Goal: Task Accomplishment & Management: Use online tool/utility

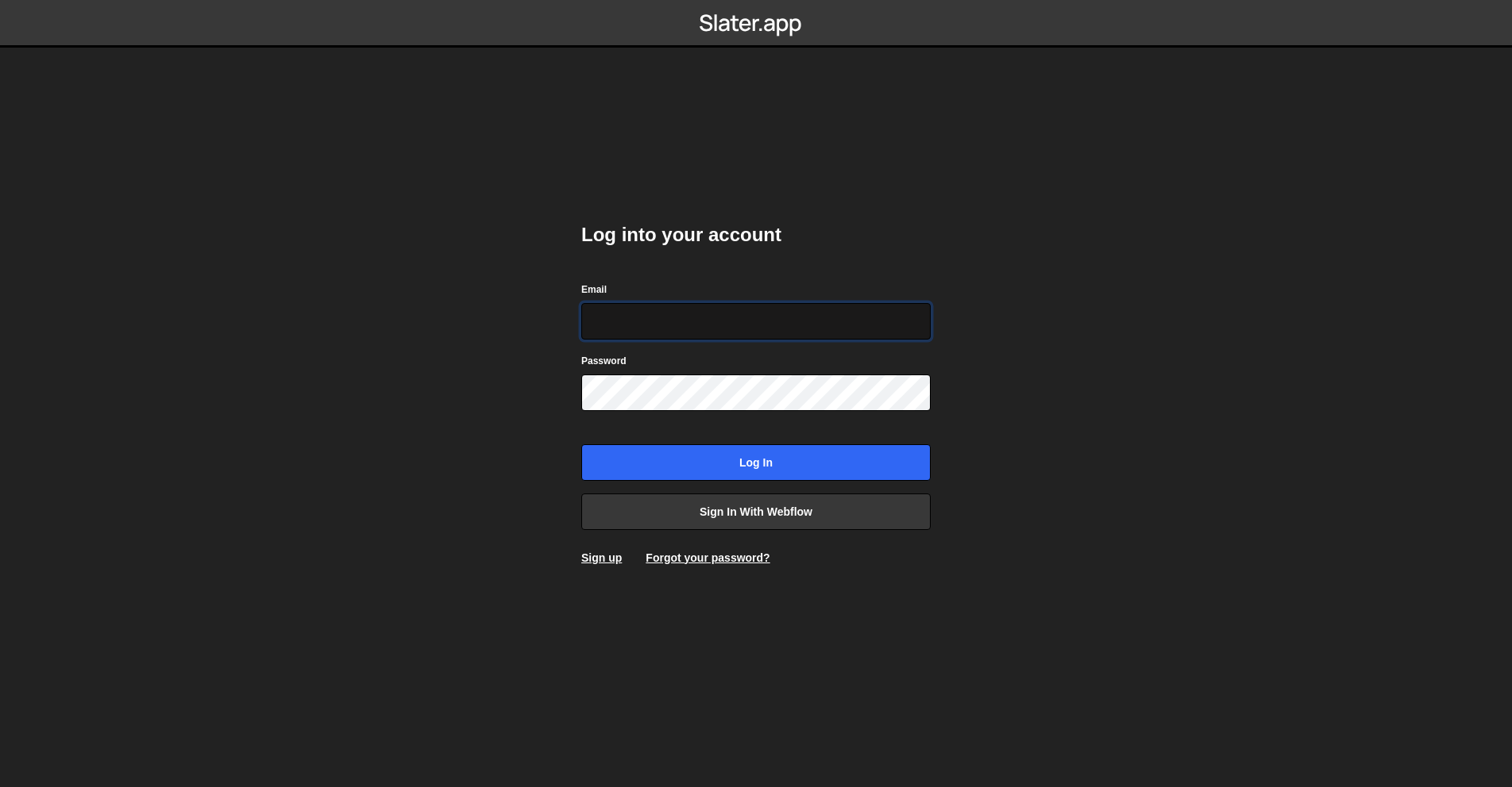
type input "antone.barbaud@icloud.com"
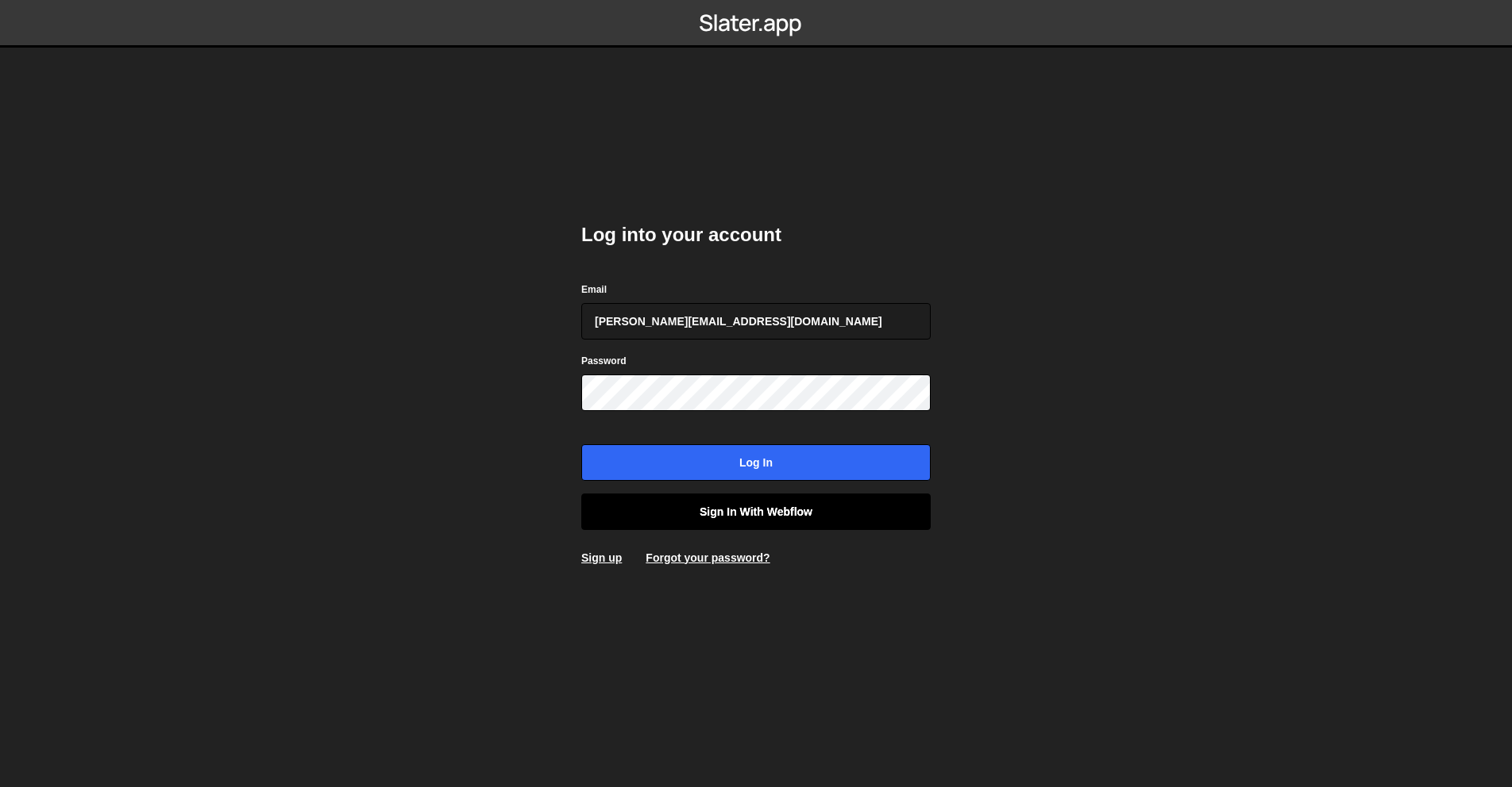
click at [788, 521] on link "Sign in with Webflow" at bounding box center [756, 512] width 350 height 36
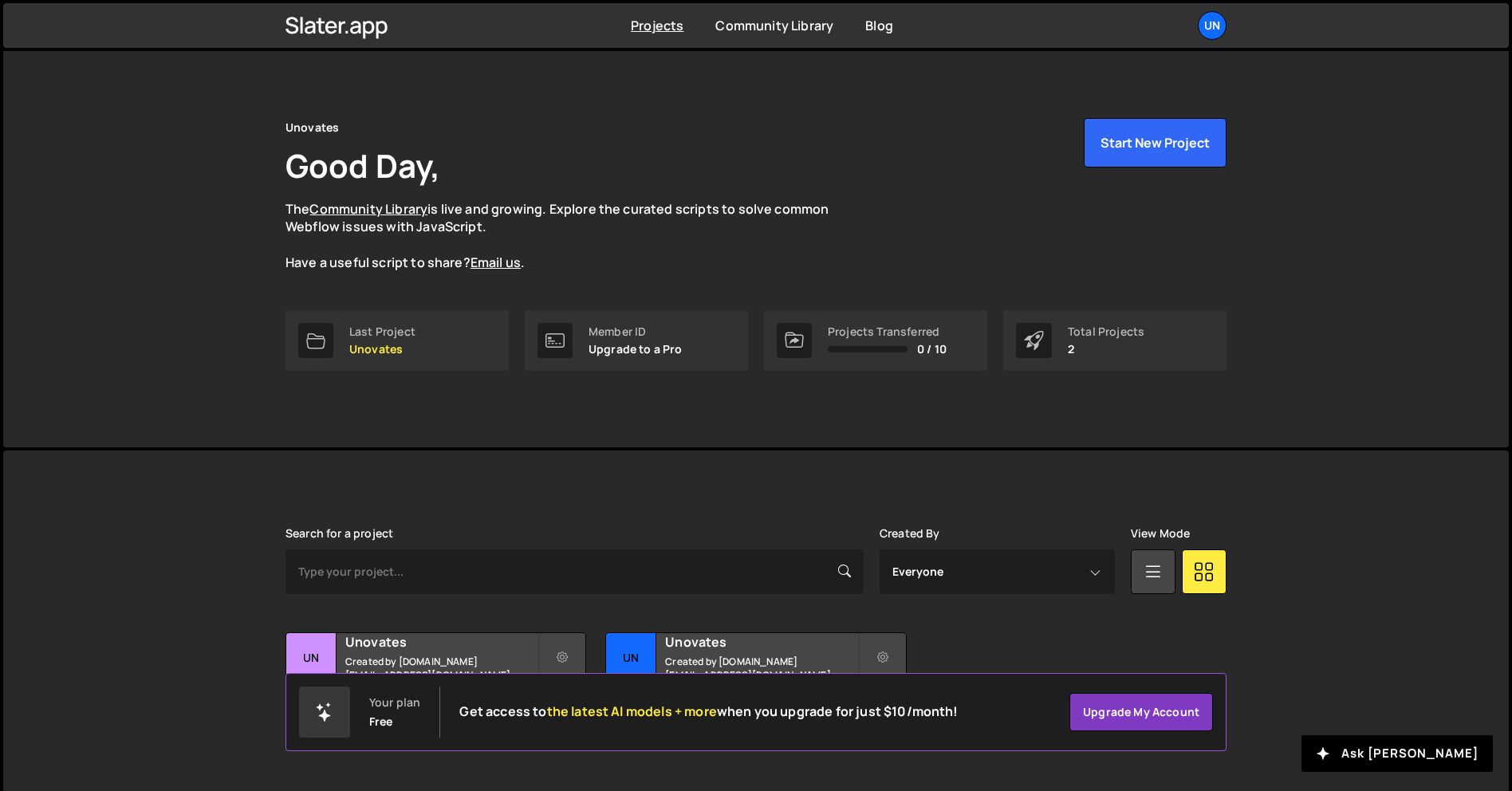
scroll to position [30, 0]
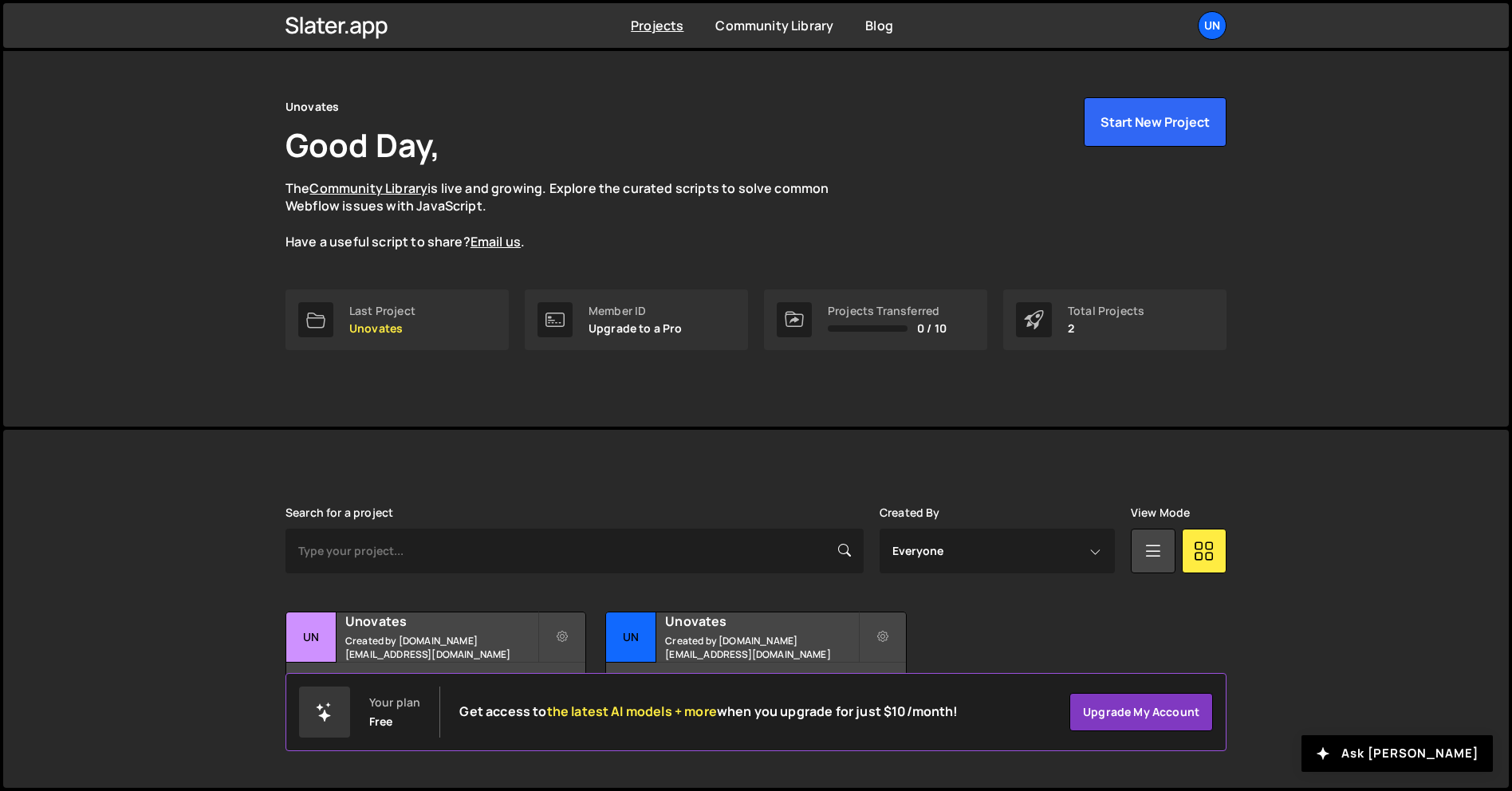
click at [1222, 623] on div "Transfer Project Edit Project Delete Project Un Unovates Created by webary.fr@g…" at bounding box center [756, 662] width 941 height 100
click at [523, 664] on div "1 page, last updated by 3 days ago" at bounding box center [436, 686] width 299 height 48
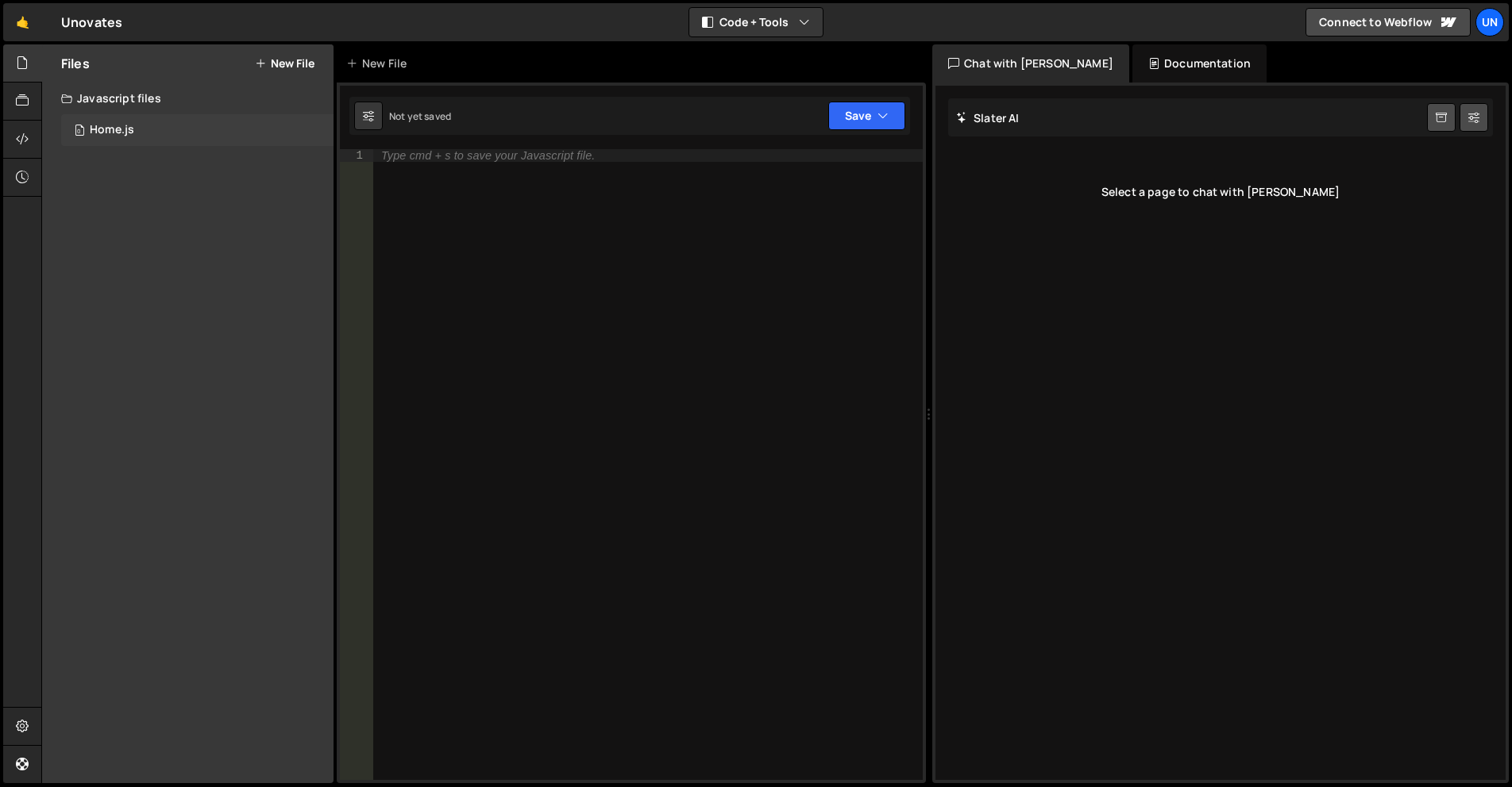
click at [229, 125] on div "0 Home.js 0" at bounding box center [197, 130] width 273 height 32
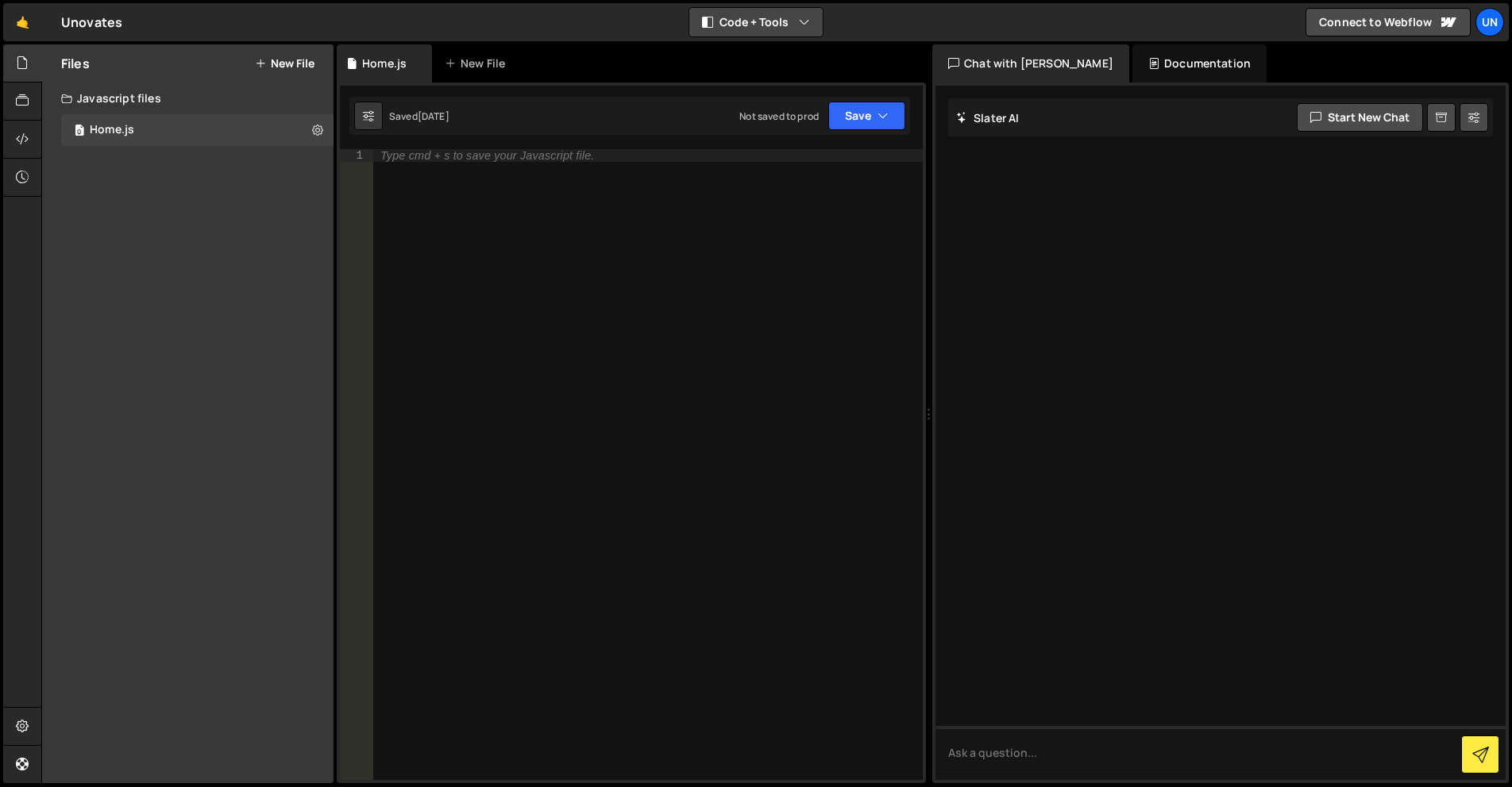
drag, startPoint x: 716, startPoint y: 20, endPoint x: 745, endPoint y: 28, distance: 30.1
click at [716, 20] on button "Code + Tools" at bounding box center [756, 23] width 133 height 29
click at [767, 49] on button "Code Only" at bounding box center [756, 57] width 133 height 29
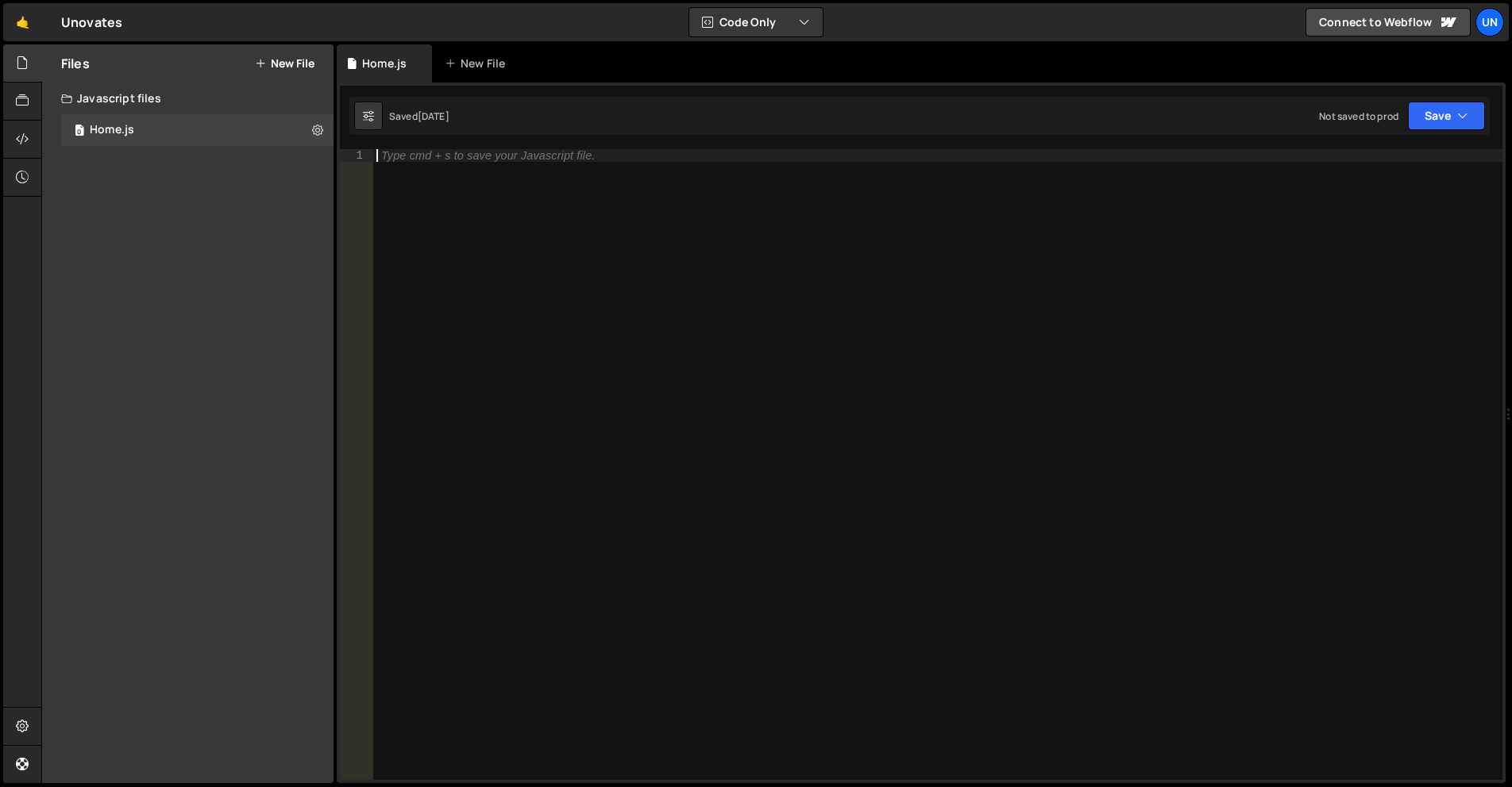
click at [527, 168] on div "Type cmd + s to save your Javascript file." at bounding box center [938, 477] width 1129 height 657
paste textarea "data-icon-state"
type textarea "data-icon-state"
click at [551, 187] on div "data - icon - state" at bounding box center [938, 465] width 1129 height 631
drag, startPoint x: 959, startPoint y: 430, endPoint x: 949, endPoint y: 430, distance: 10.0
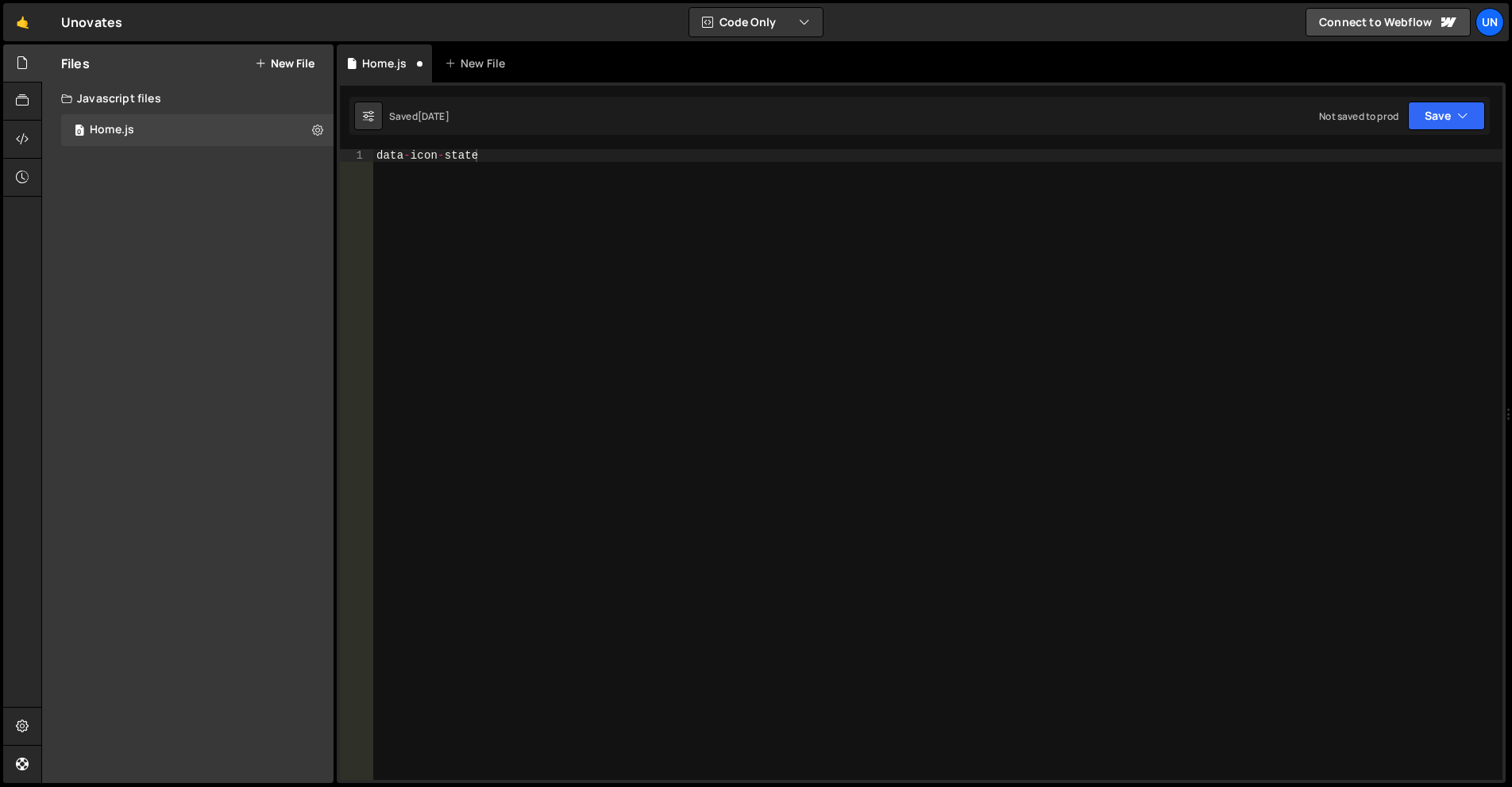
click at [955, 431] on div "data - icon - state" at bounding box center [938, 477] width 1129 height 657
paste textarea
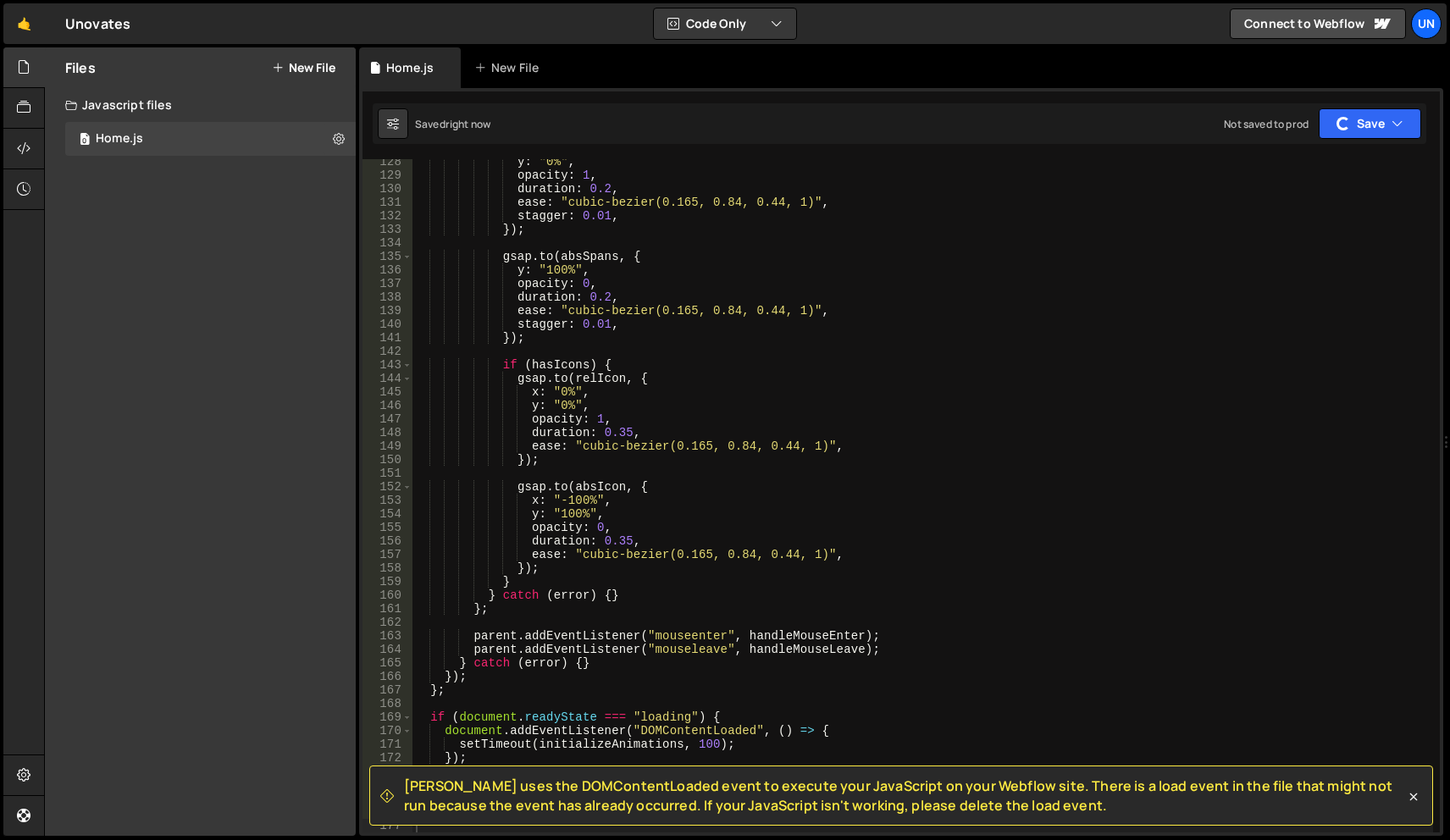
click at [58, 362] on div "Files New File Javascript files 0 Home.js 0 CSS files Copy share link Edit File…" at bounding box center [200, 442] width 311 height 789
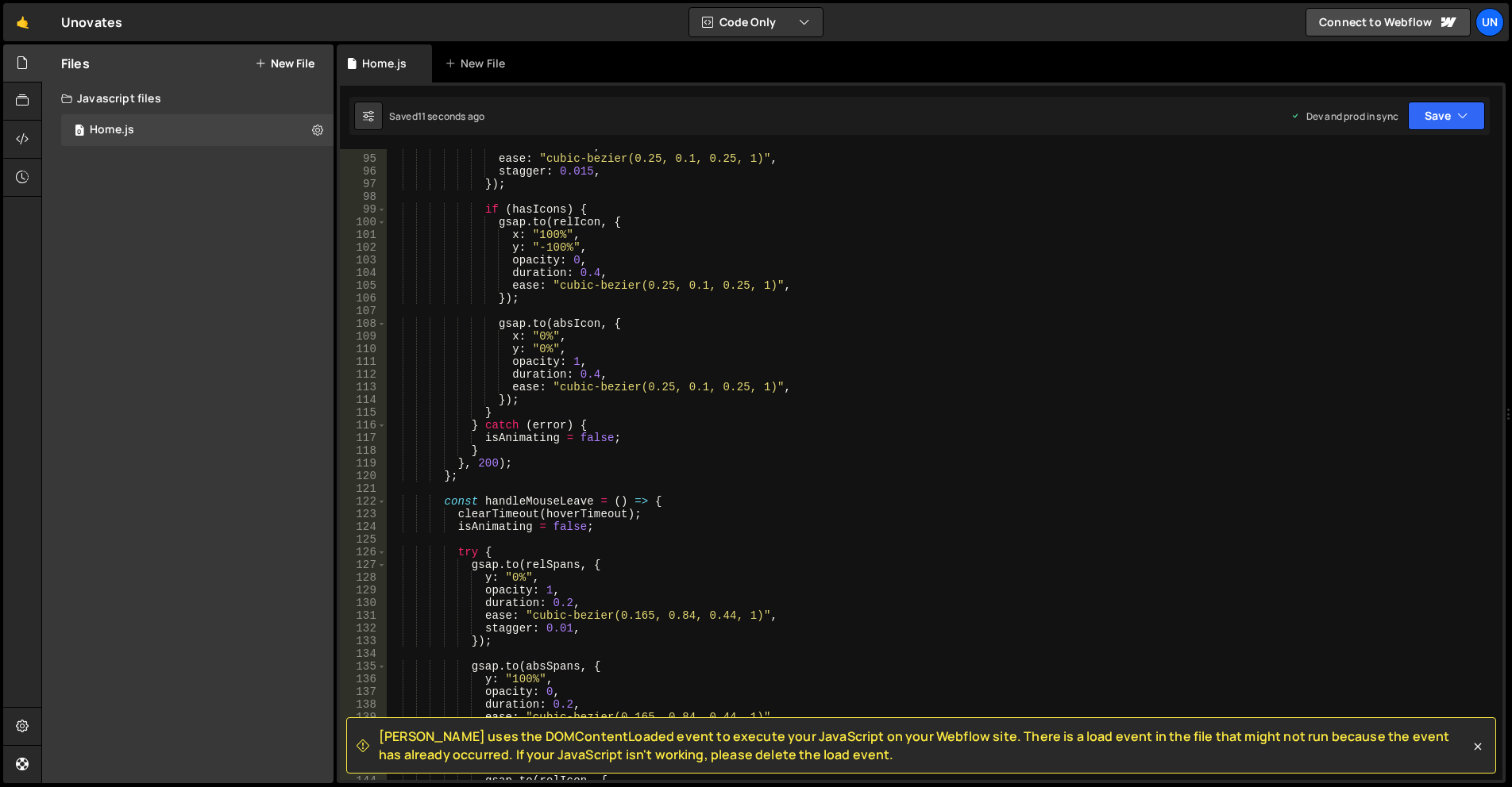
scroll to position [1926, 0]
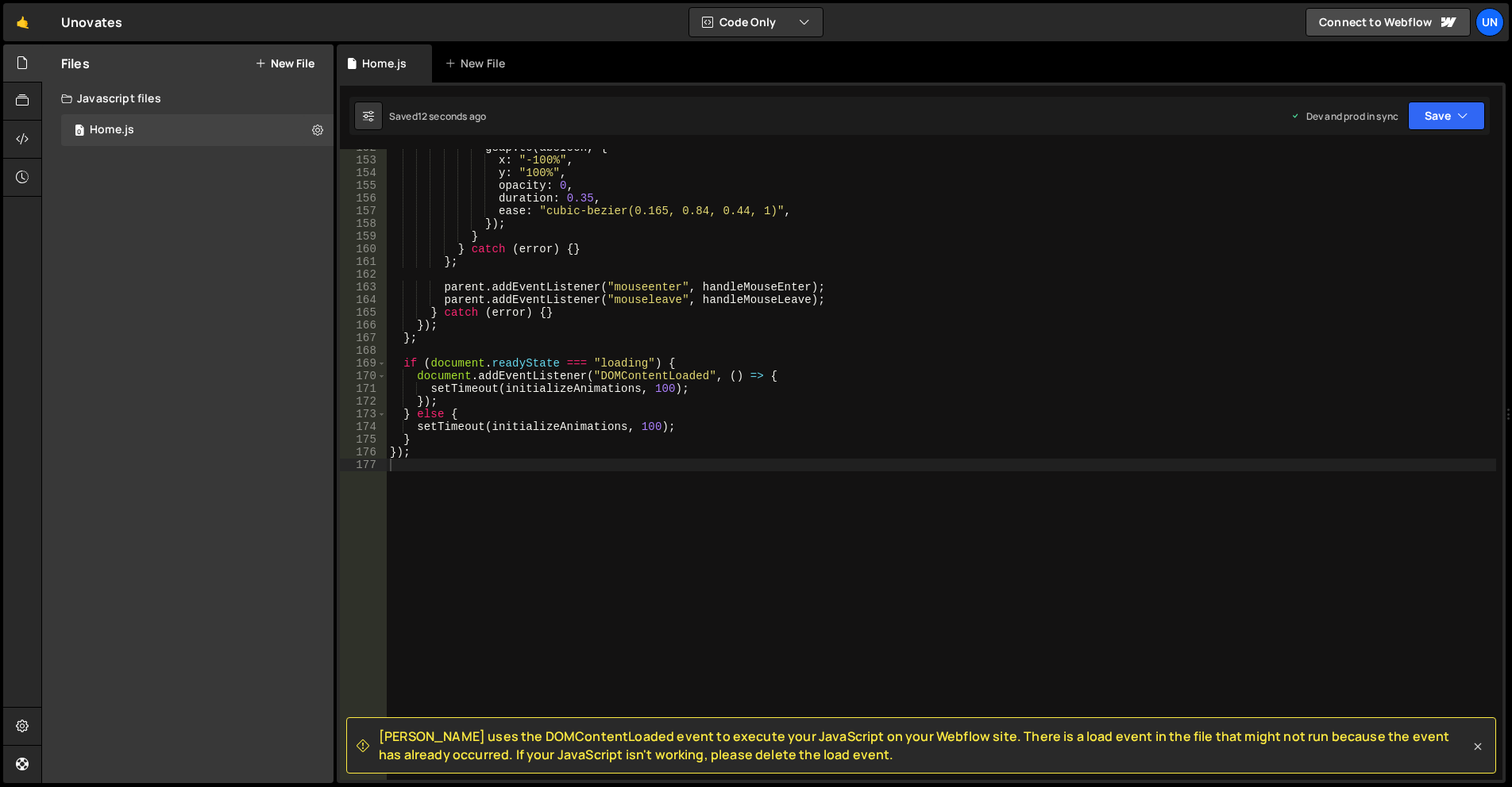
click at [1481, 748] on icon at bounding box center [1478, 747] width 16 height 16
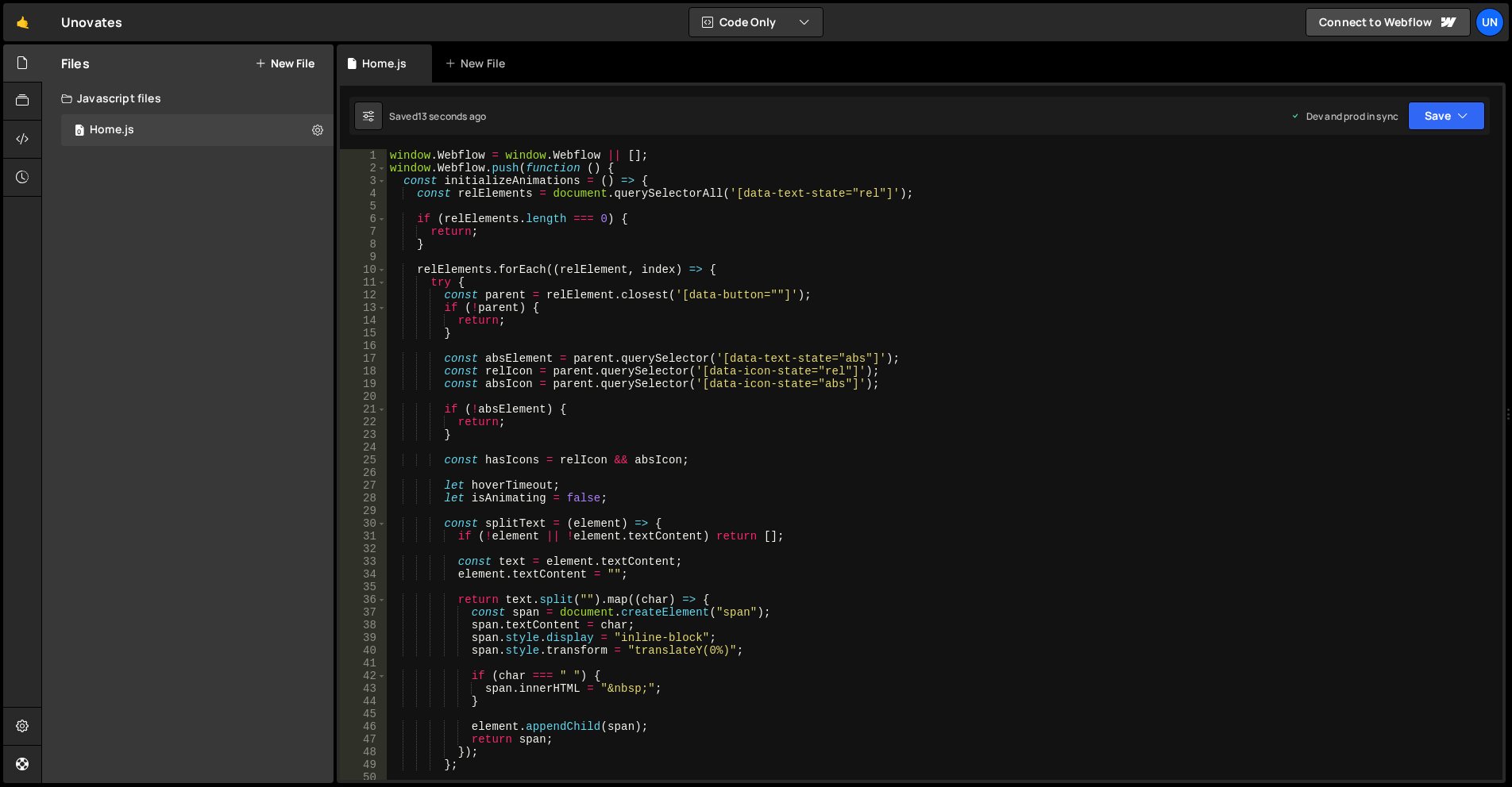
scroll to position [0, 0]
click at [1406, 17] on link "Connect to Webflow" at bounding box center [1388, 23] width 165 height 29
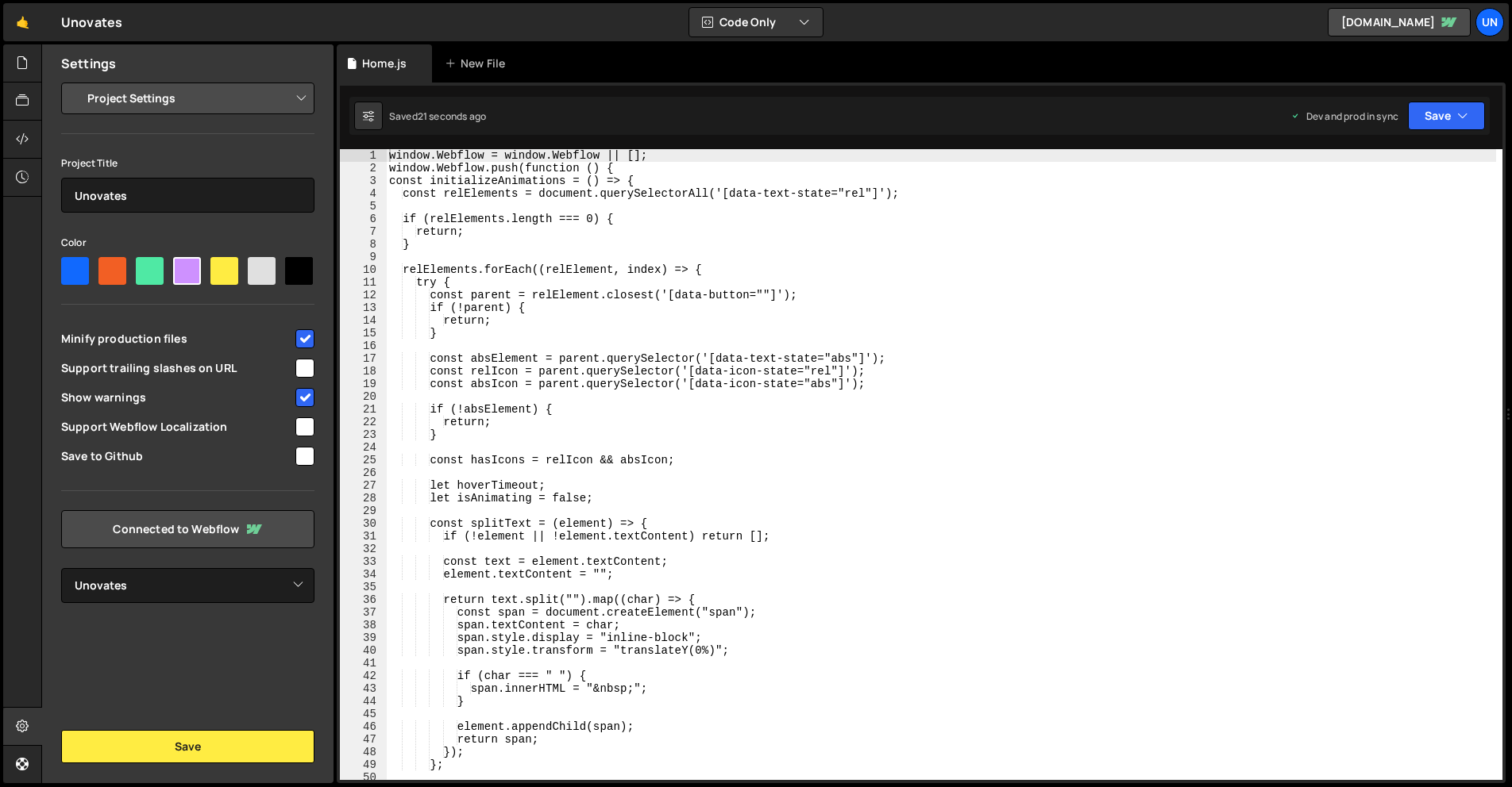
select select "68a8597b1578eefa0cfbd859"
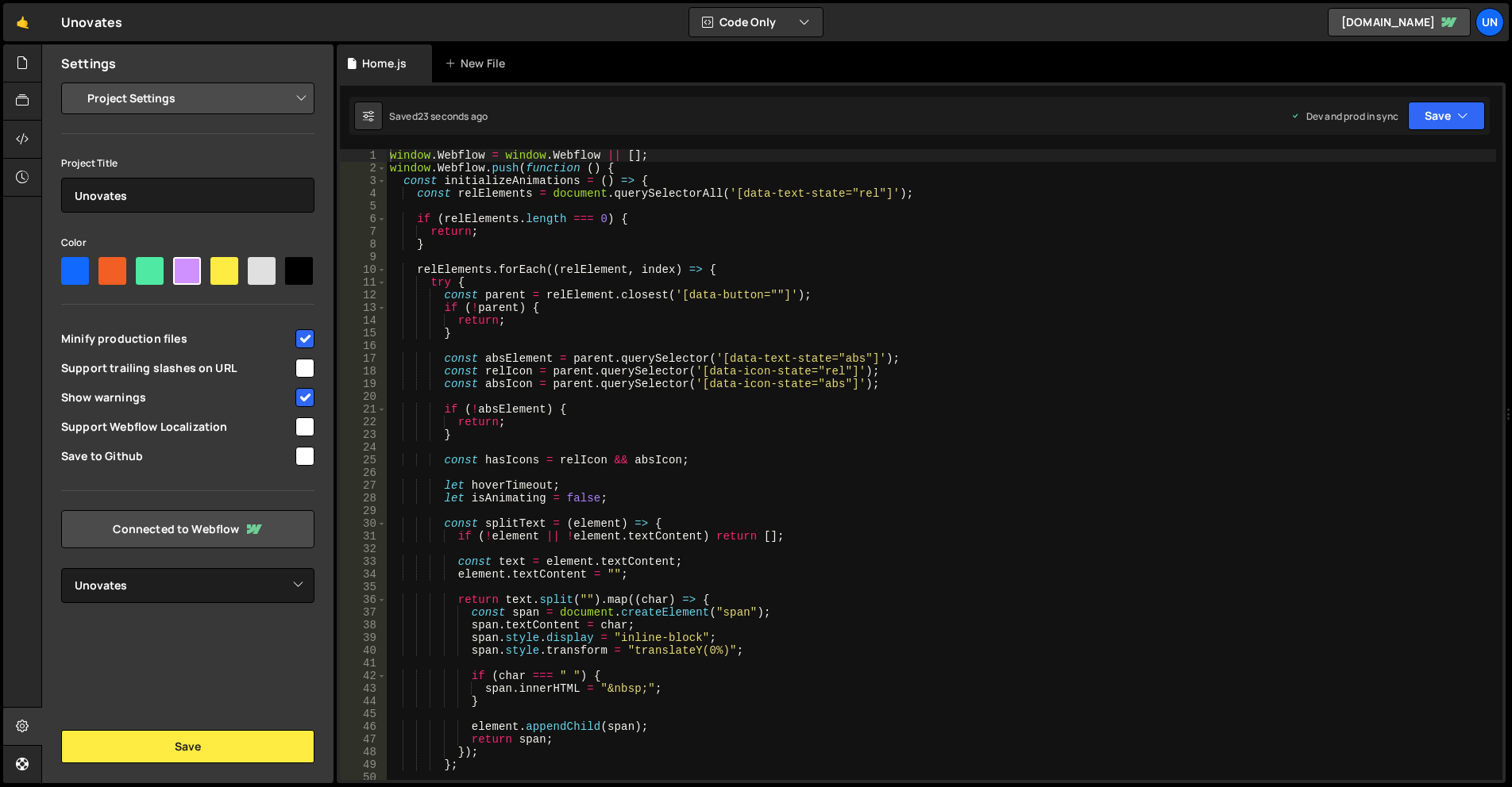
click at [595, 324] on div "window . Webflow = window . Webflow || [ ] ; window . Webflow . push ( function…" at bounding box center [941, 477] width 1109 height 657
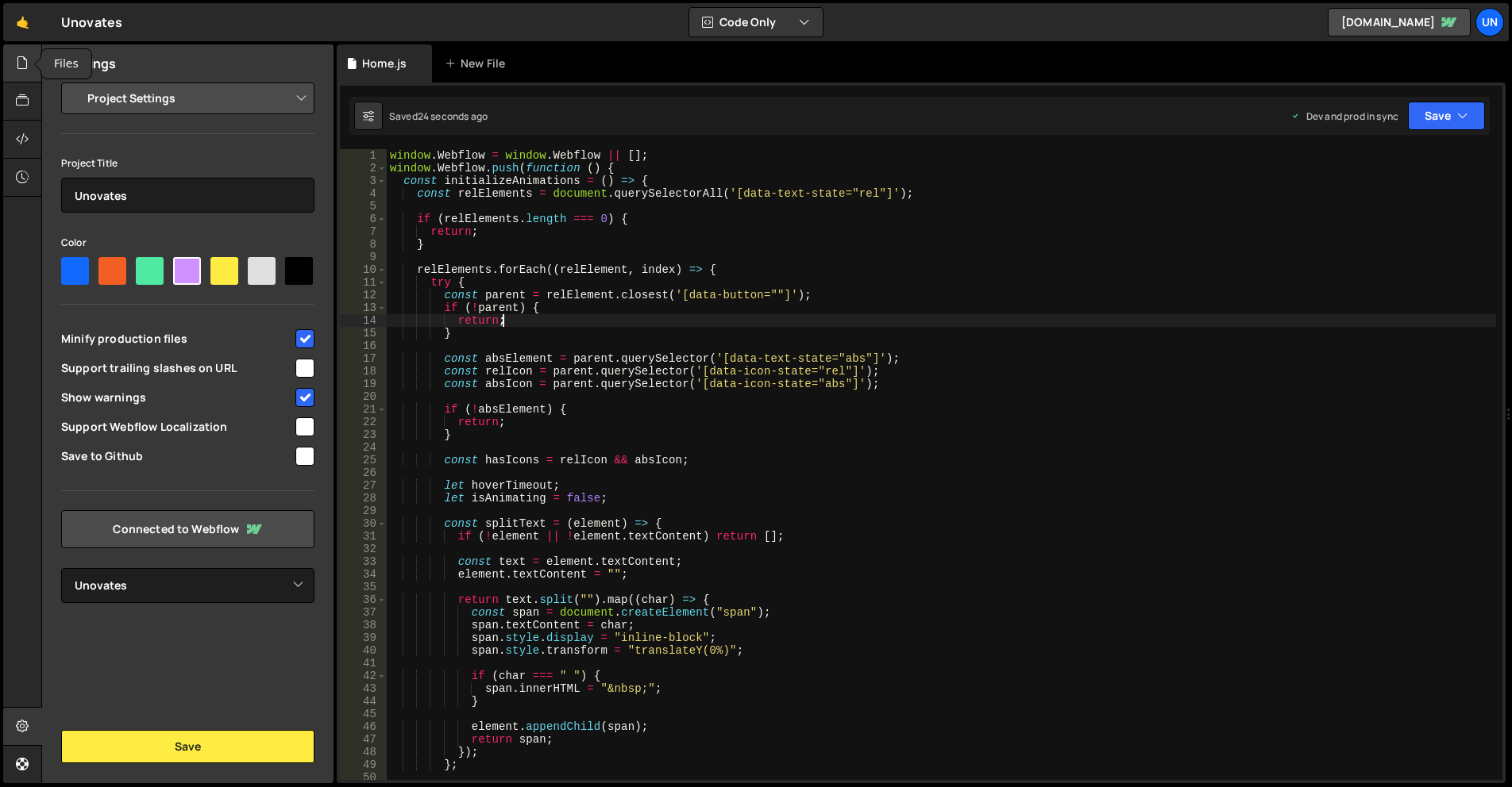
drag, startPoint x: 28, startPoint y: 70, endPoint x: 39, endPoint y: 74, distance: 11.7
click at [28, 69] on icon at bounding box center [23, 62] width 13 height 17
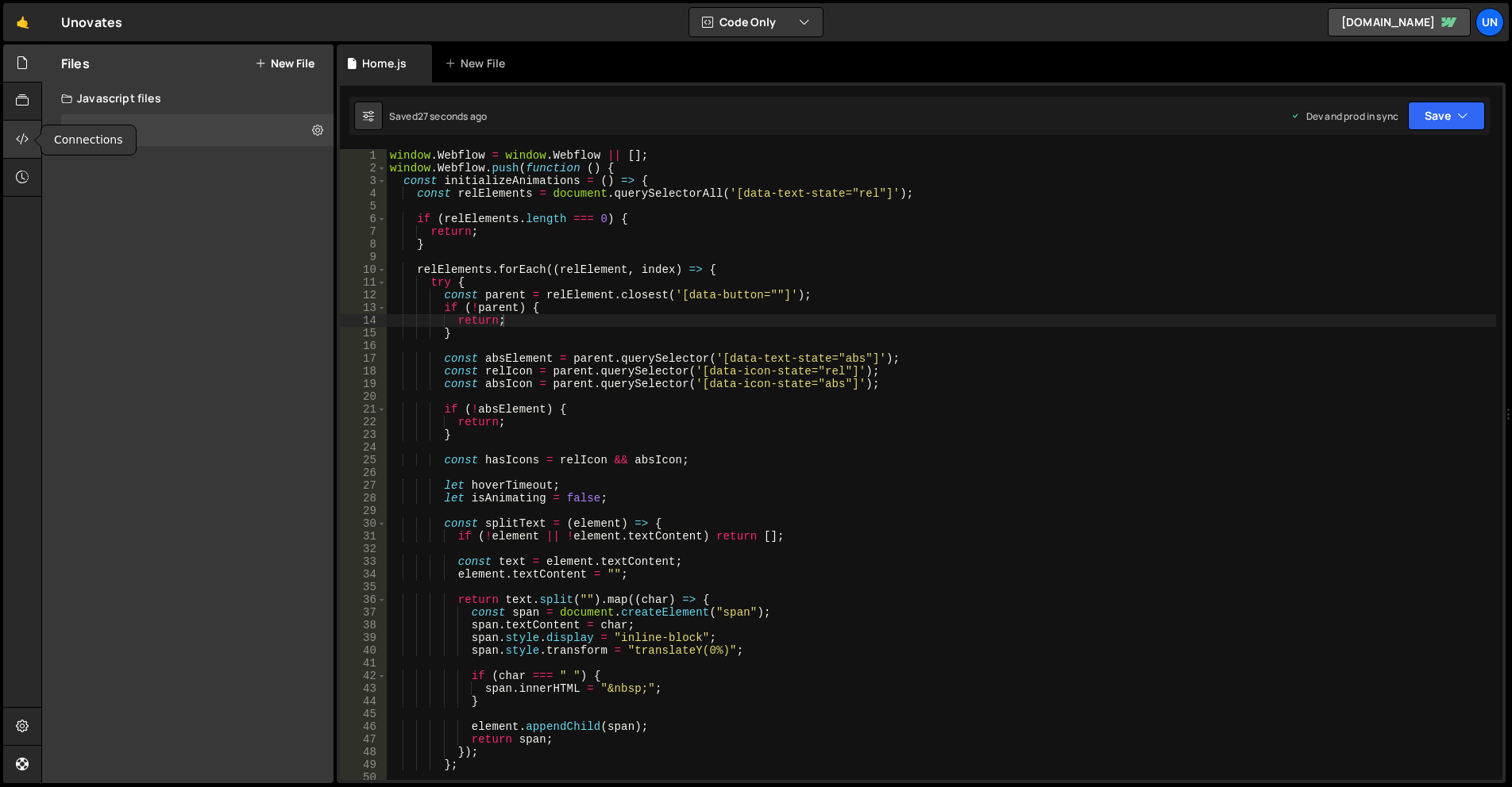
click at [32, 142] on div at bounding box center [23, 139] width 39 height 38
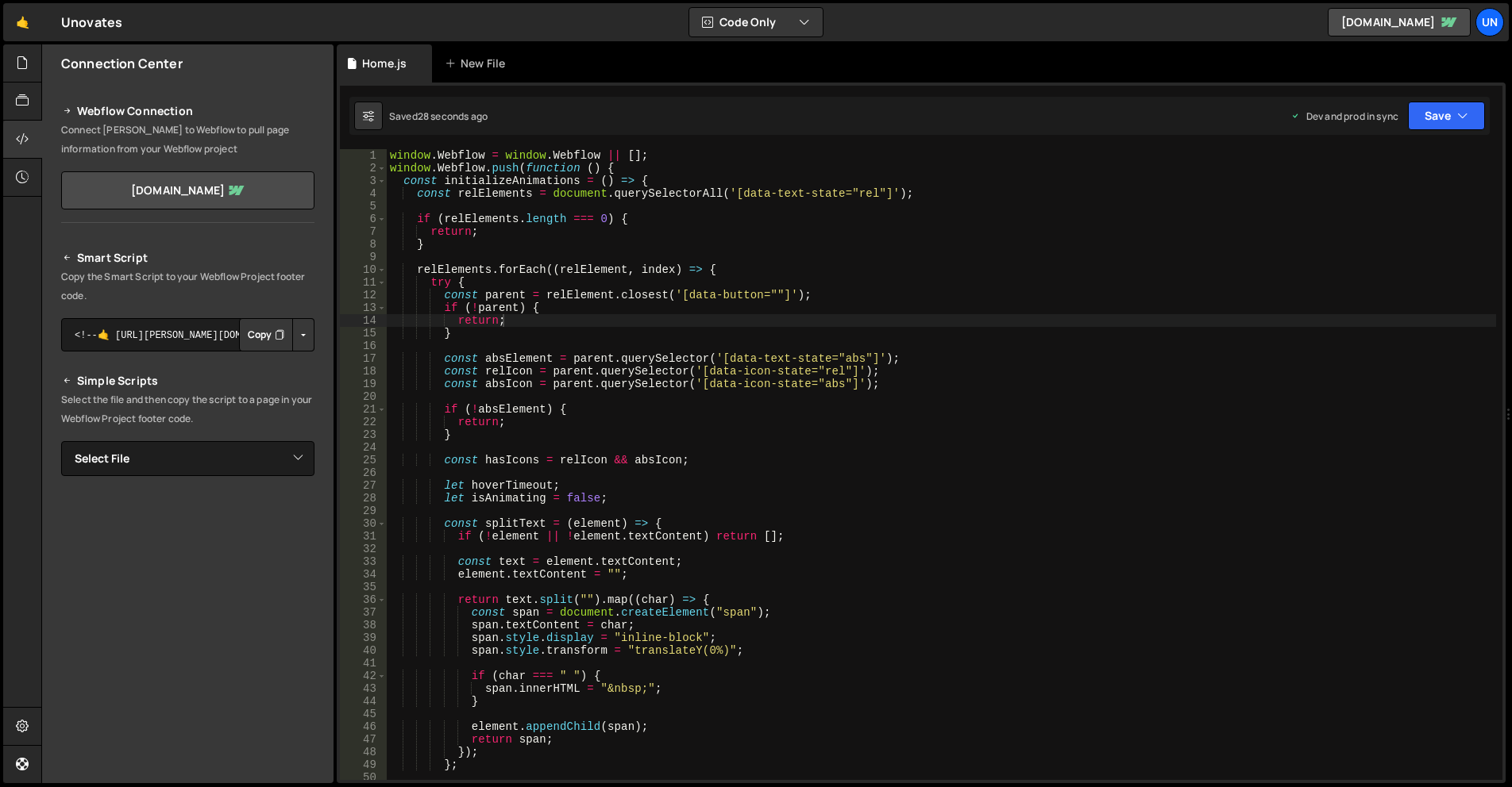
click at [295, 331] on button "Button group with nested dropdown" at bounding box center [303, 334] width 23 height 34
click at [259, 332] on button "Copy" at bounding box center [266, 334] width 54 height 34
click at [263, 331] on button "Copy" at bounding box center [266, 334] width 54 height 34
type textarea "if (!absElement) {"
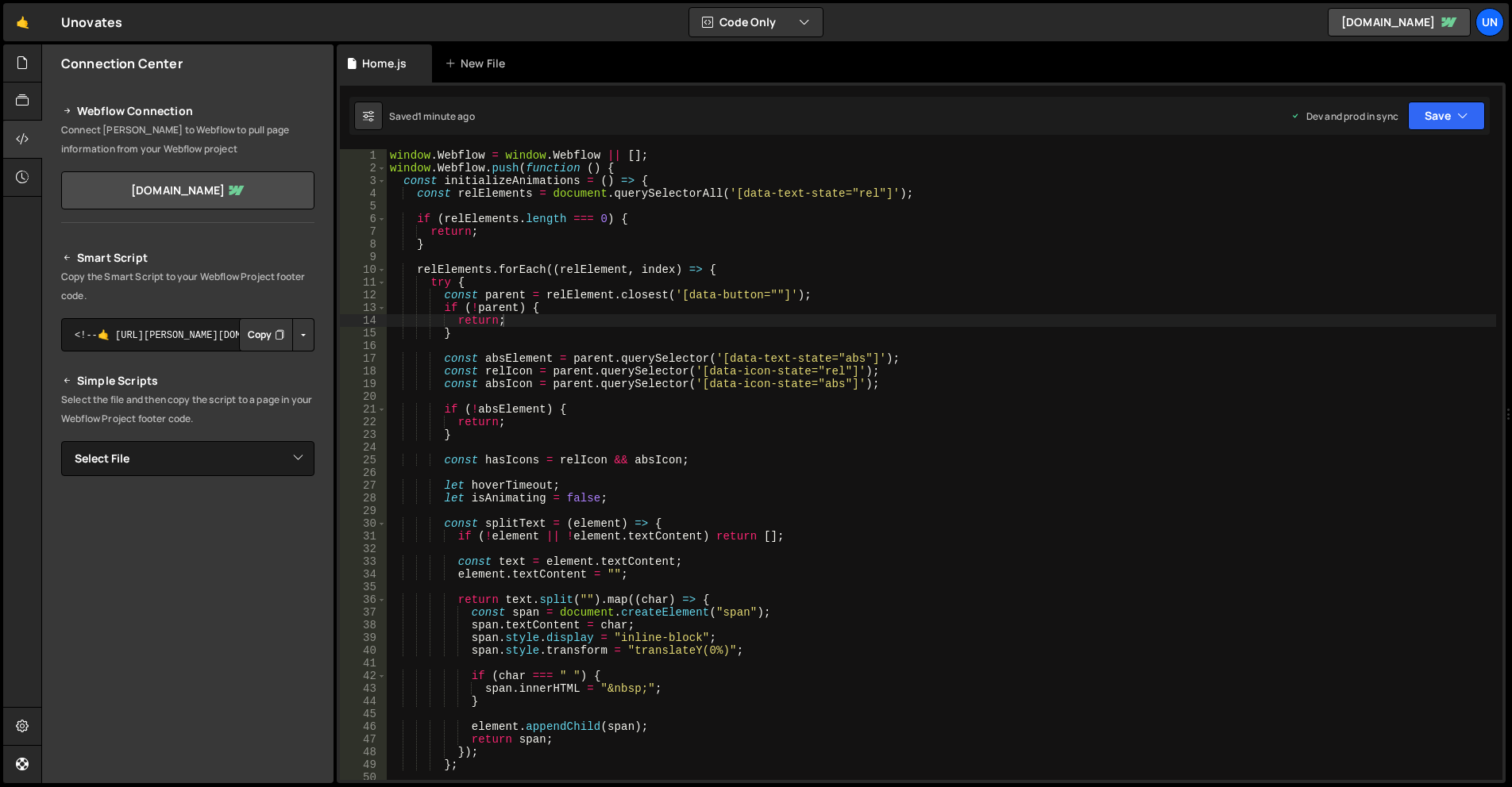
click at [752, 415] on div "window . Webflow = window . Webflow || [ ] ; window . Webflow . push ( function…" at bounding box center [941, 477] width 1109 height 657
click at [298, 329] on button "Button group with nested dropdown" at bounding box center [303, 334] width 23 height 34
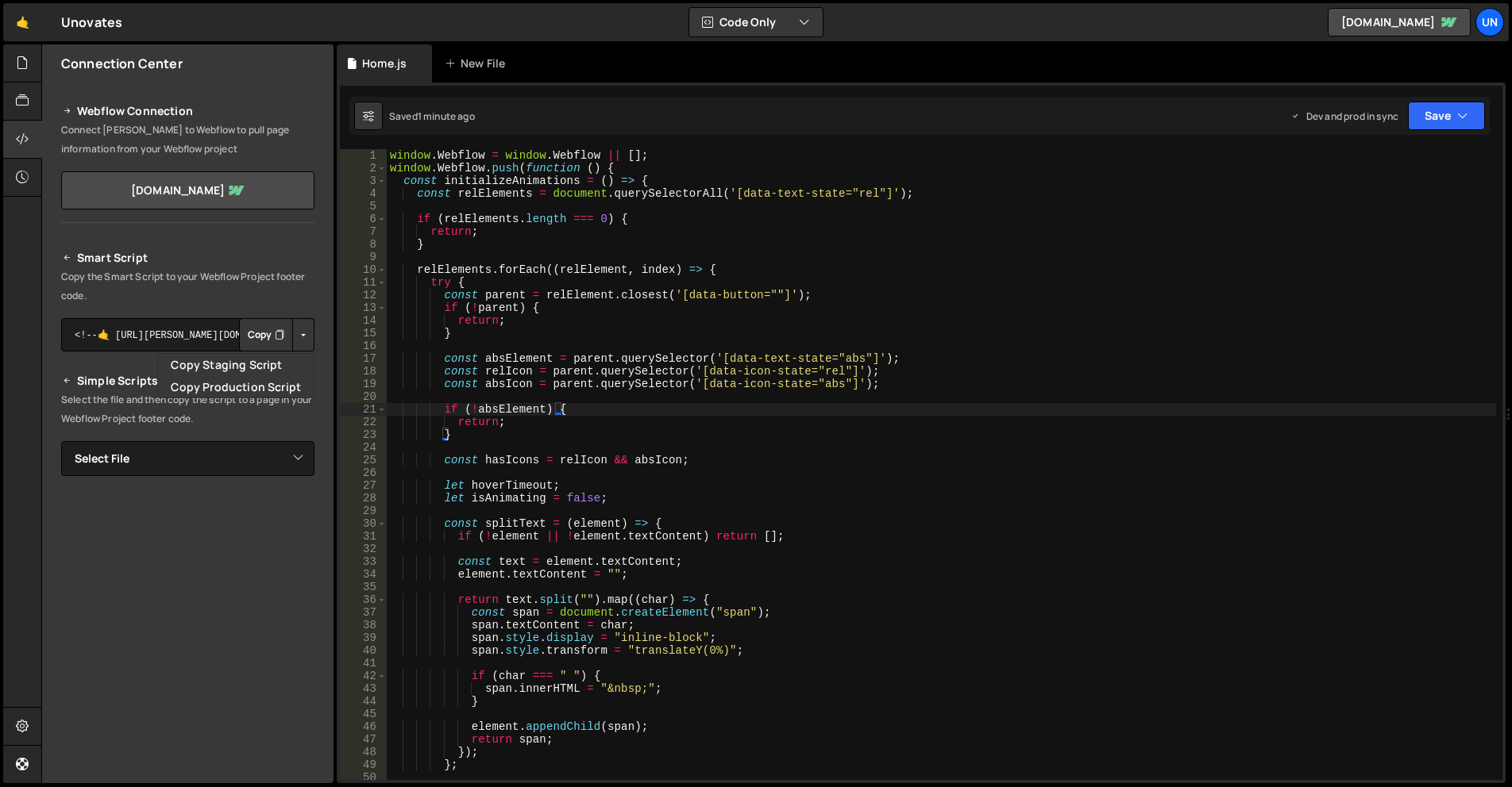
click at [298, 331] on button "Button group with nested dropdown" at bounding box center [303, 334] width 23 height 34
click at [293, 330] on button "Button group with nested dropdown" at bounding box center [303, 334] width 23 height 34
click at [268, 382] on link "Copy Production Script" at bounding box center [236, 387] width 156 height 23
click at [243, 455] on select "Select File Home.js" at bounding box center [188, 458] width 254 height 35
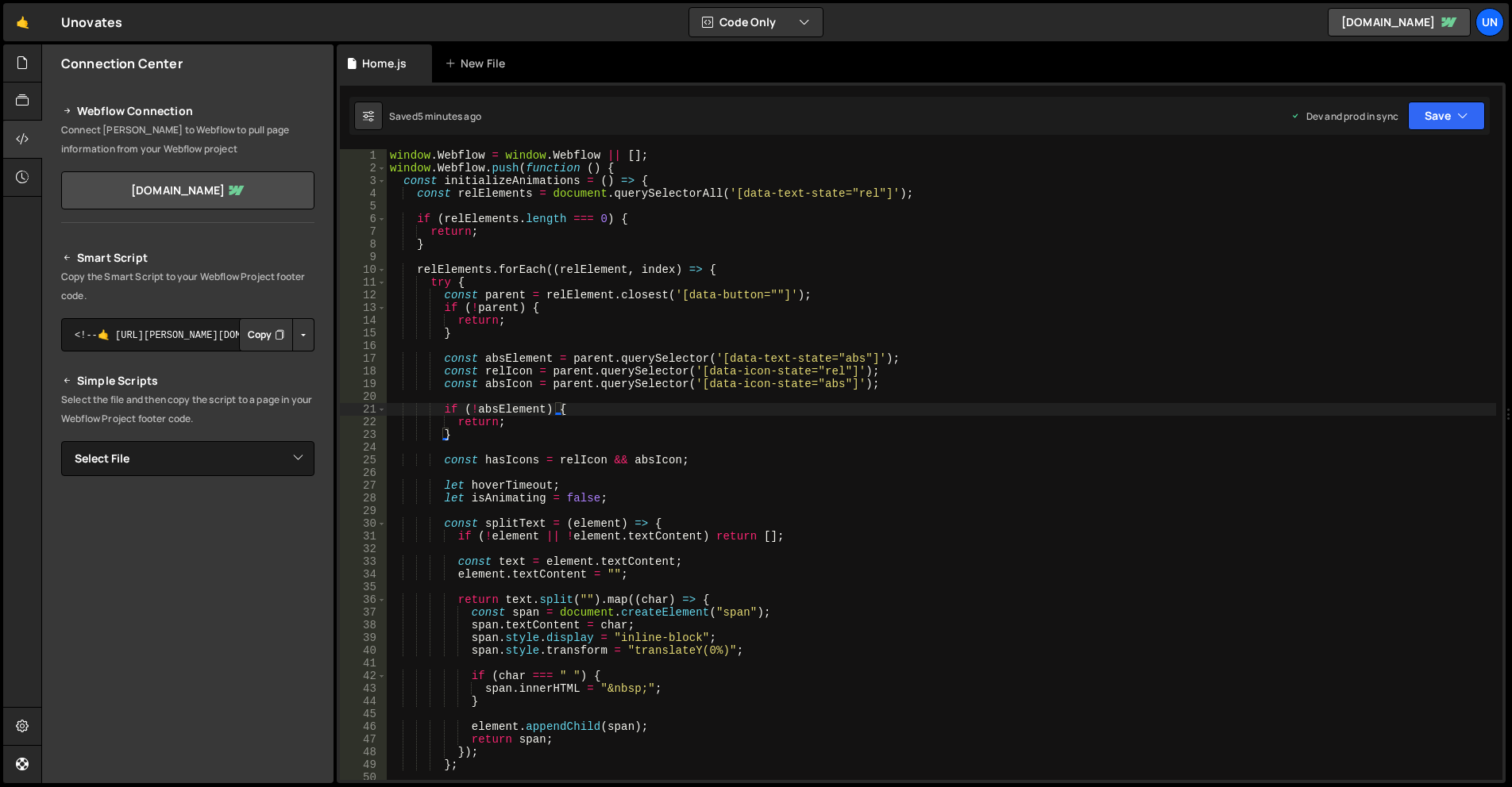
click at [293, 338] on button "Button group with nested dropdown" at bounding box center [303, 334] width 23 height 34
drag, startPoint x: 285, startPoint y: 414, endPoint x: 305, endPoint y: 411, distance: 20.2
click at [285, 414] on p "Select the file and then copy the script to a page in your Webflow Project foot…" at bounding box center [188, 409] width 254 height 38
click at [222, 472] on select "Select File Home.js" at bounding box center [188, 458] width 254 height 35
click at [241, 390] on p "Select the file and then copy the script to a page in your Webflow Project foot…" at bounding box center [188, 409] width 254 height 38
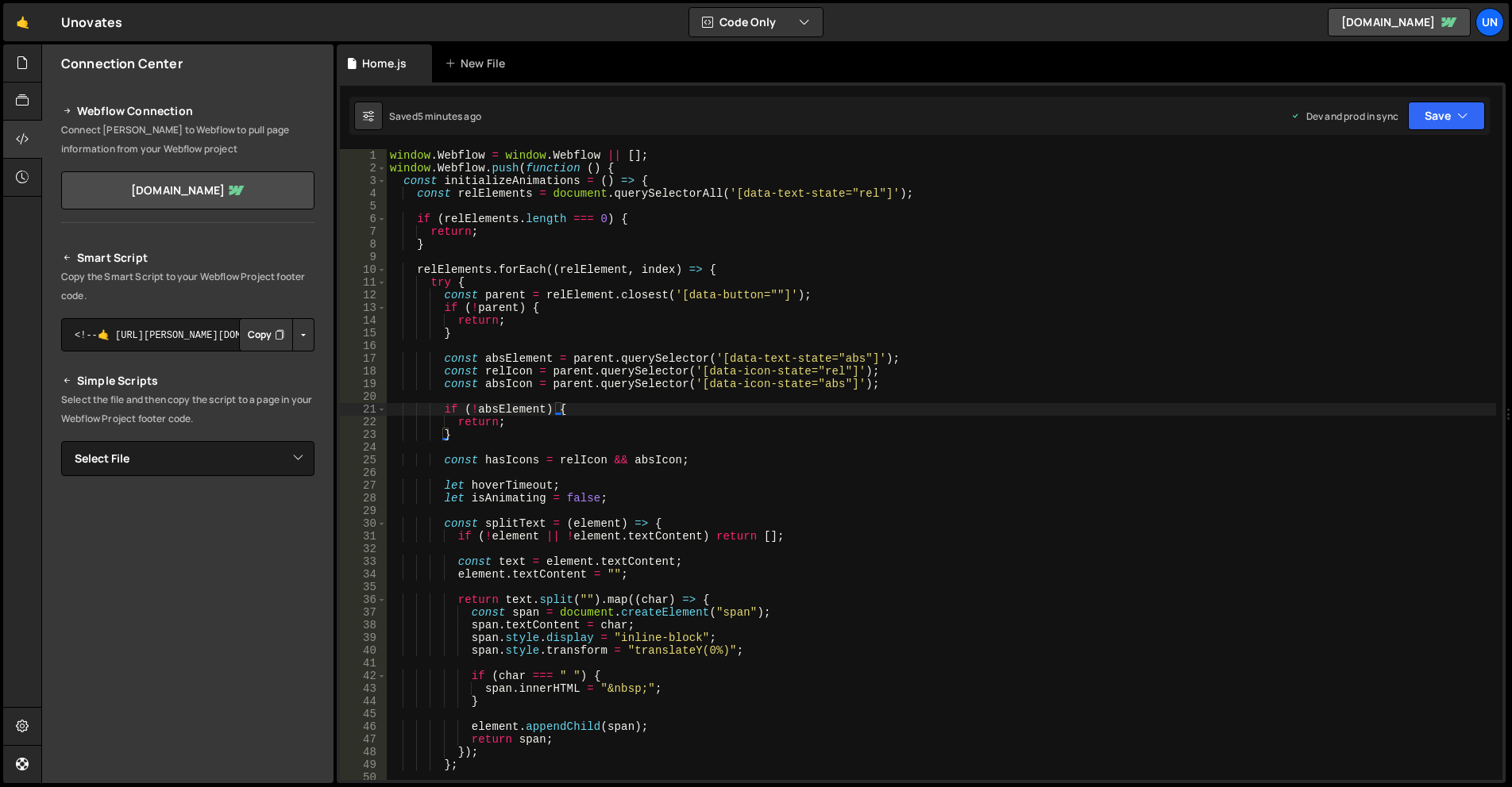
drag, startPoint x: 299, startPoint y: 333, endPoint x: 297, endPoint y: 358, distance: 25.1
click at [299, 333] on button "Button group with nested dropdown" at bounding box center [303, 334] width 23 height 34
click at [279, 383] on link "Copy Production Script" at bounding box center [236, 387] width 156 height 23
click at [297, 344] on button "Button group with nested dropdown" at bounding box center [303, 334] width 23 height 34
click at [284, 381] on link "Copy Production Script" at bounding box center [236, 387] width 156 height 23
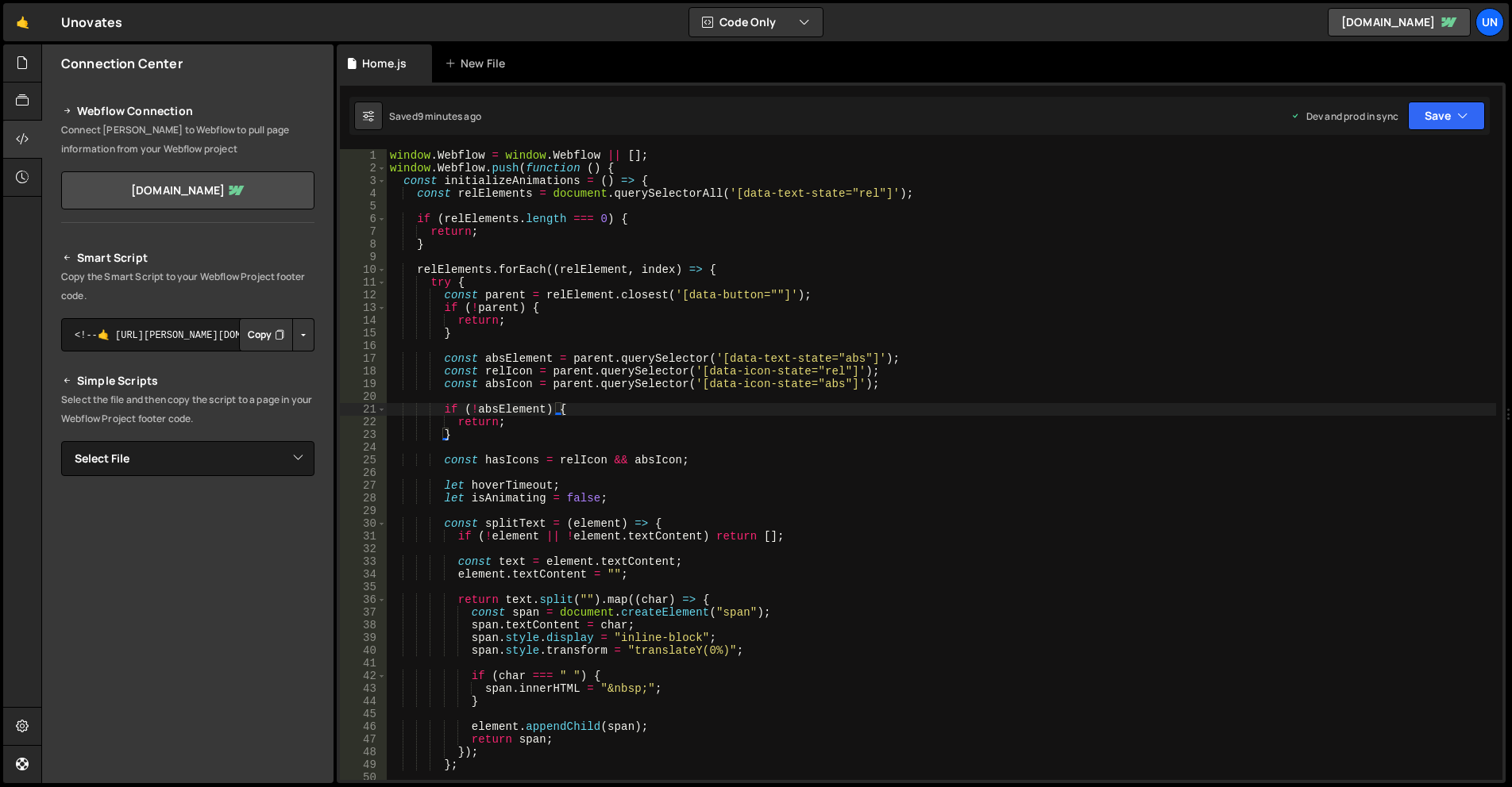
click at [297, 337] on button "Button group with nested dropdown" at bounding box center [303, 334] width 23 height 34
type textarea "return;"
click at [1002, 320] on div "window . Webflow = window . Webflow || [ ] ; window . Webflow . push ( function…" at bounding box center [941, 477] width 1109 height 657
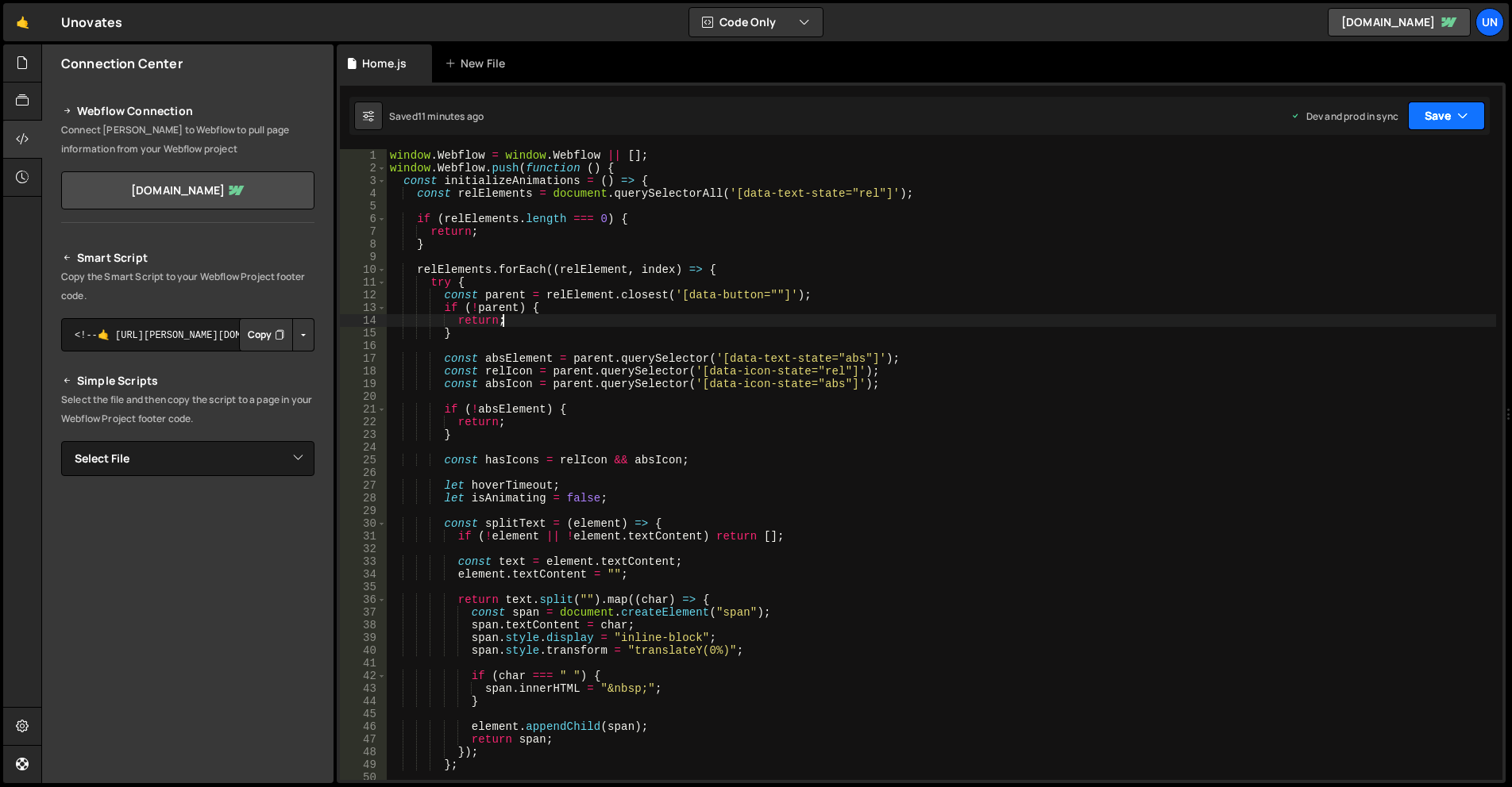
click at [1435, 110] on button "Save" at bounding box center [1446, 116] width 77 height 29
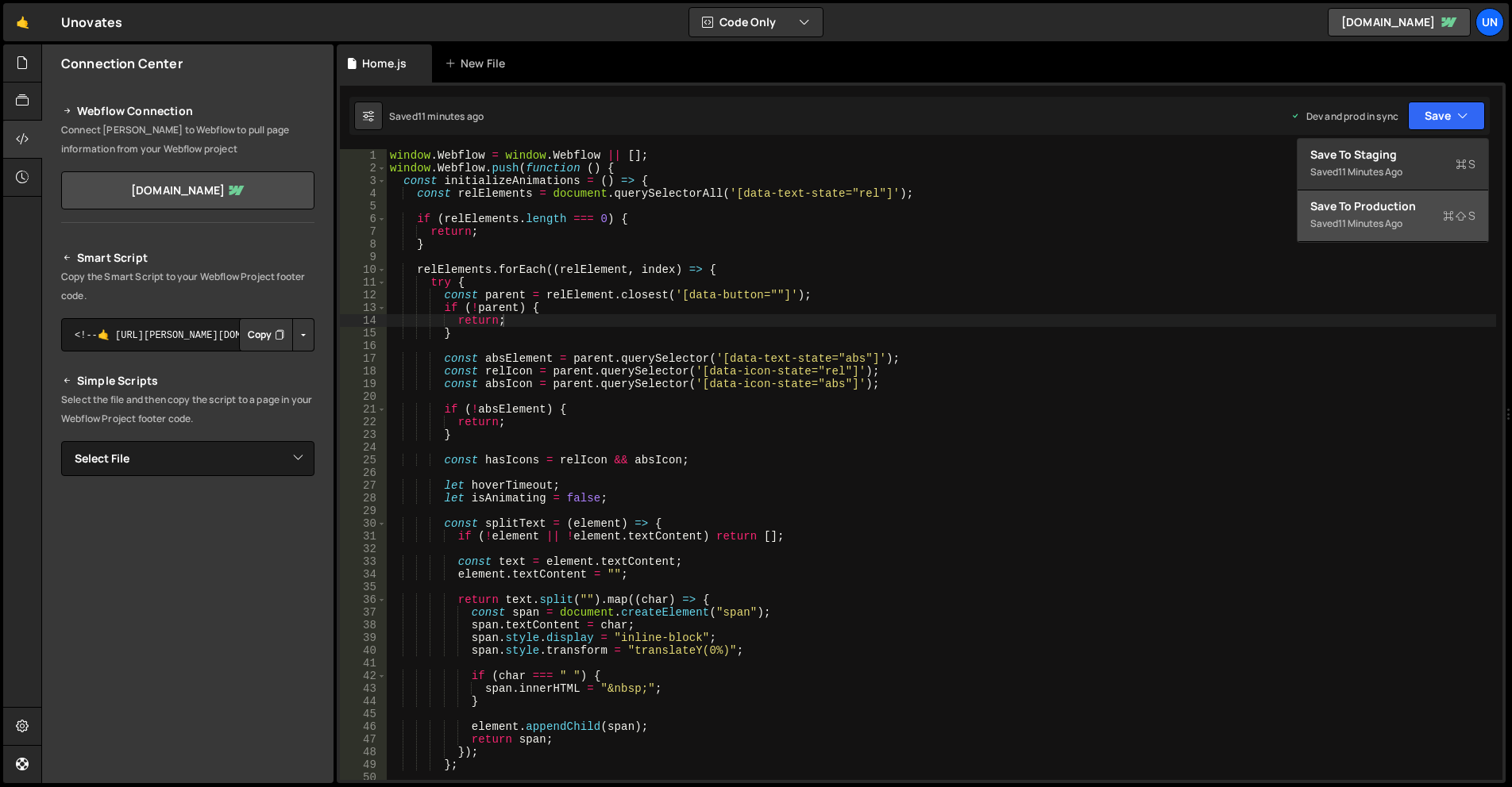
click at [1421, 205] on div "Save to Production S" at bounding box center [1392, 206] width 165 height 16
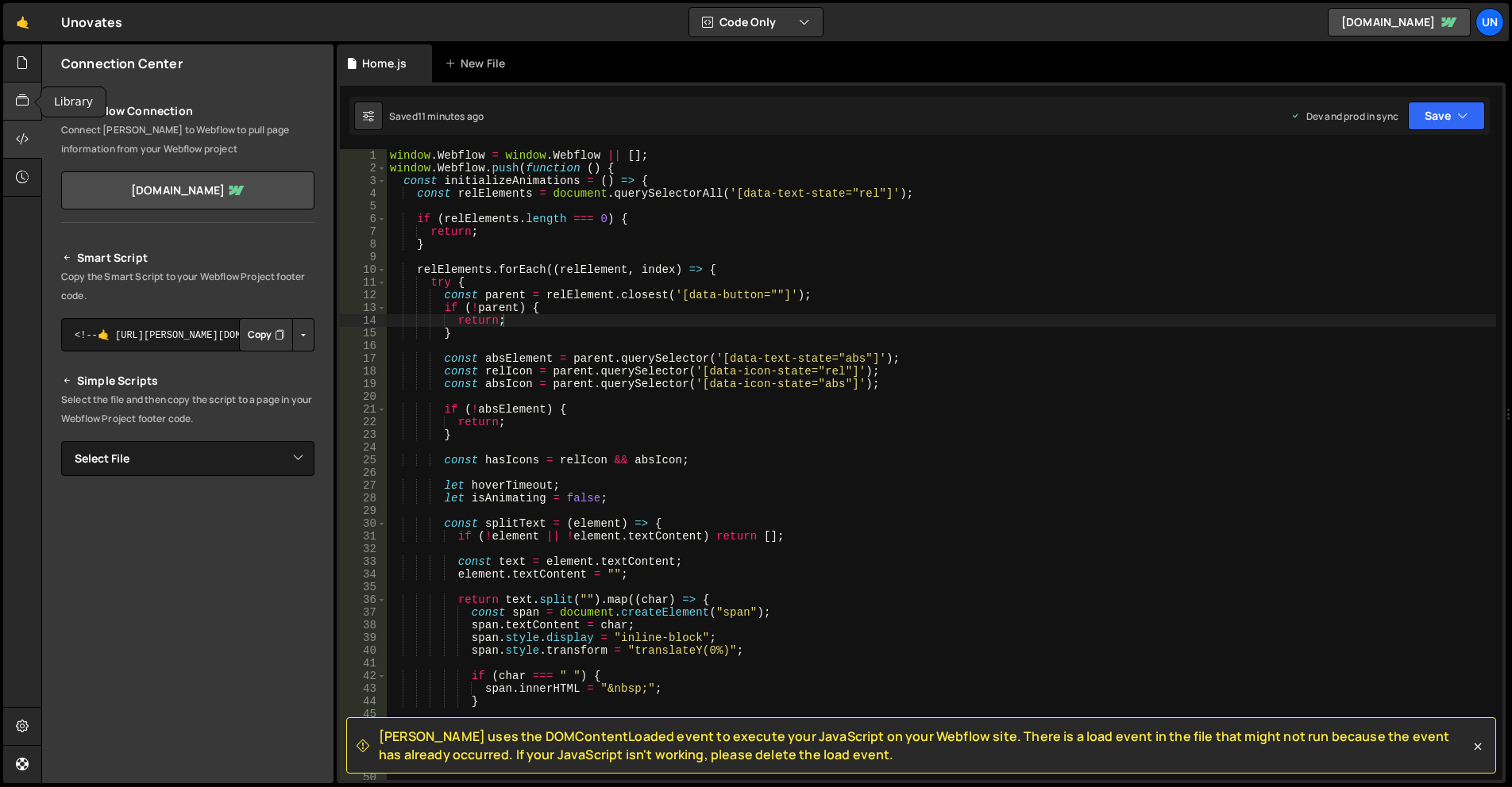
click at [23, 101] on icon at bounding box center [23, 101] width 13 height 17
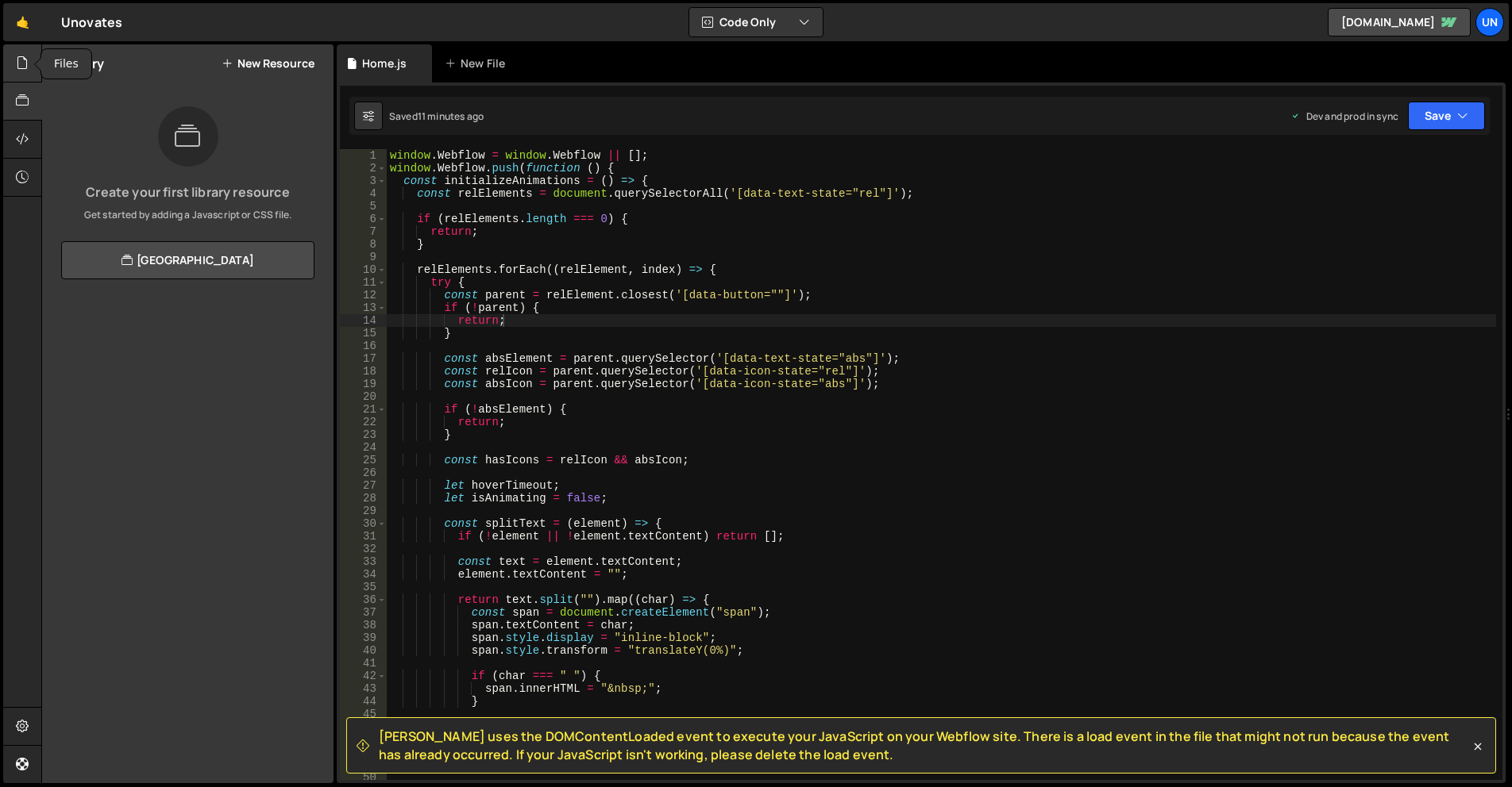
click at [16, 70] on icon at bounding box center [23, 62] width 13 height 17
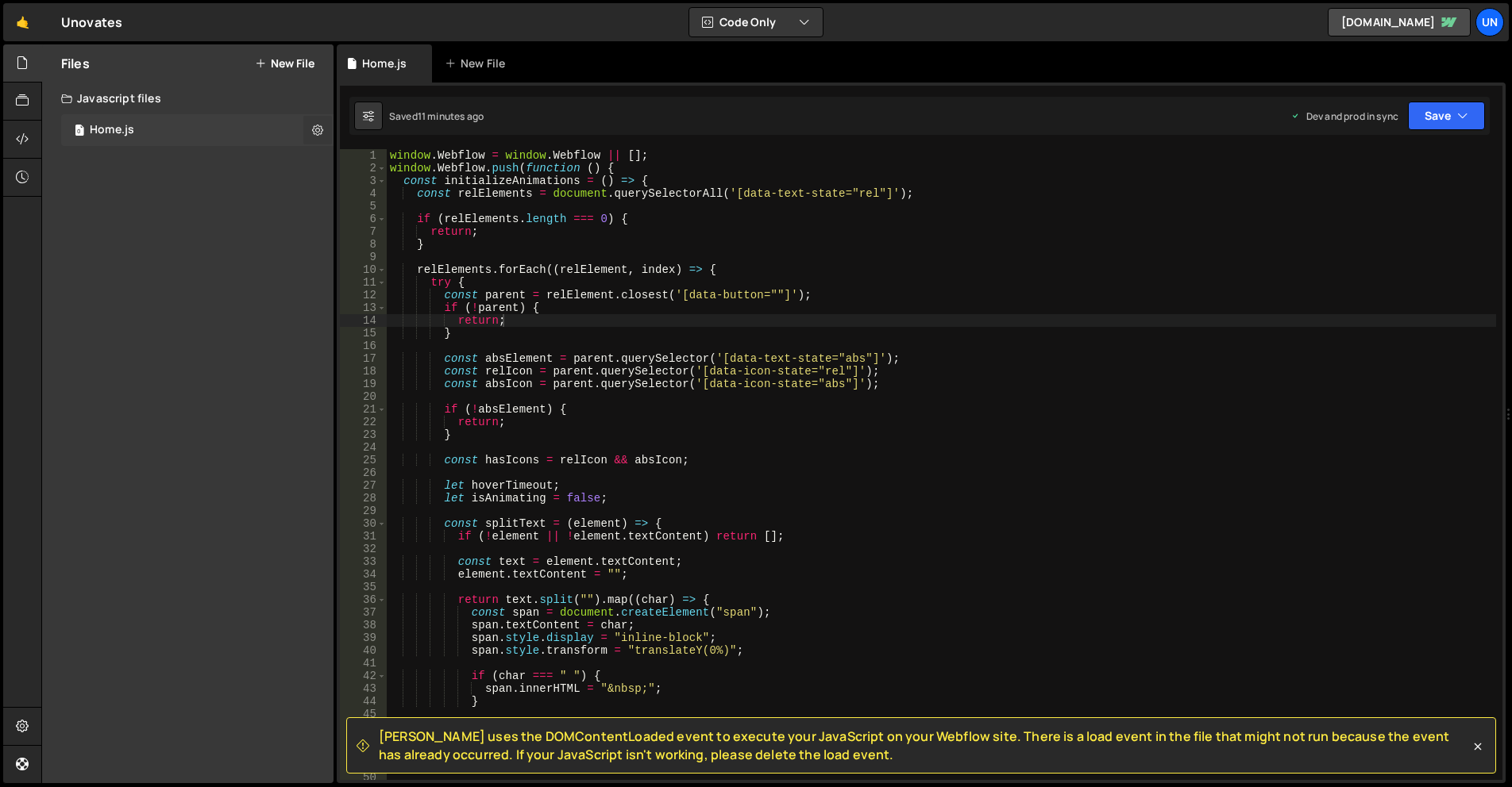
click at [311, 130] on button at bounding box center [318, 130] width 29 height 29
type input "Home"
radio input "true"
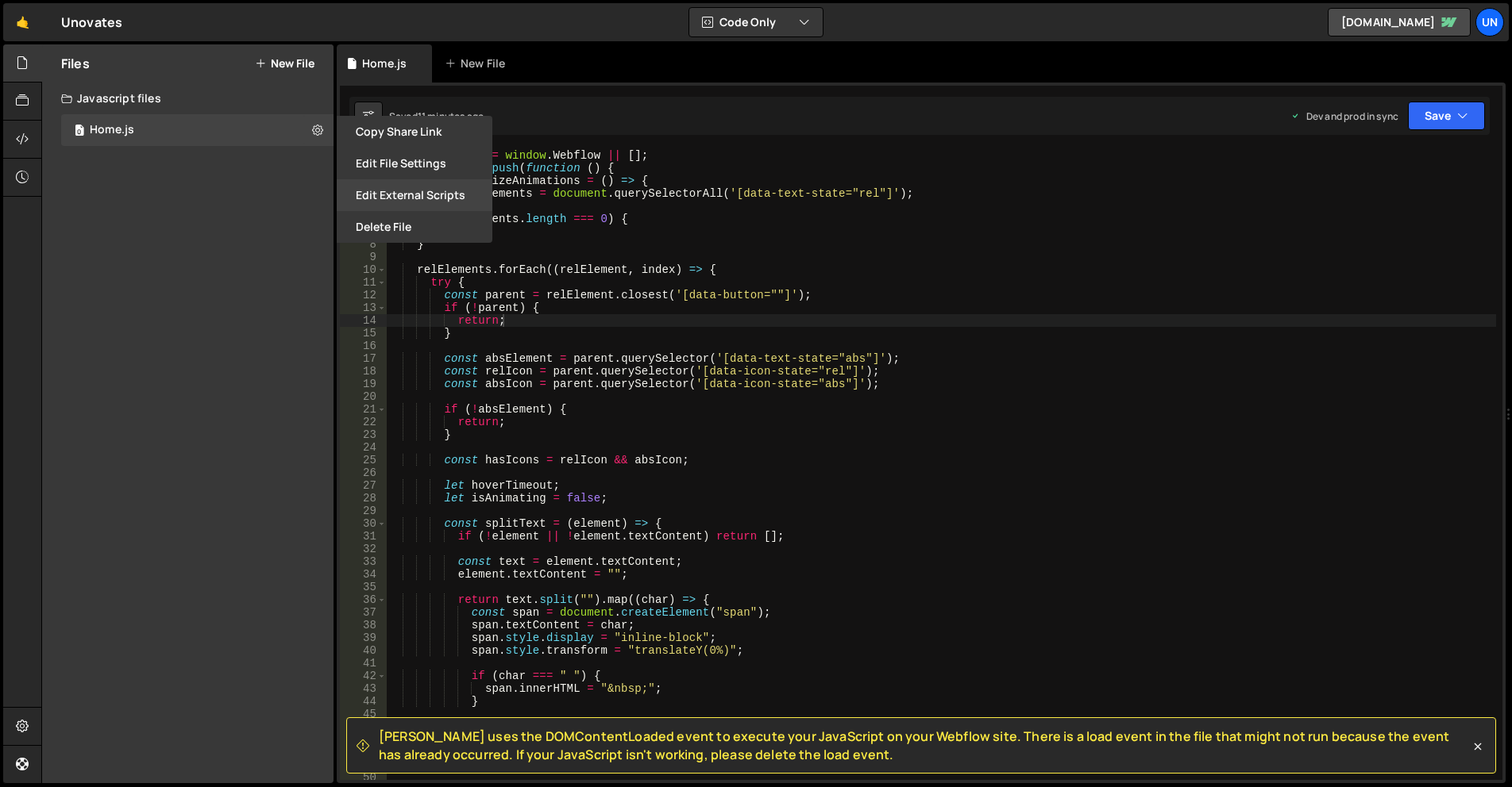
click at [427, 195] on button "Edit External Scripts" at bounding box center [415, 195] width 156 height 32
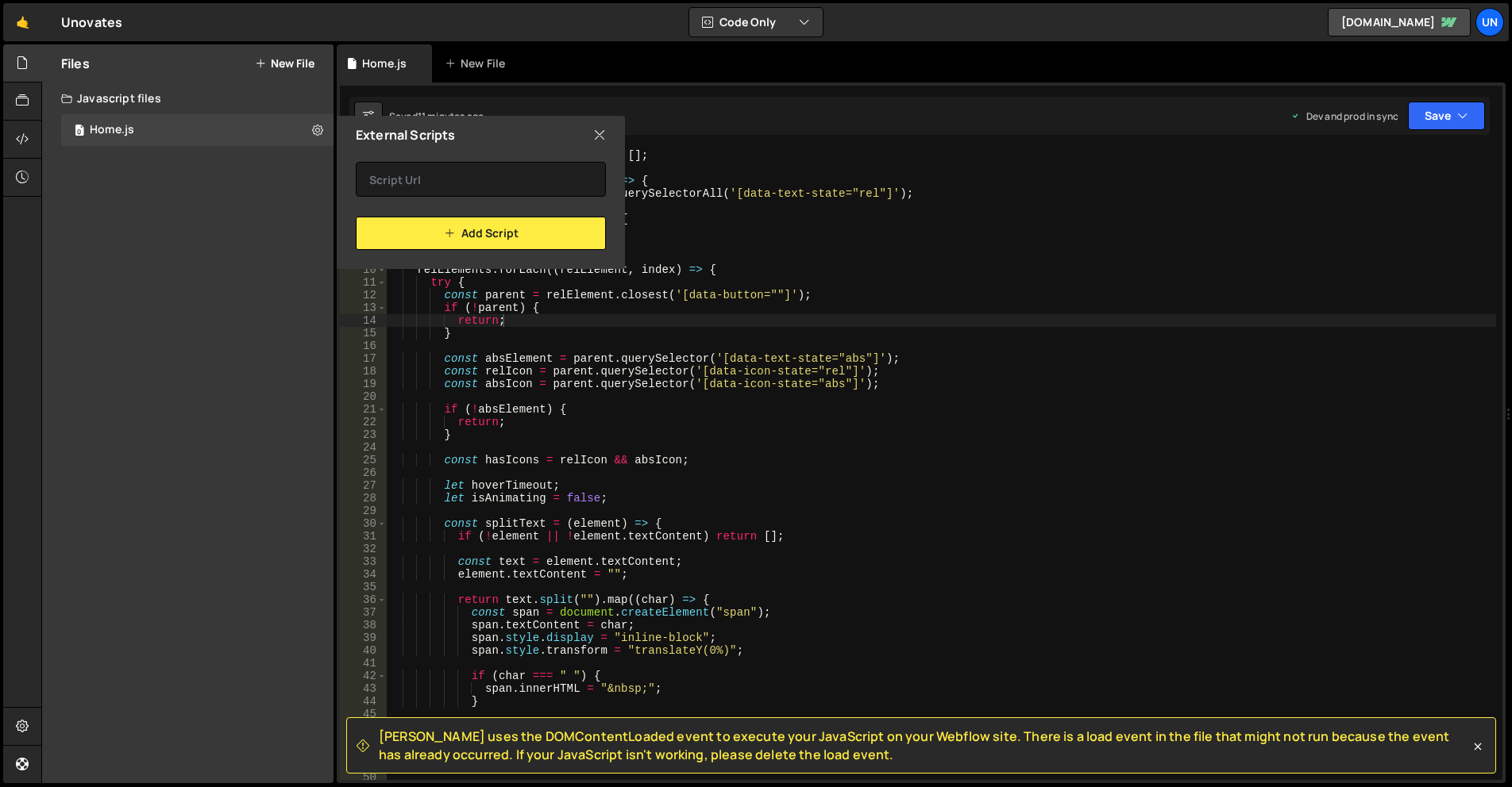
drag, startPoint x: 592, startPoint y: 139, endPoint x: 571, endPoint y: 139, distance: 21.0
click at [592, 139] on div "External Scripts" at bounding box center [481, 135] width 288 height 38
click at [313, 122] on icon at bounding box center [317, 130] width 11 height 15
type input "Home"
radio input "true"
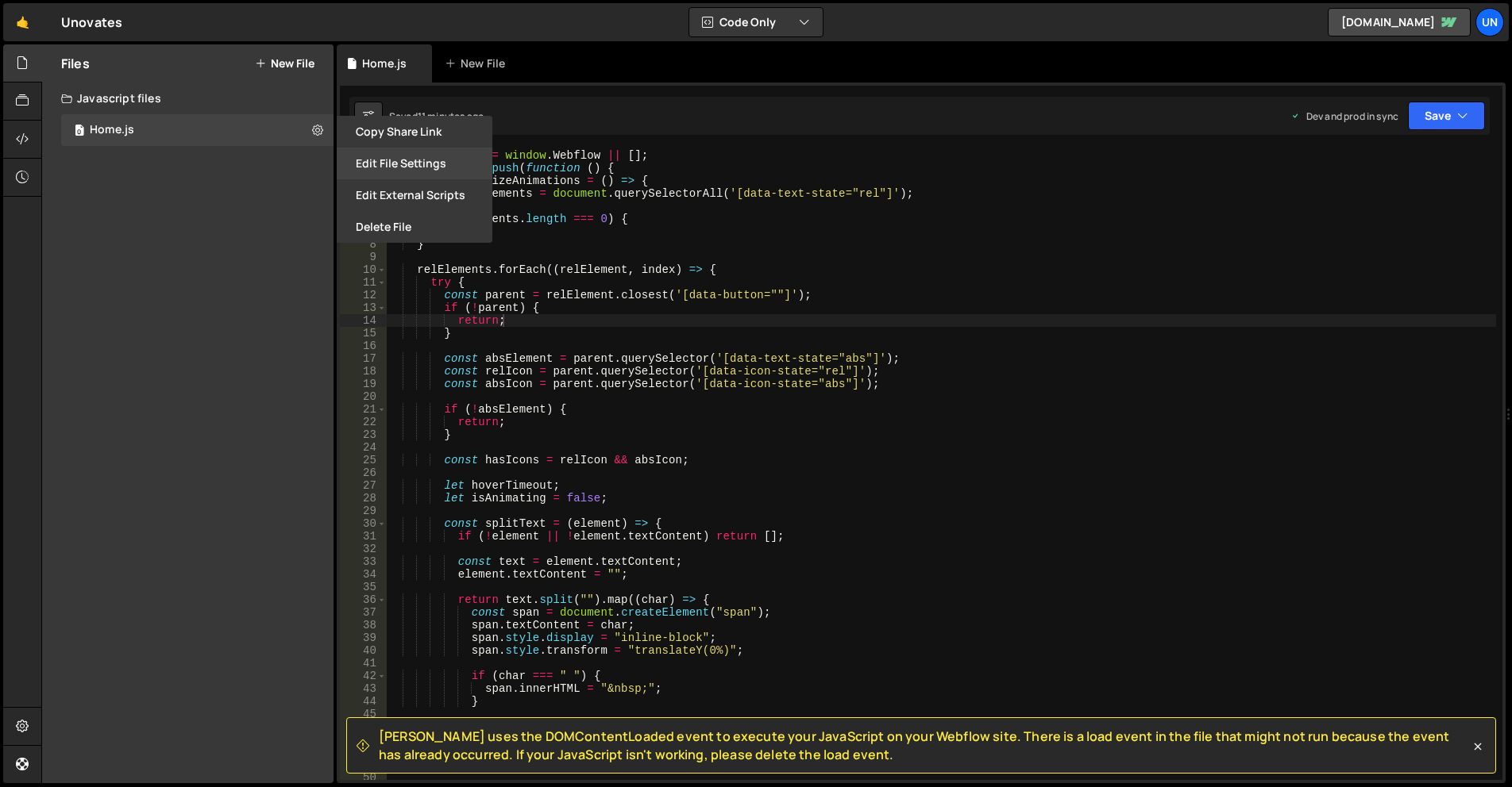
click at [399, 158] on button "Edit File Settings" at bounding box center [415, 163] width 156 height 32
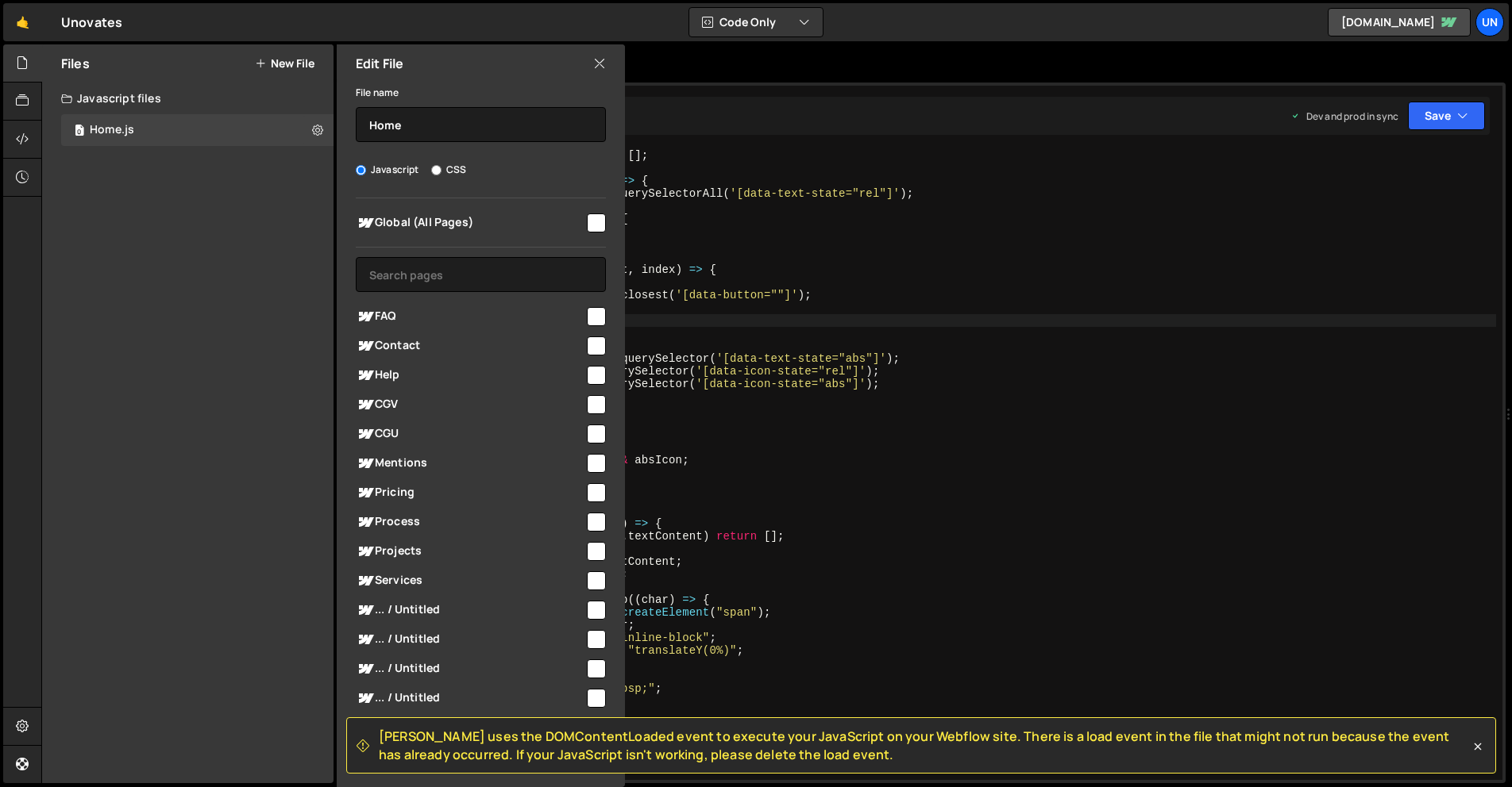
click at [587, 221] on input "checkbox" at bounding box center [596, 223] width 19 height 19
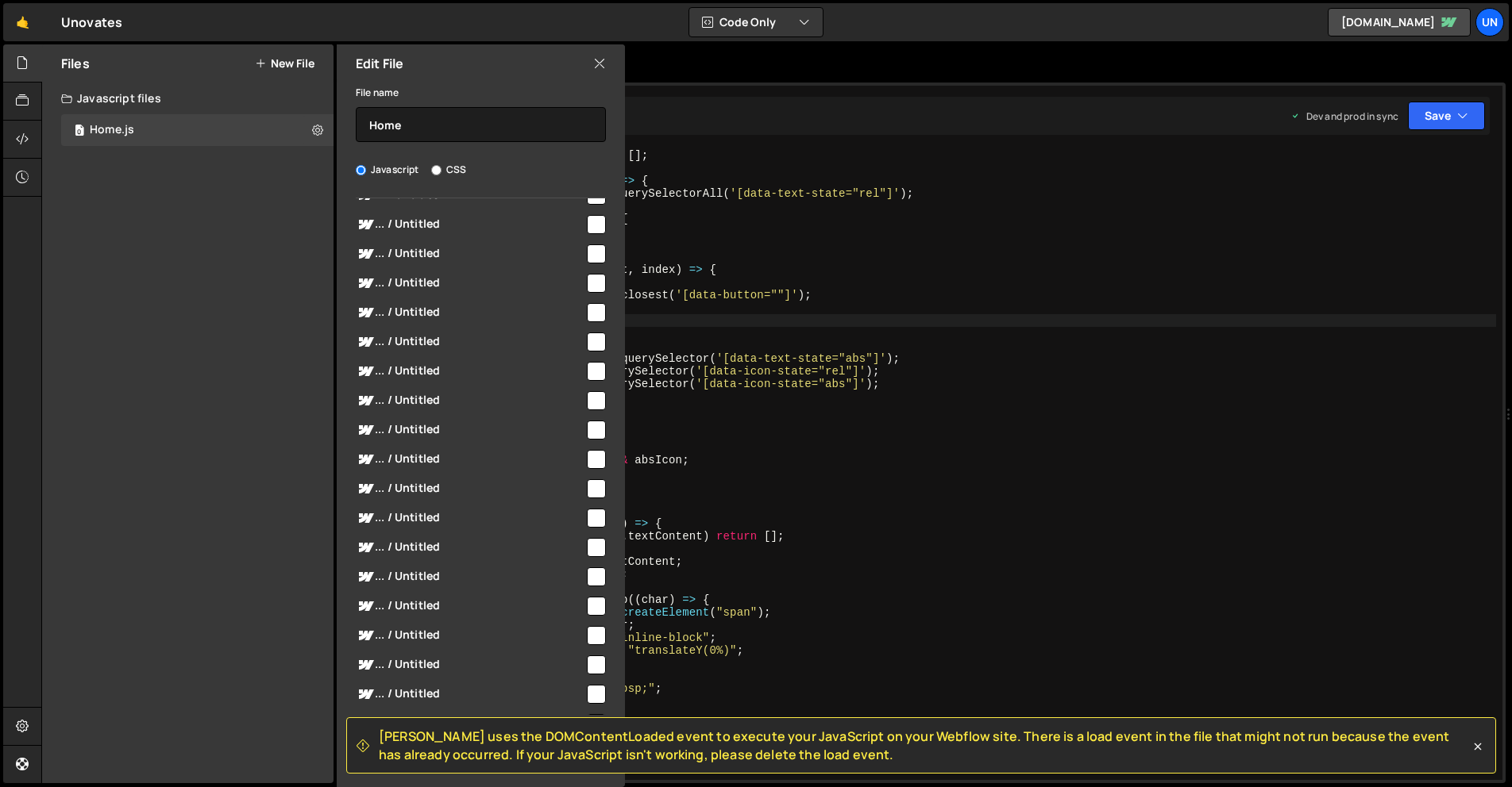
scroll to position [5894, 0]
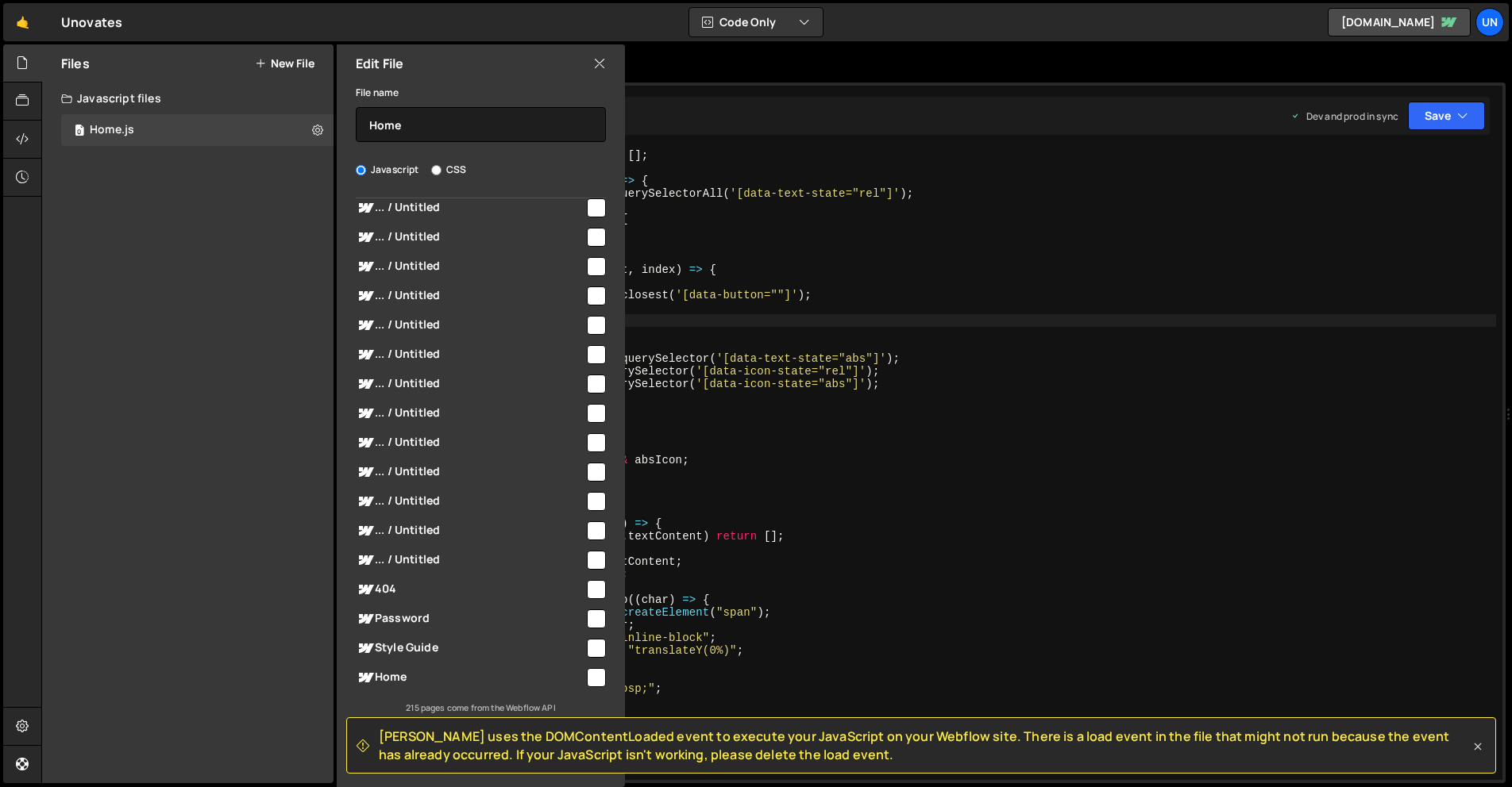
click at [1483, 748] on icon at bounding box center [1478, 747] width 16 height 16
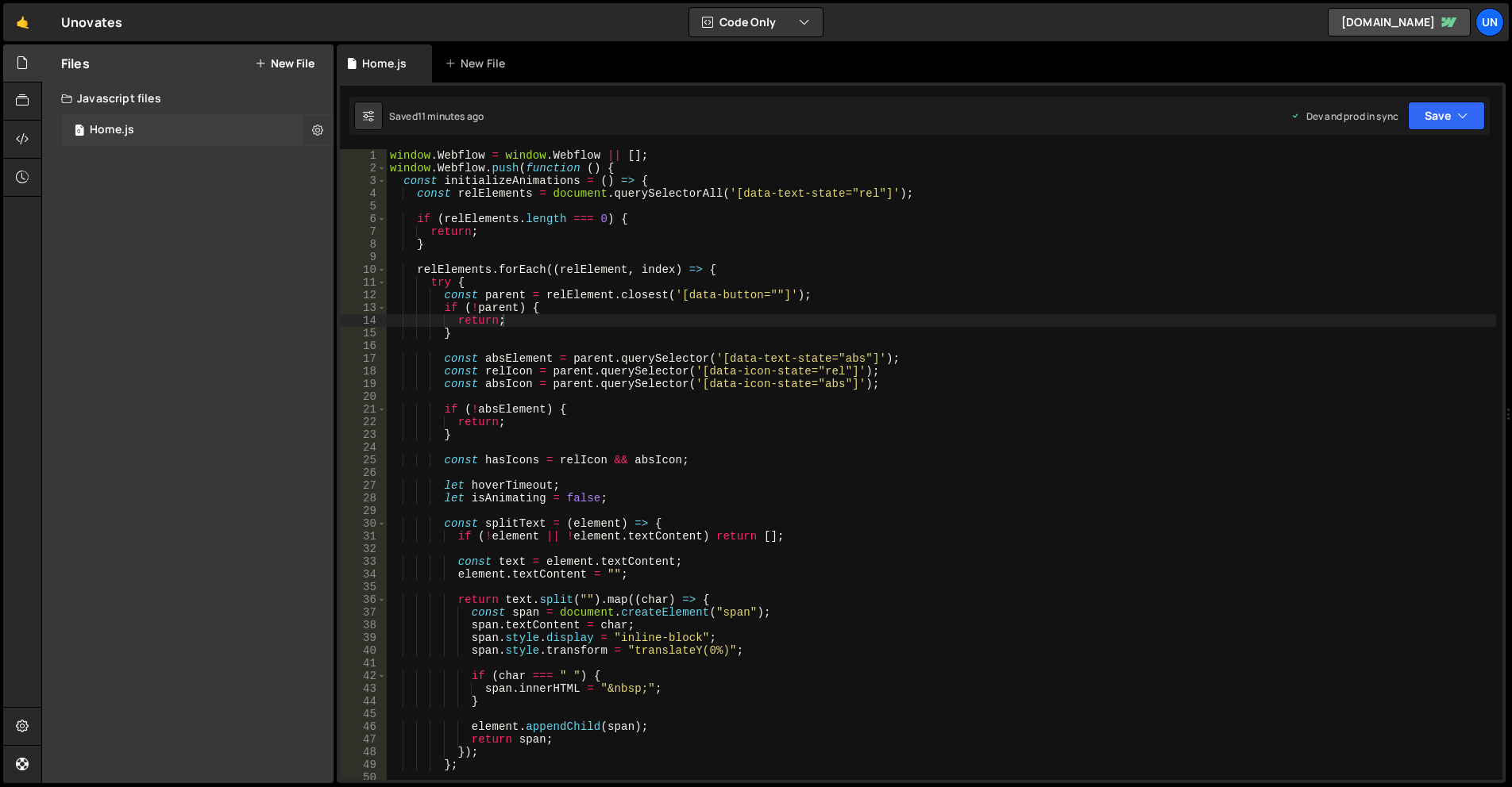
click at [324, 124] on button at bounding box center [318, 130] width 29 height 29
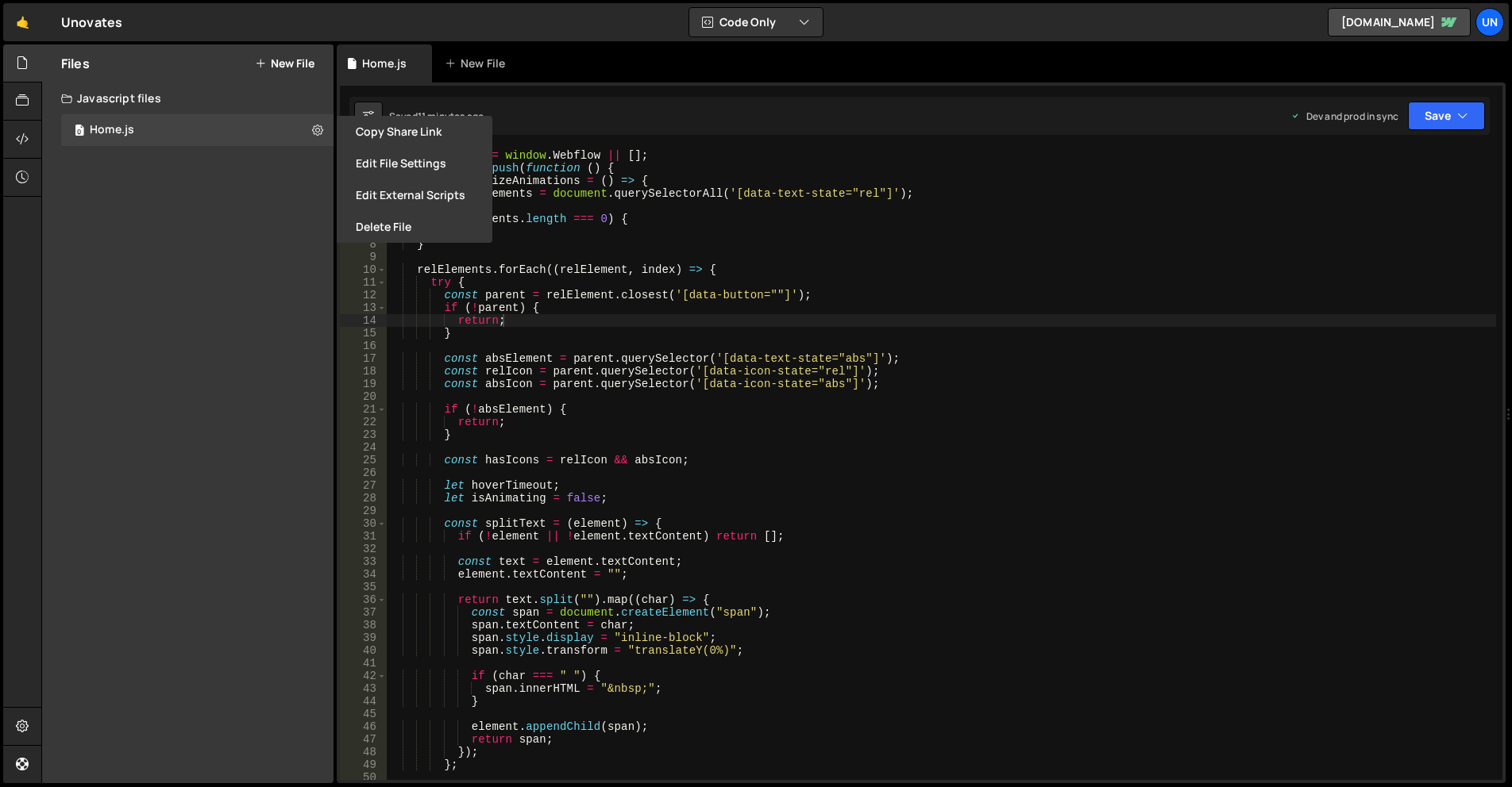
click at [390, 164] on button "Edit File Settings" at bounding box center [415, 163] width 156 height 32
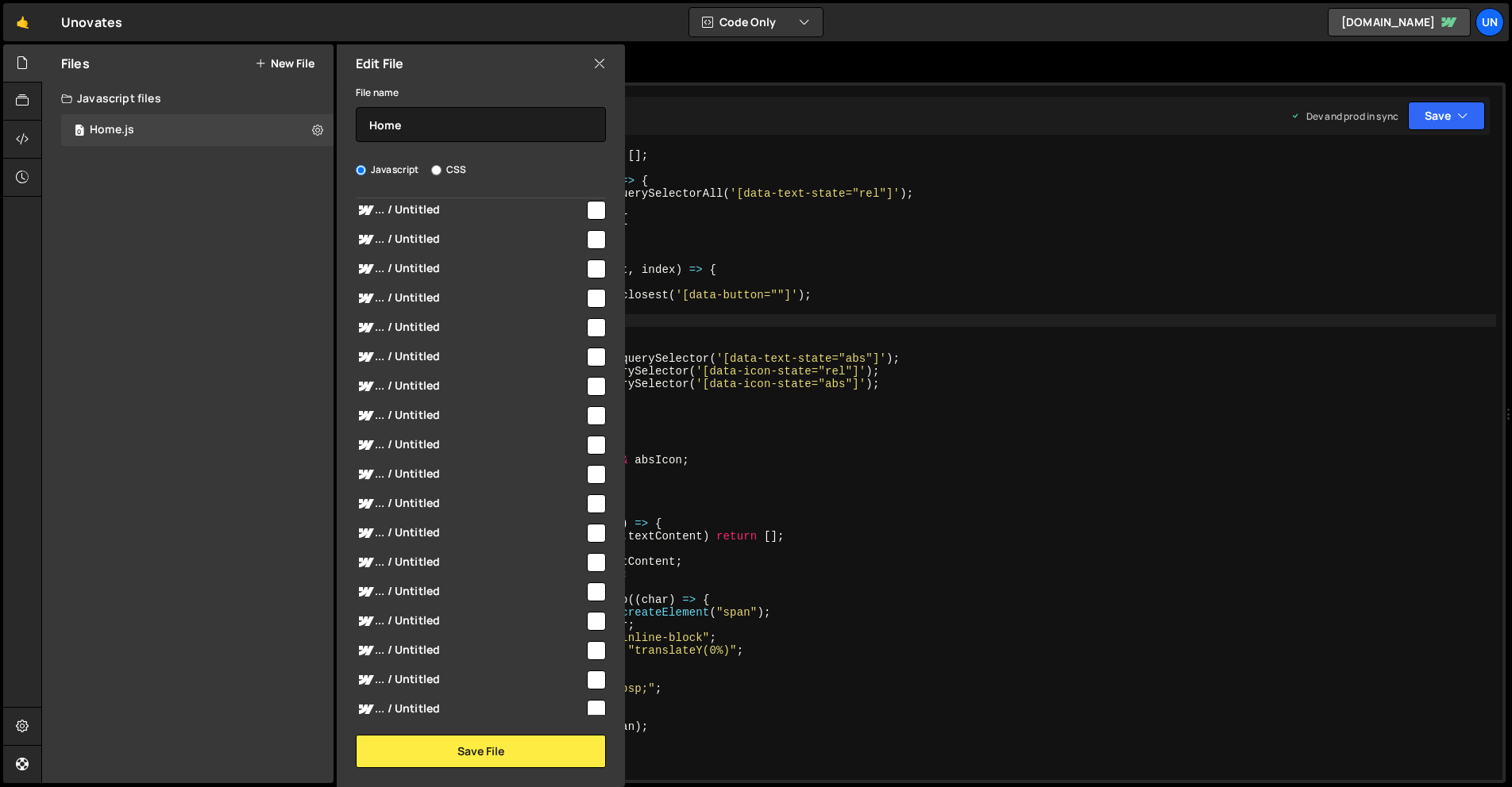
scroll to position [0, 0]
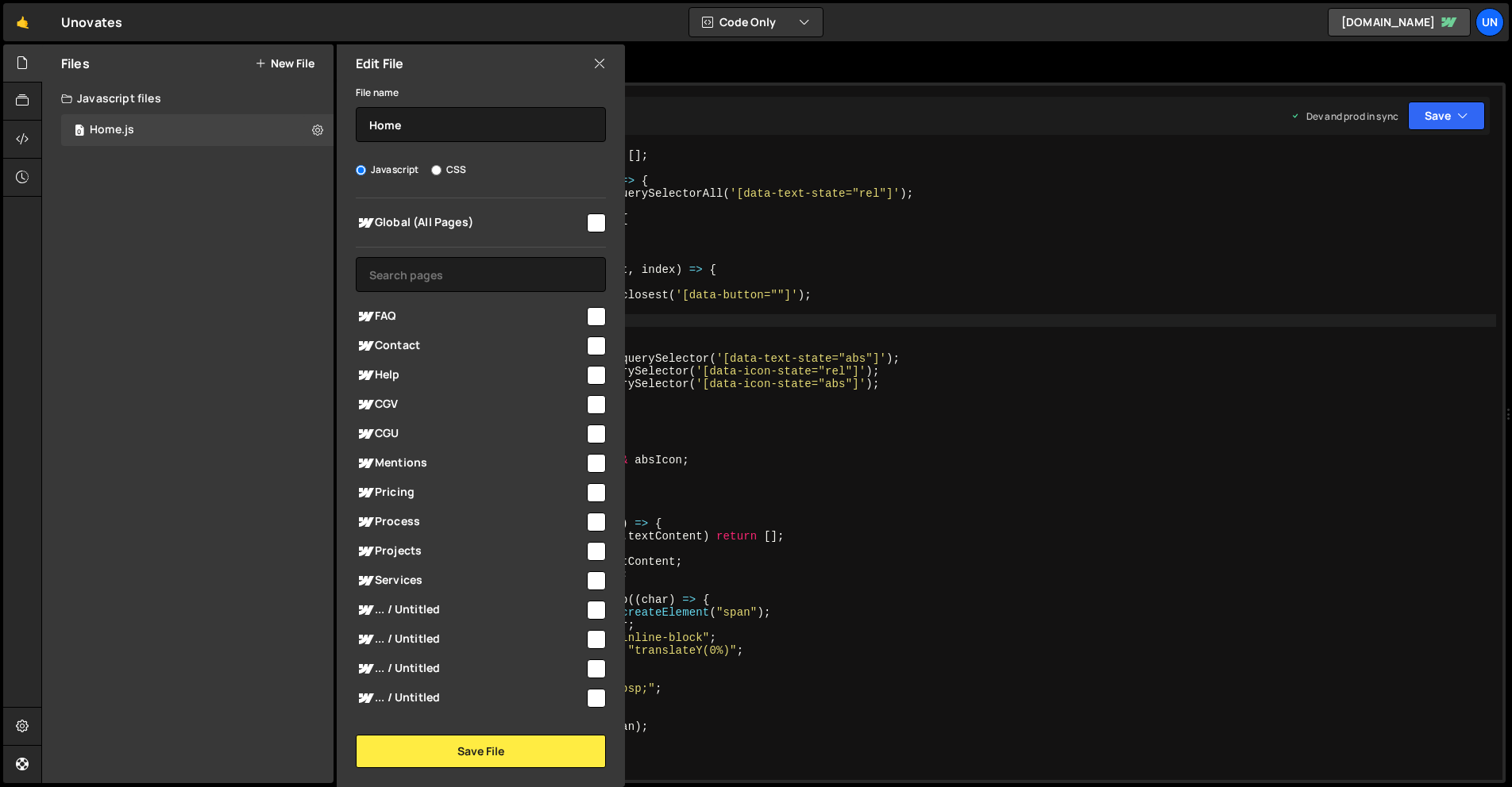
click at [588, 228] on input "checkbox" at bounding box center [596, 223] width 19 height 19
checkbox input "true"
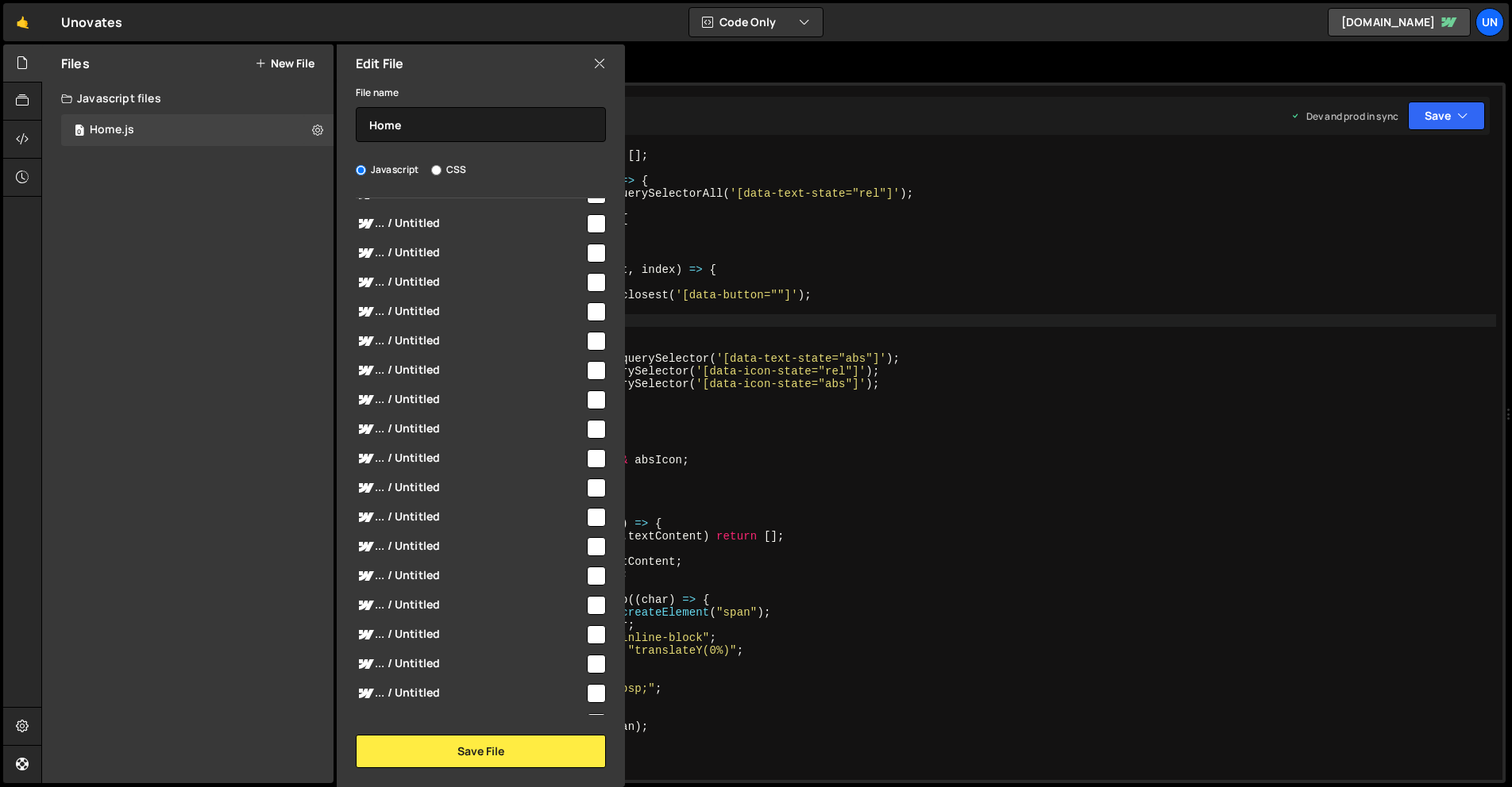
scroll to position [5894, 0]
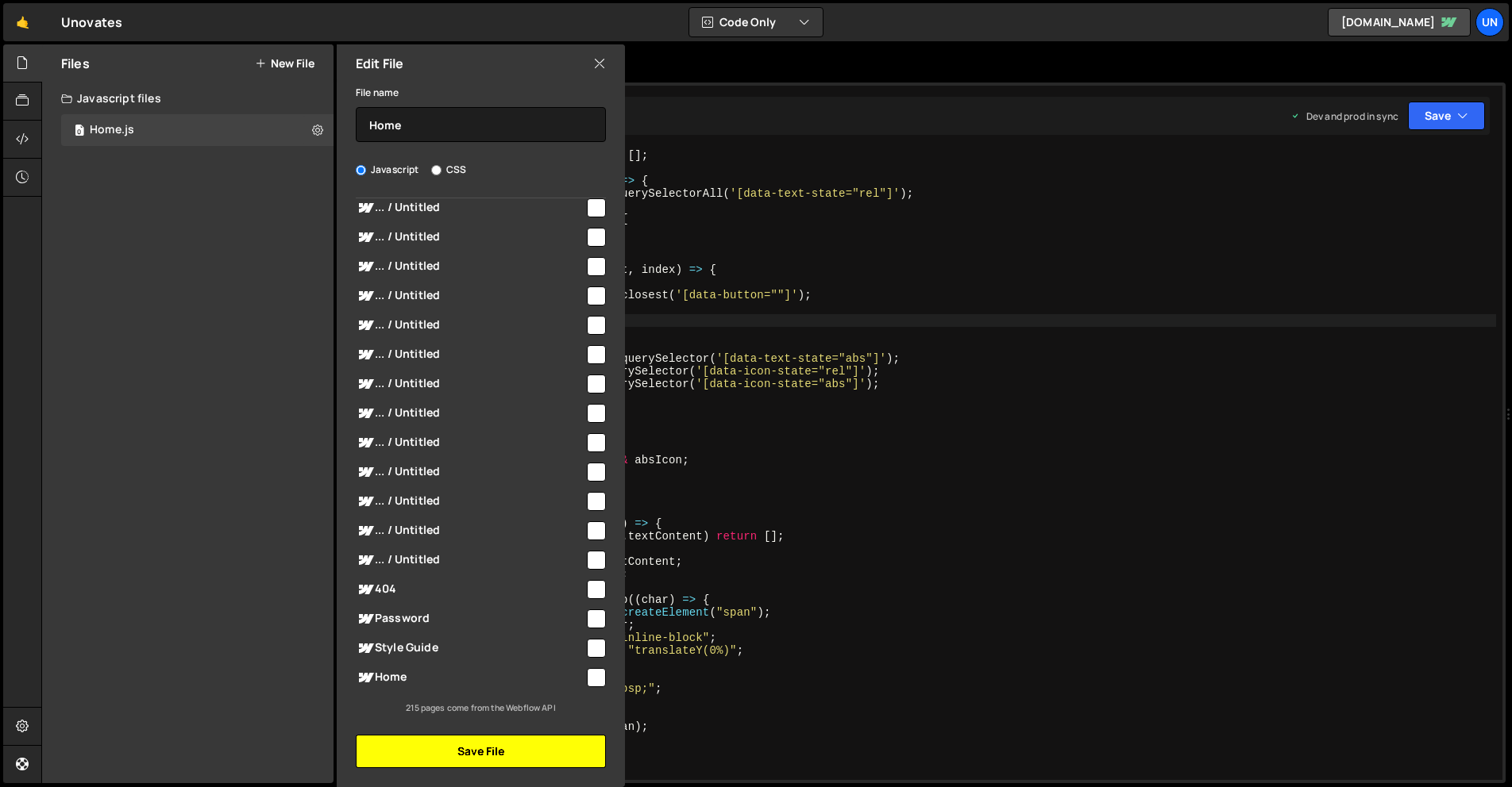
click at [507, 748] on button "Save File" at bounding box center [481, 752] width 250 height 34
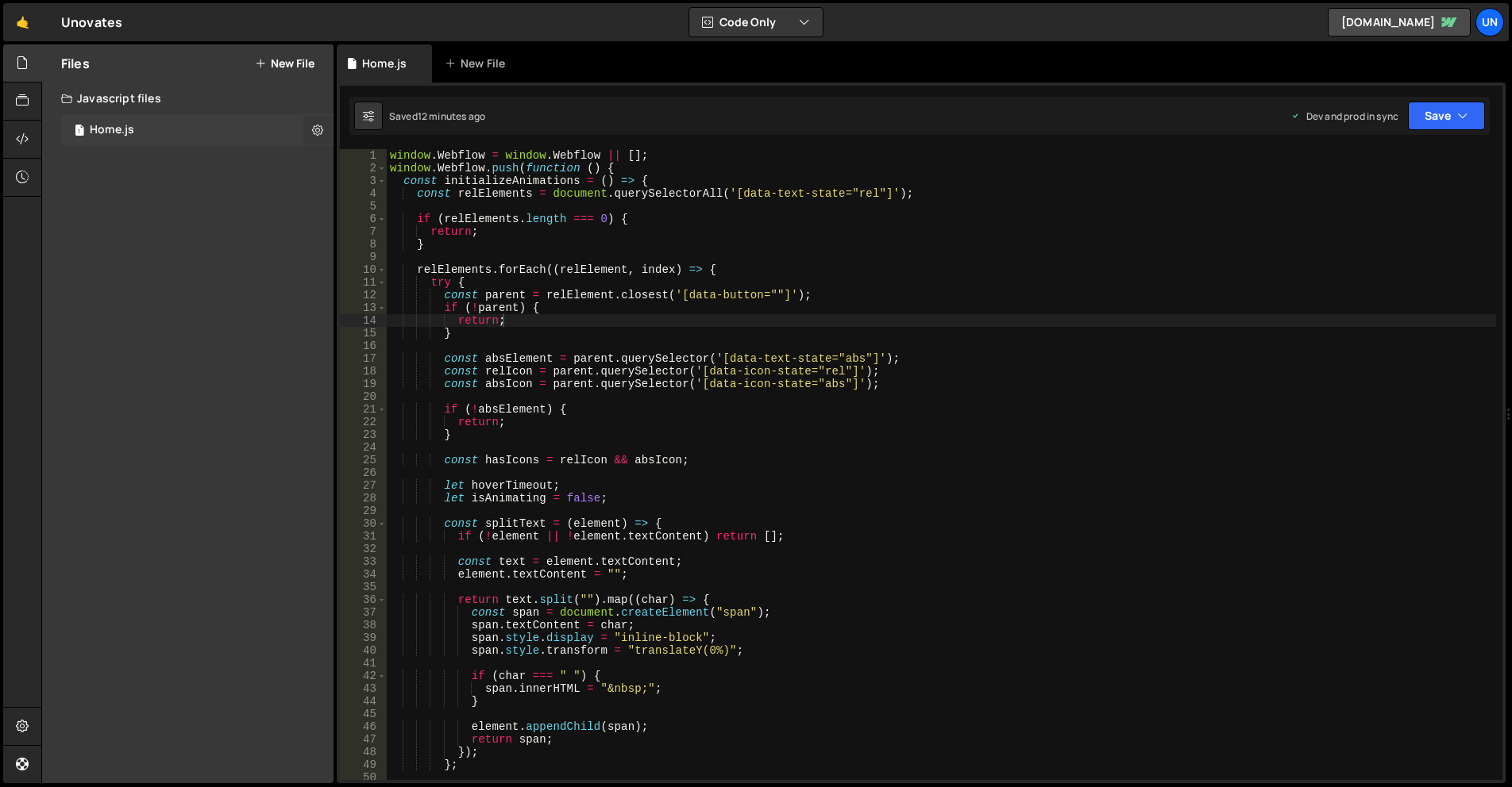
click at [319, 120] on button at bounding box center [318, 130] width 29 height 29
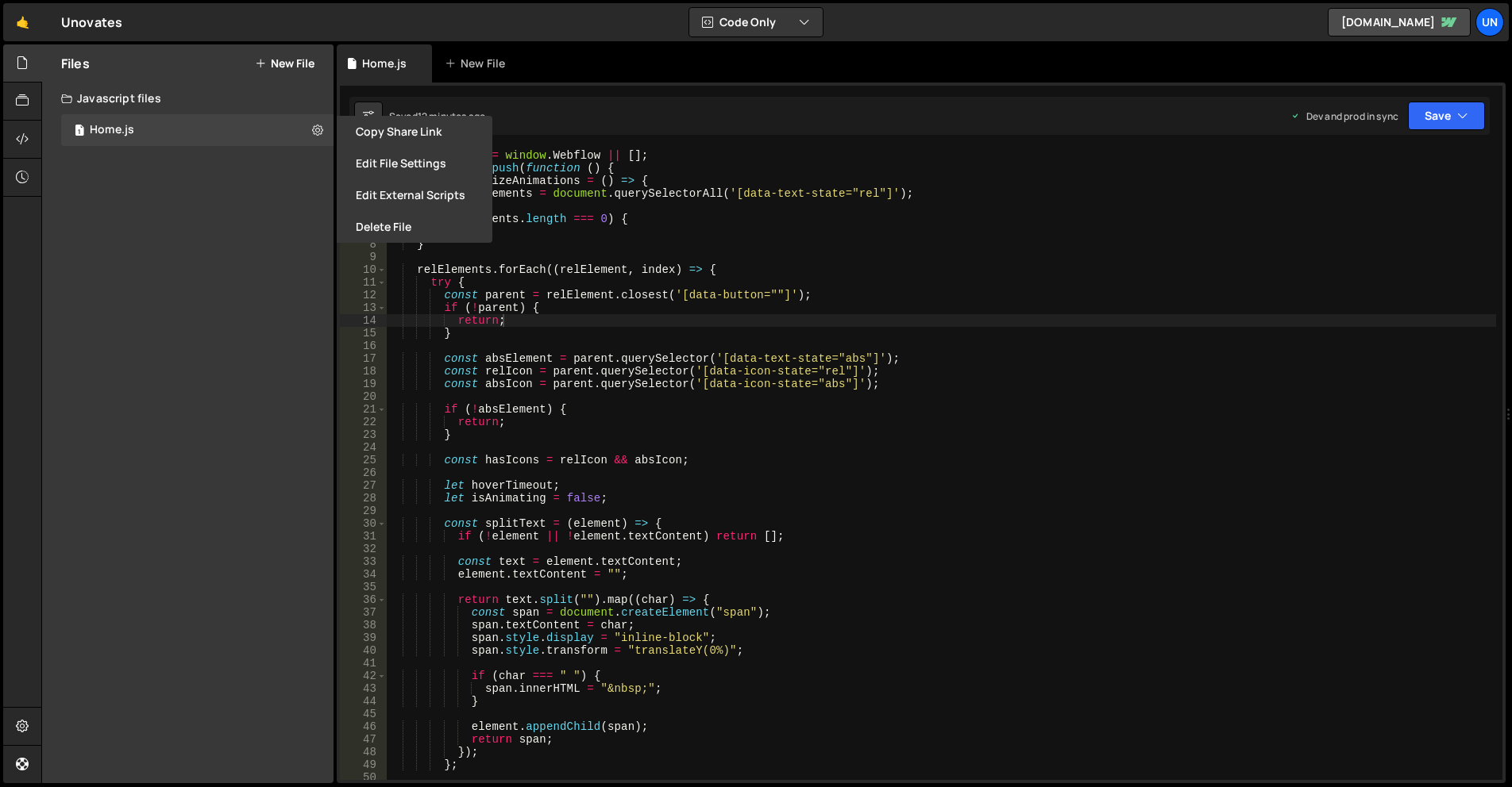
click at [658, 266] on div "window . Webflow = window . Webflow || [ ] ; window . Webflow . push ( function…" at bounding box center [941, 477] width 1109 height 657
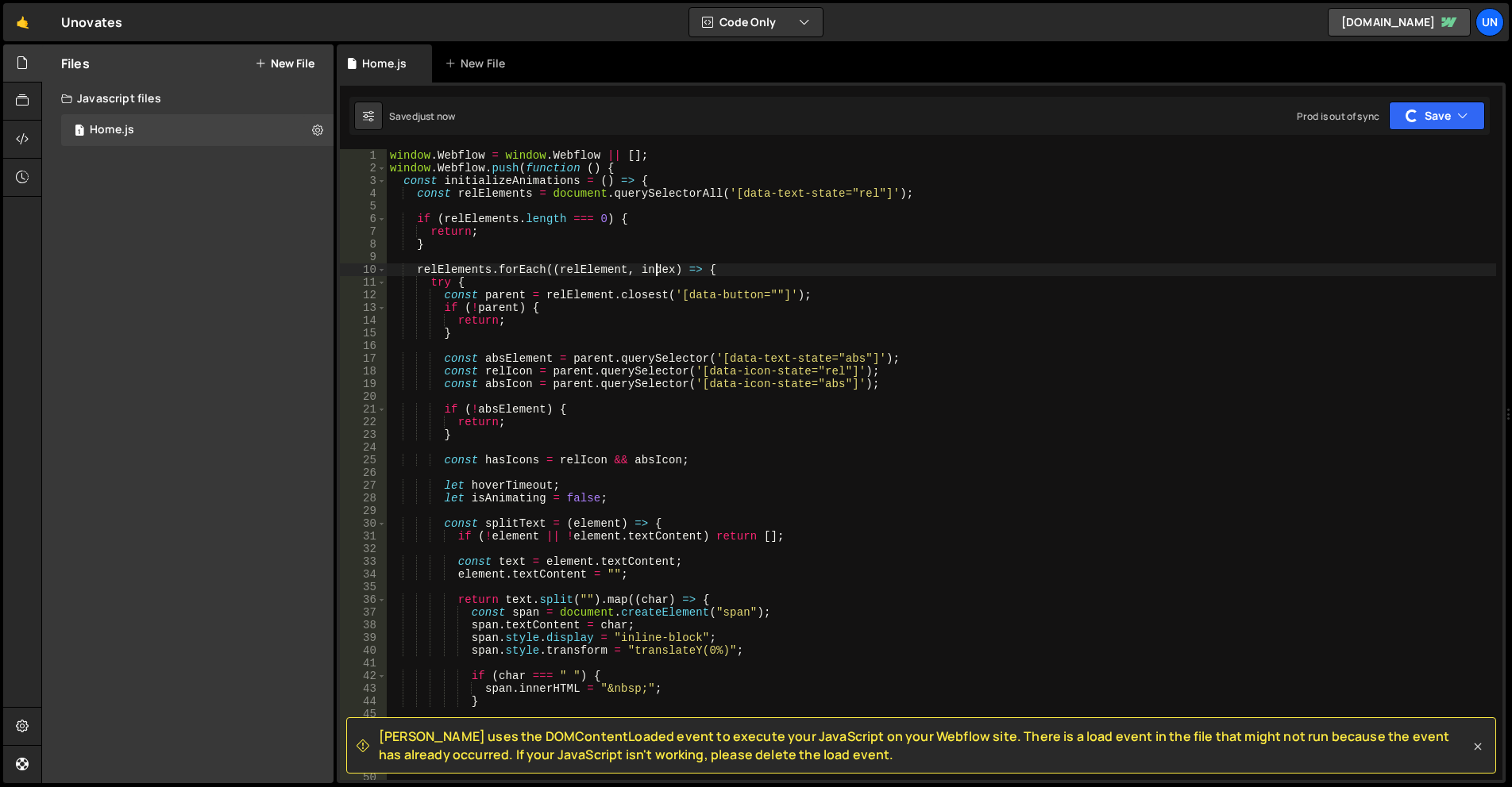
click at [1474, 747] on icon at bounding box center [1478, 747] width 16 height 16
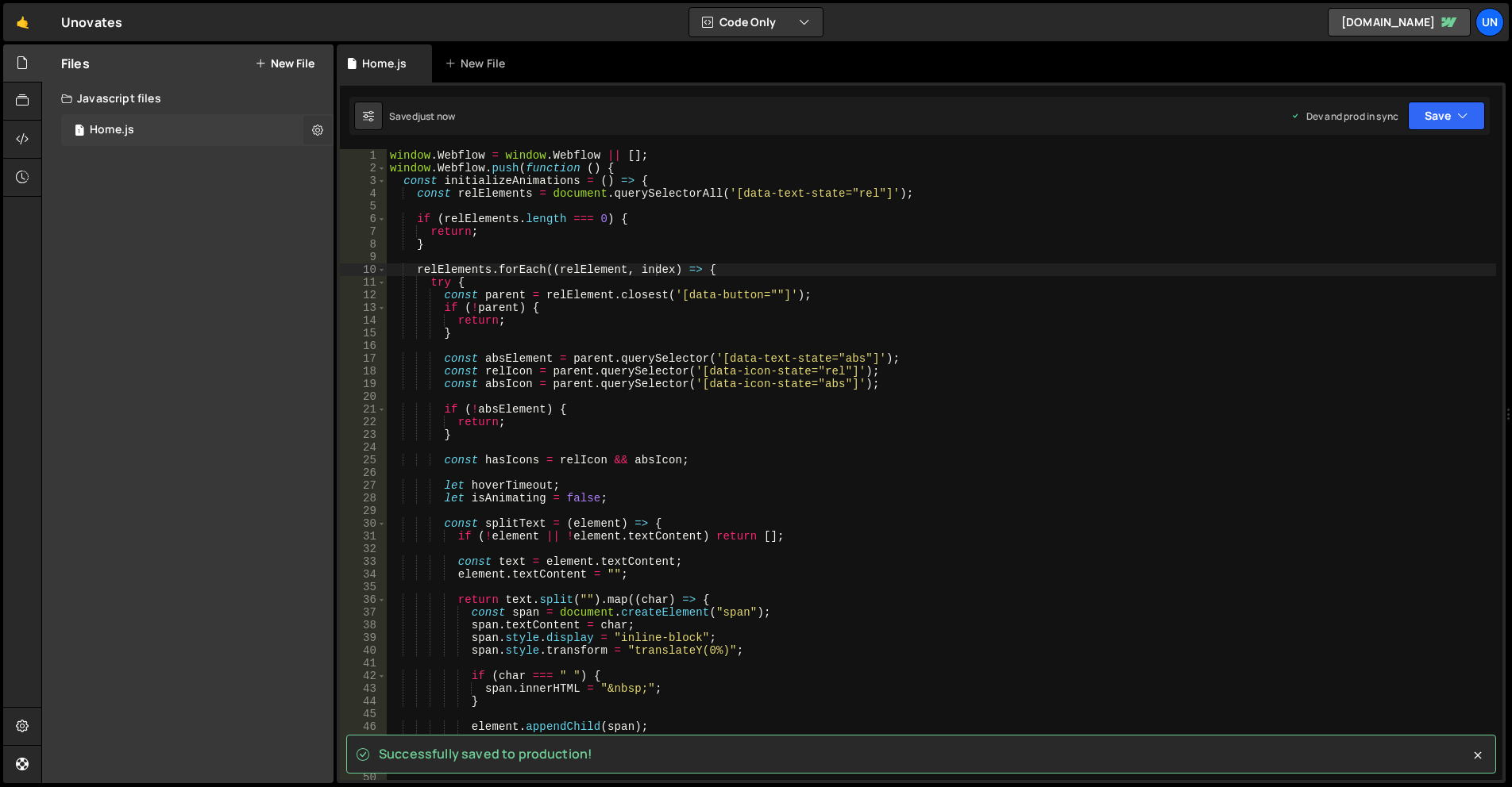
click at [315, 120] on button at bounding box center [318, 130] width 29 height 29
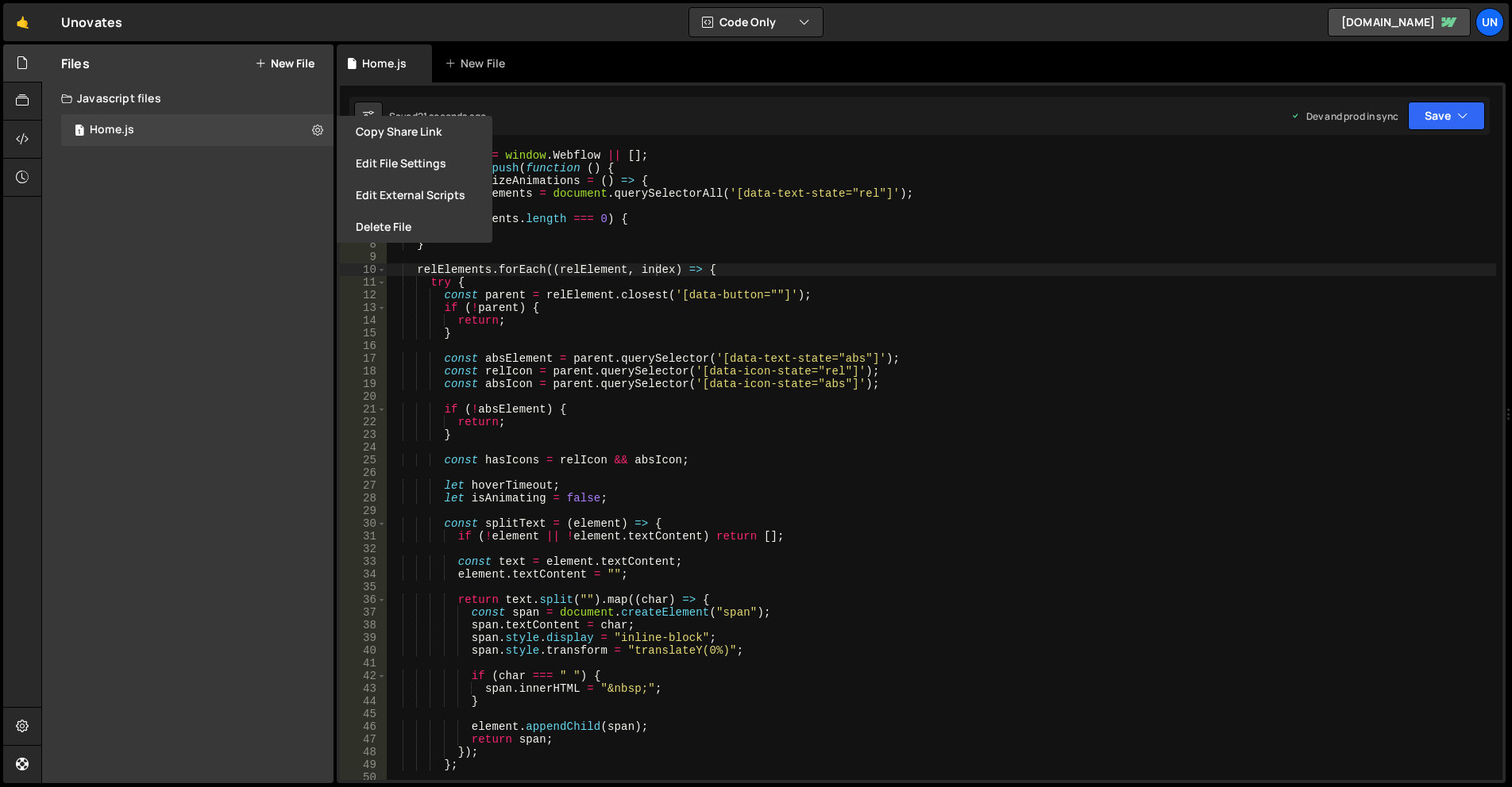
click at [806, 312] on div "window . Webflow = window . Webflow || [ ] ; window . Webflow . push ( function…" at bounding box center [941, 477] width 1109 height 657
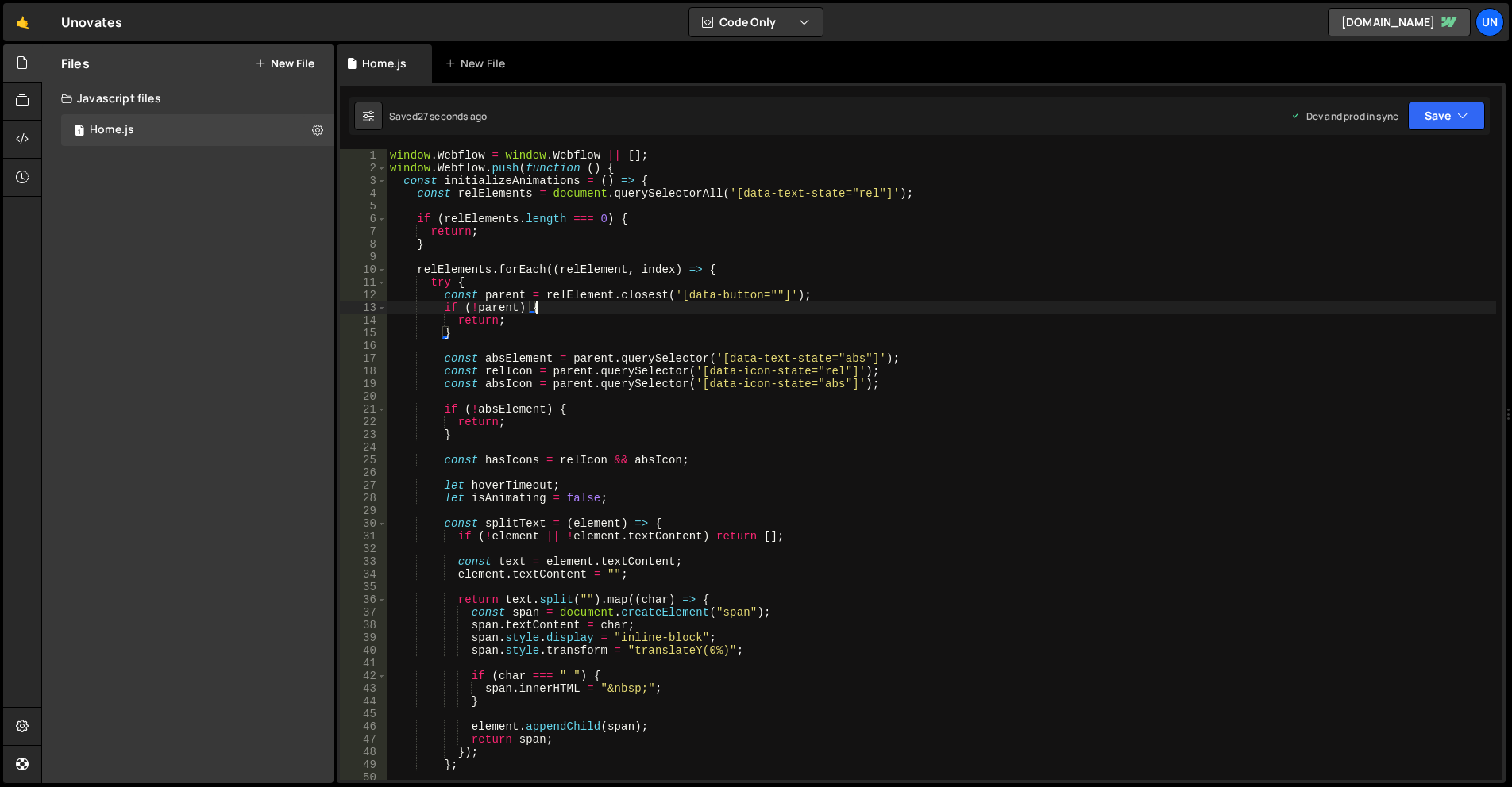
click at [859, 196] on div "window . Webflow = window . Webflow || [ ] ; window . Webflow . push ( function…" at bounding box center [941, 477] width 1109 height 657
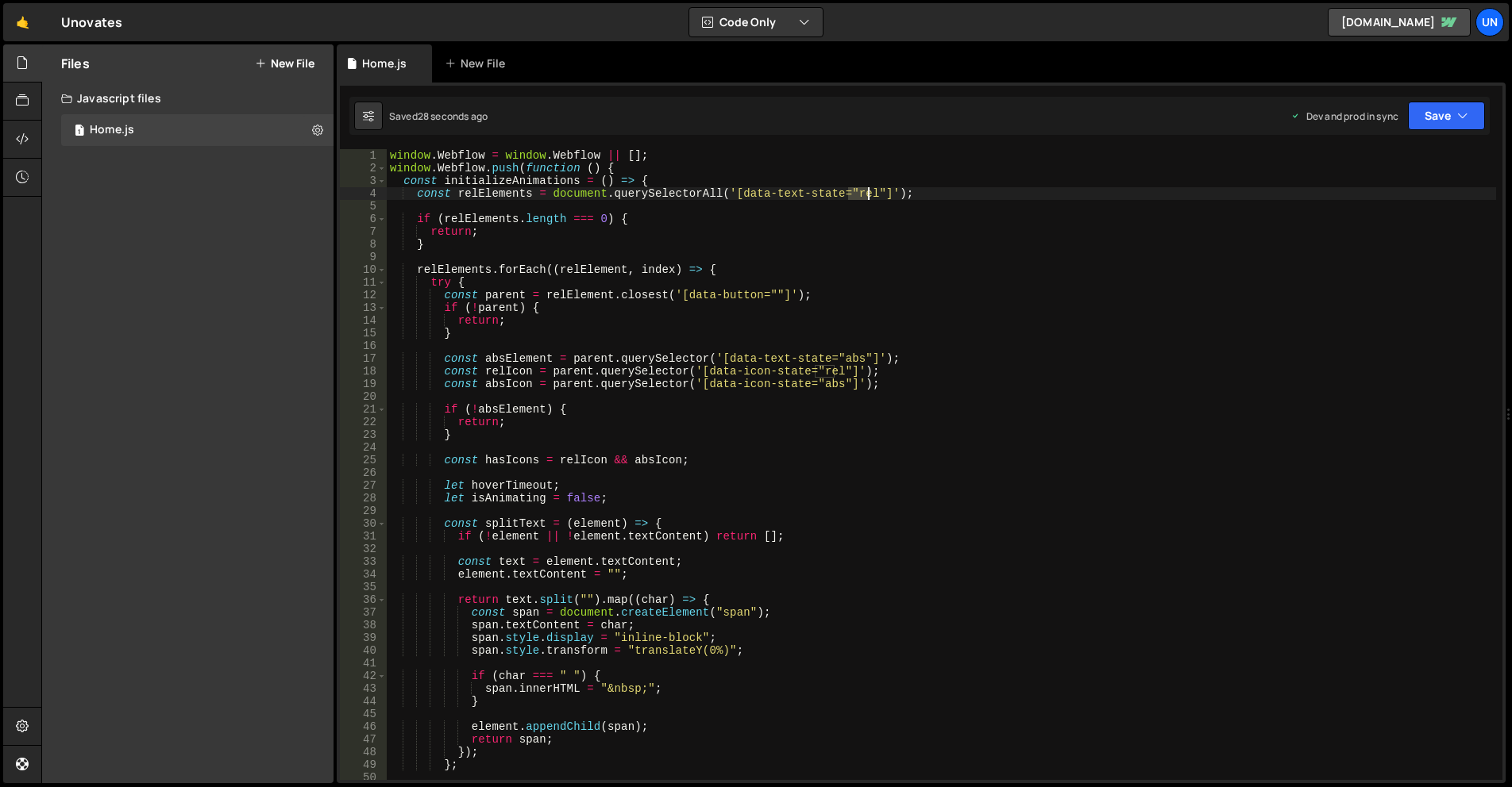
click at [859, 196] on div "window . Webflow = window . Webflow || [ ] ; window . Webflow . push ( function…" at bounding box center [941, 477] width 1109 height 657
click at [707, 316] on div "window . Webflow = window . Webflow || [ ] ; window . Webflow . push ( function…" at bounding box center [941, 477] width 1109 height 657
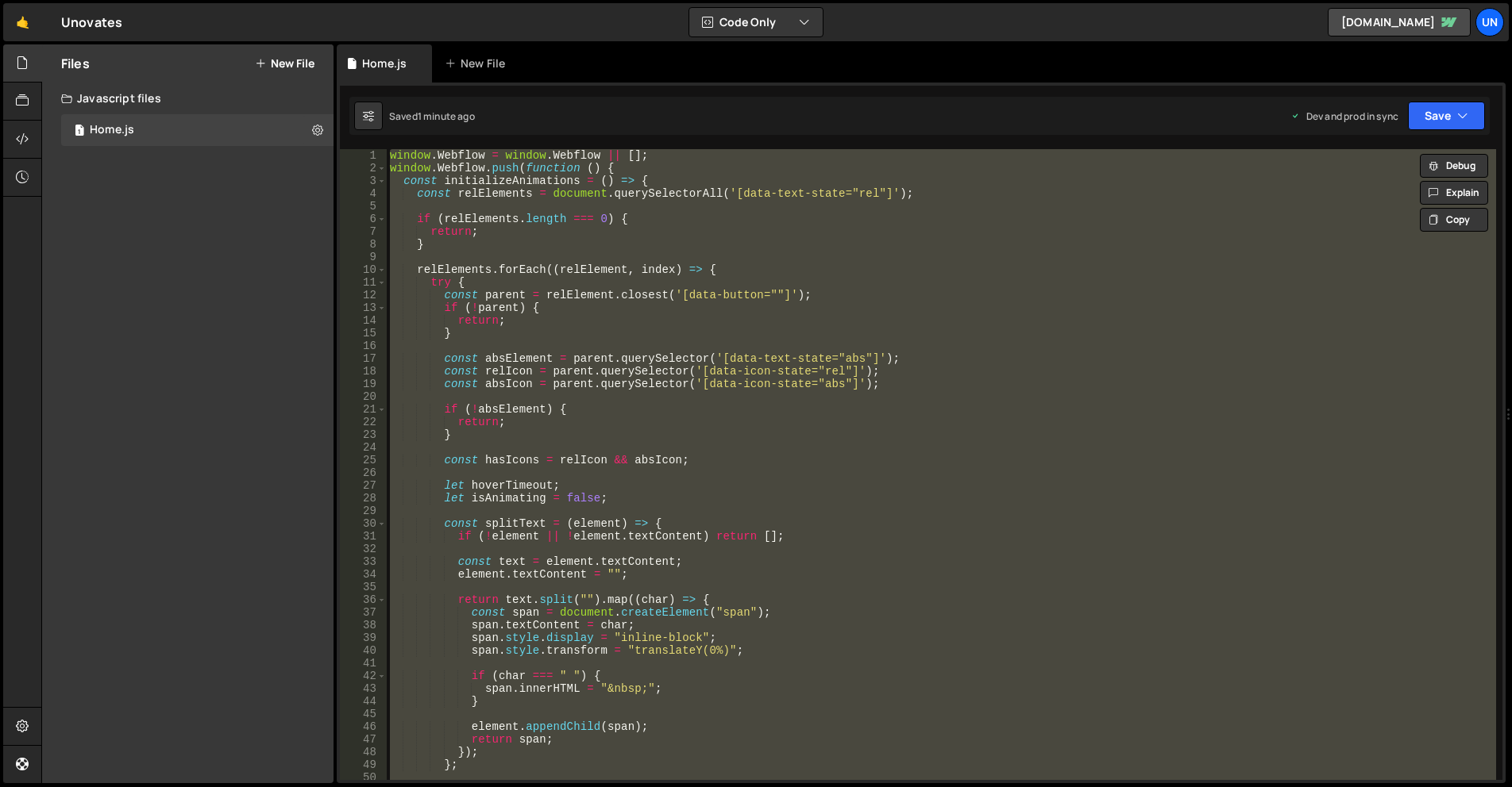
click at [617, 566] on div "window . Webflow = window . Webflow || [ ] ; window . Webflow . push ( function…" at bounding box center [941, 465] width 1109 height 631
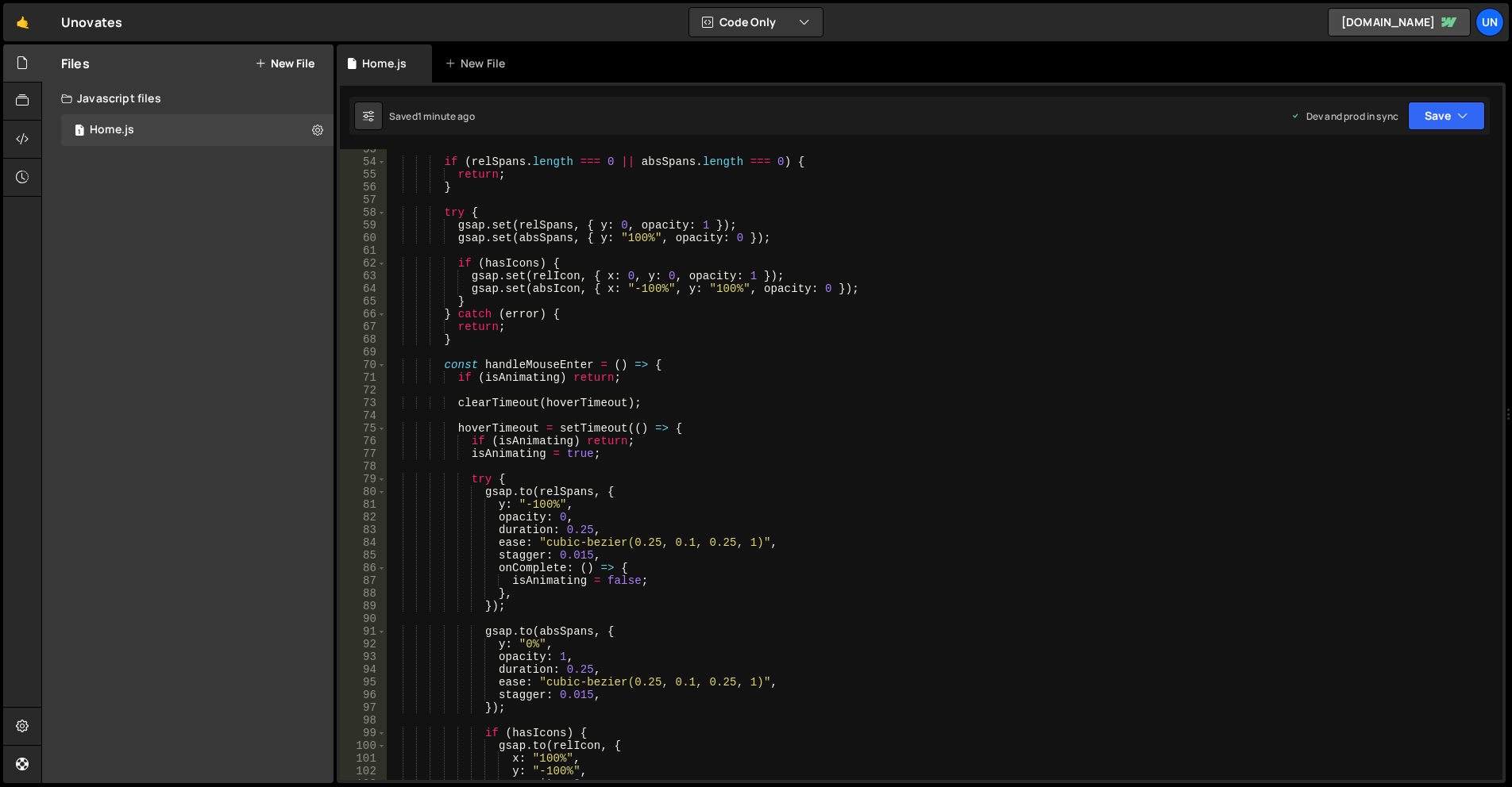
scroll to position [810, 0]
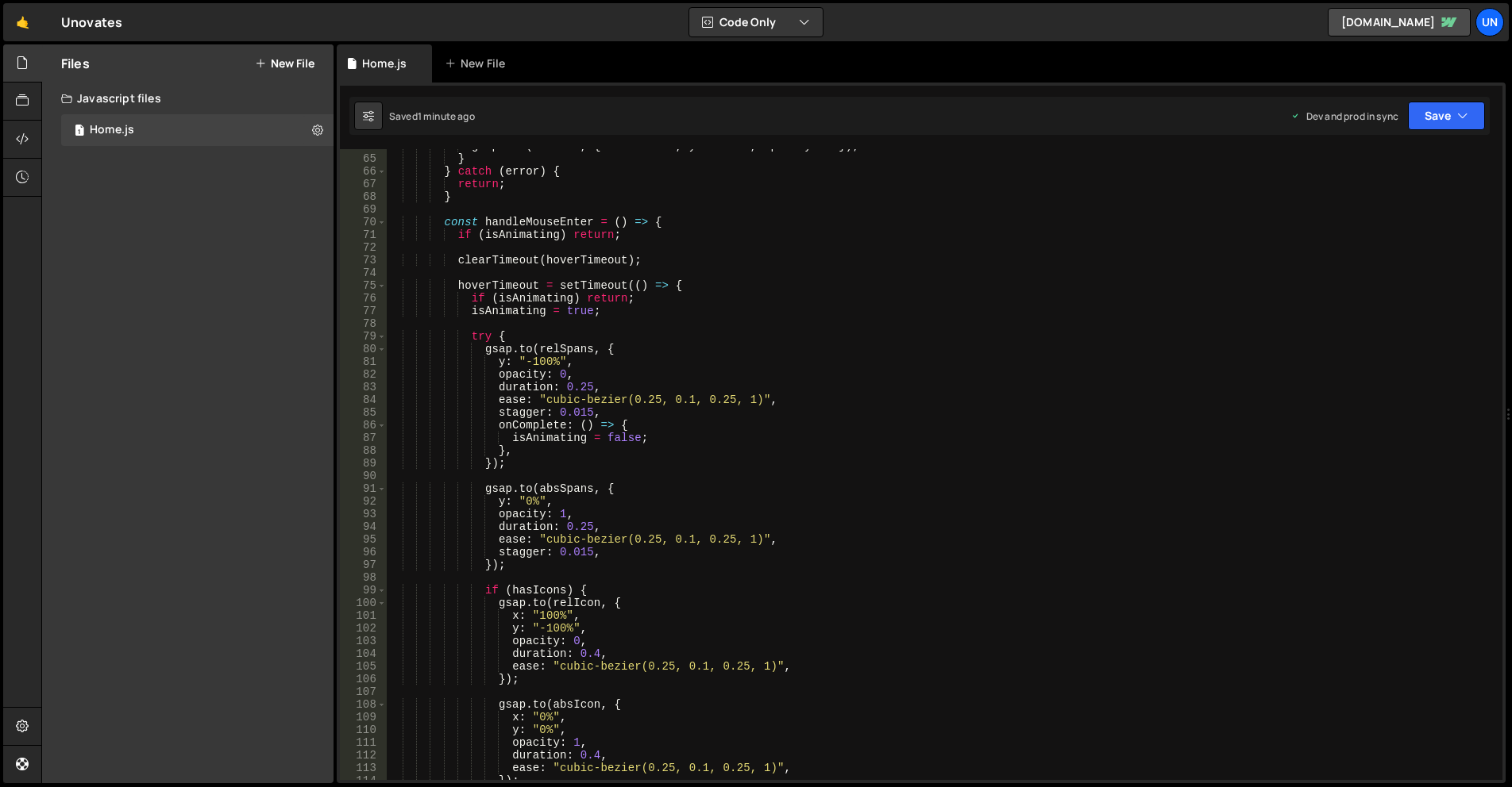
click at [917, 571] on div "gsap . set ( absIcon , { x : "-100%" , y : "100%" , opacity : 0 }) ; } } catch …" at bounding box center [941, 467] width 1109 height 657
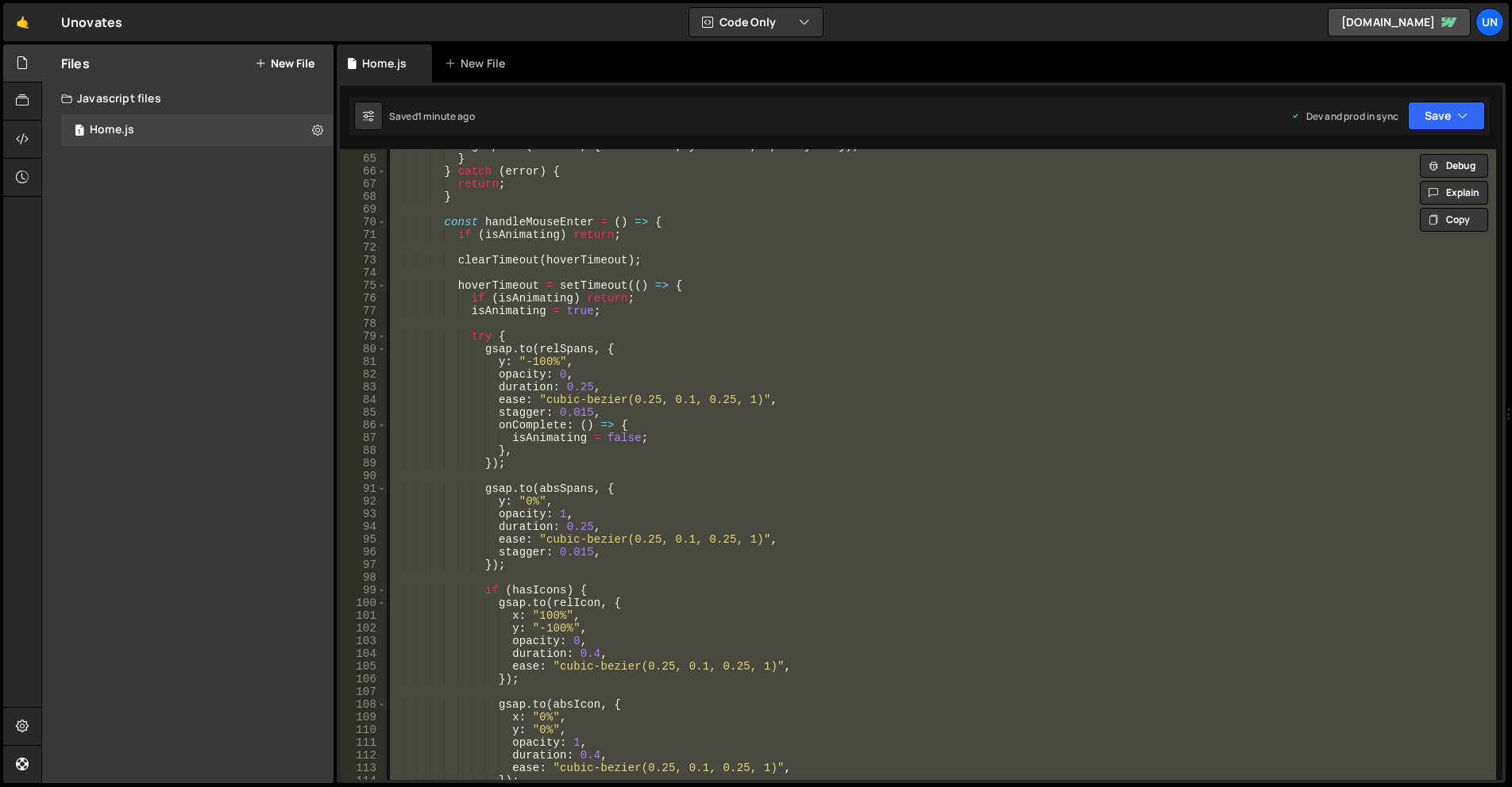
paste textarea
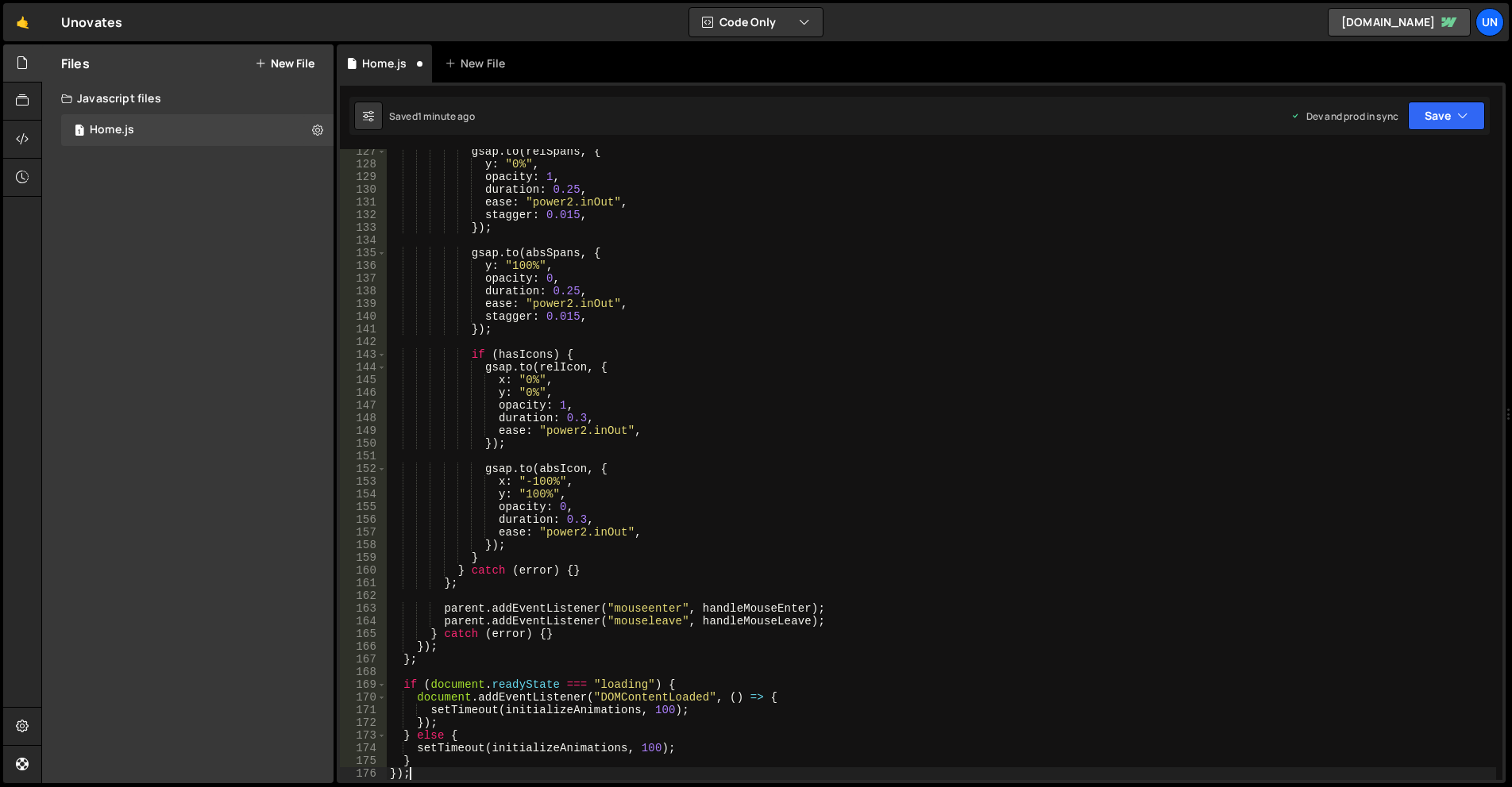
scroll to position [1604, 0]
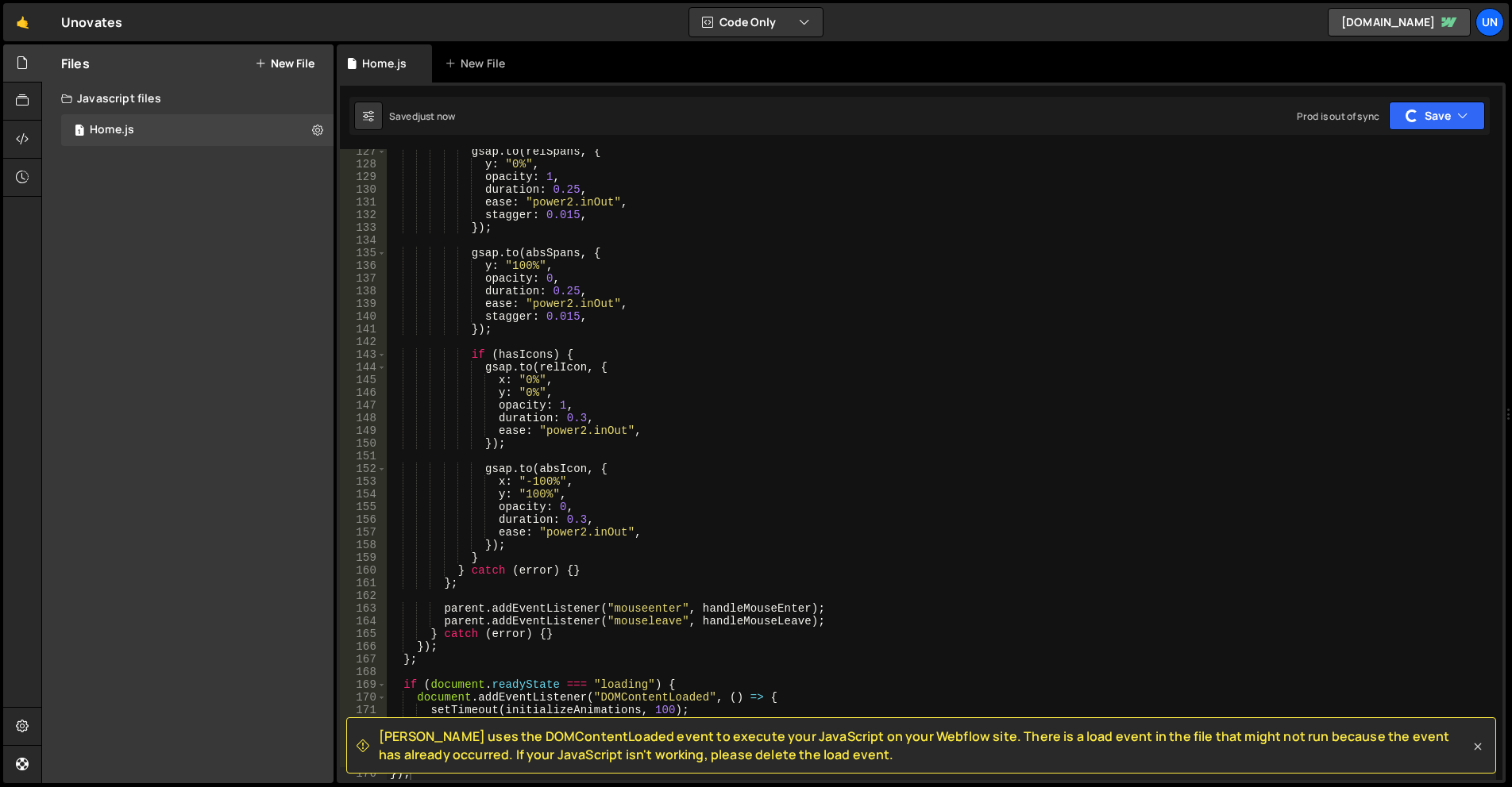
click at [1478, 743] on icon at bounding box center [1478, 747] width 16 height 16
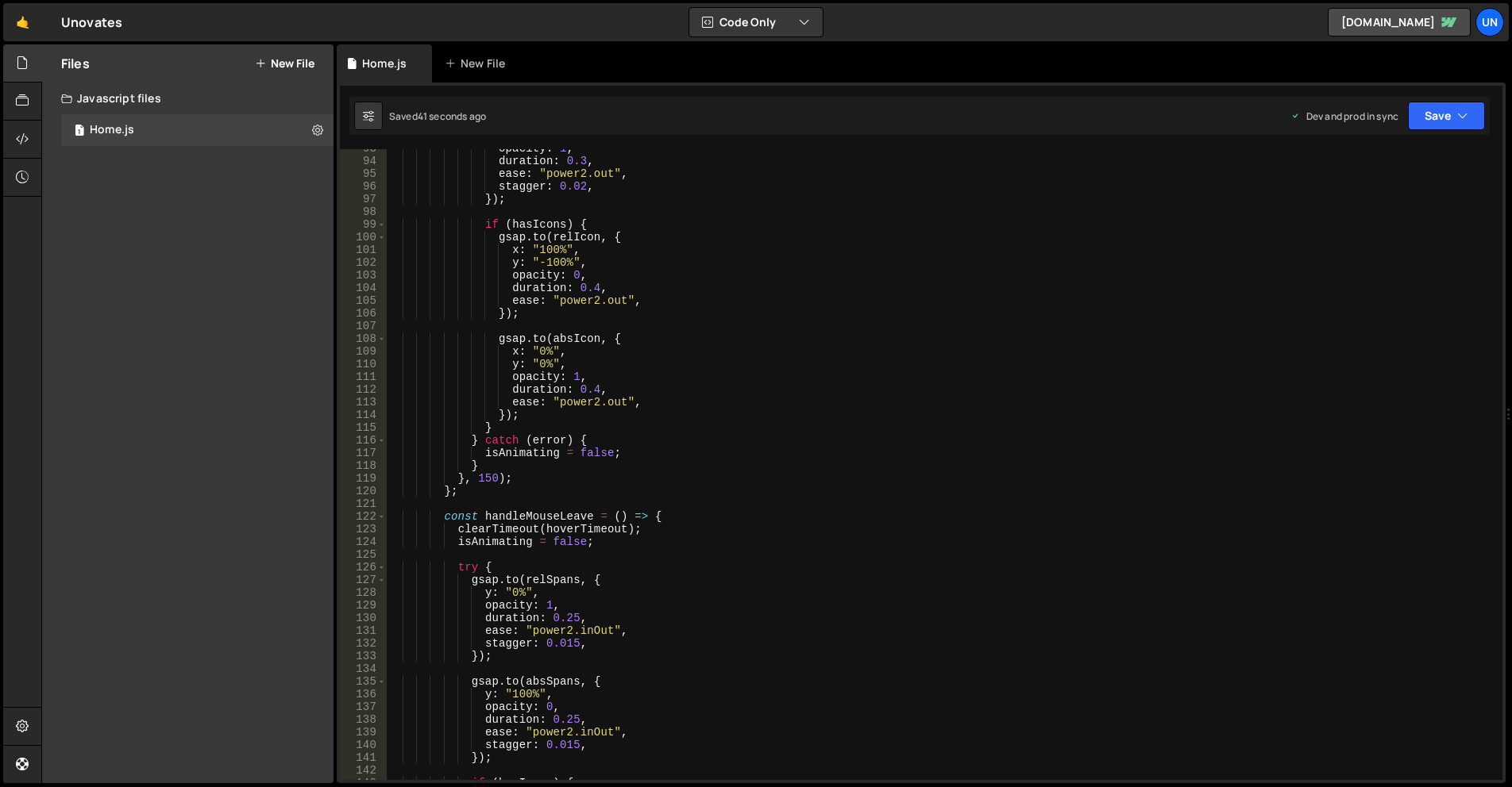
scroll to position [937, 0]
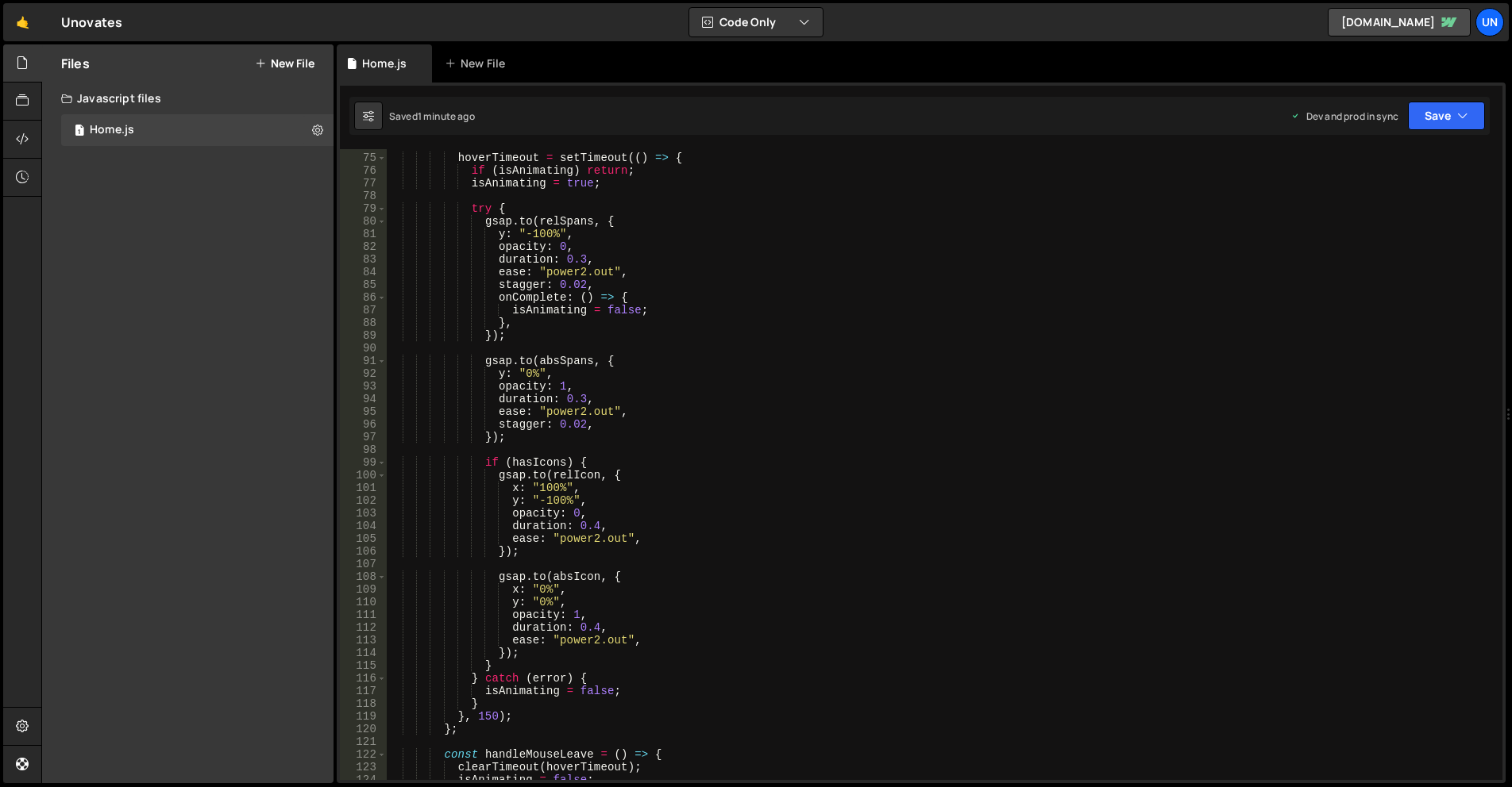
click at [821, 482] on div "hoverTimeout = setTimeout (( ) => { if ( isAnimating ) return ; isAnimating = t…" at bounding box center [941, 466] width 1109 height 657
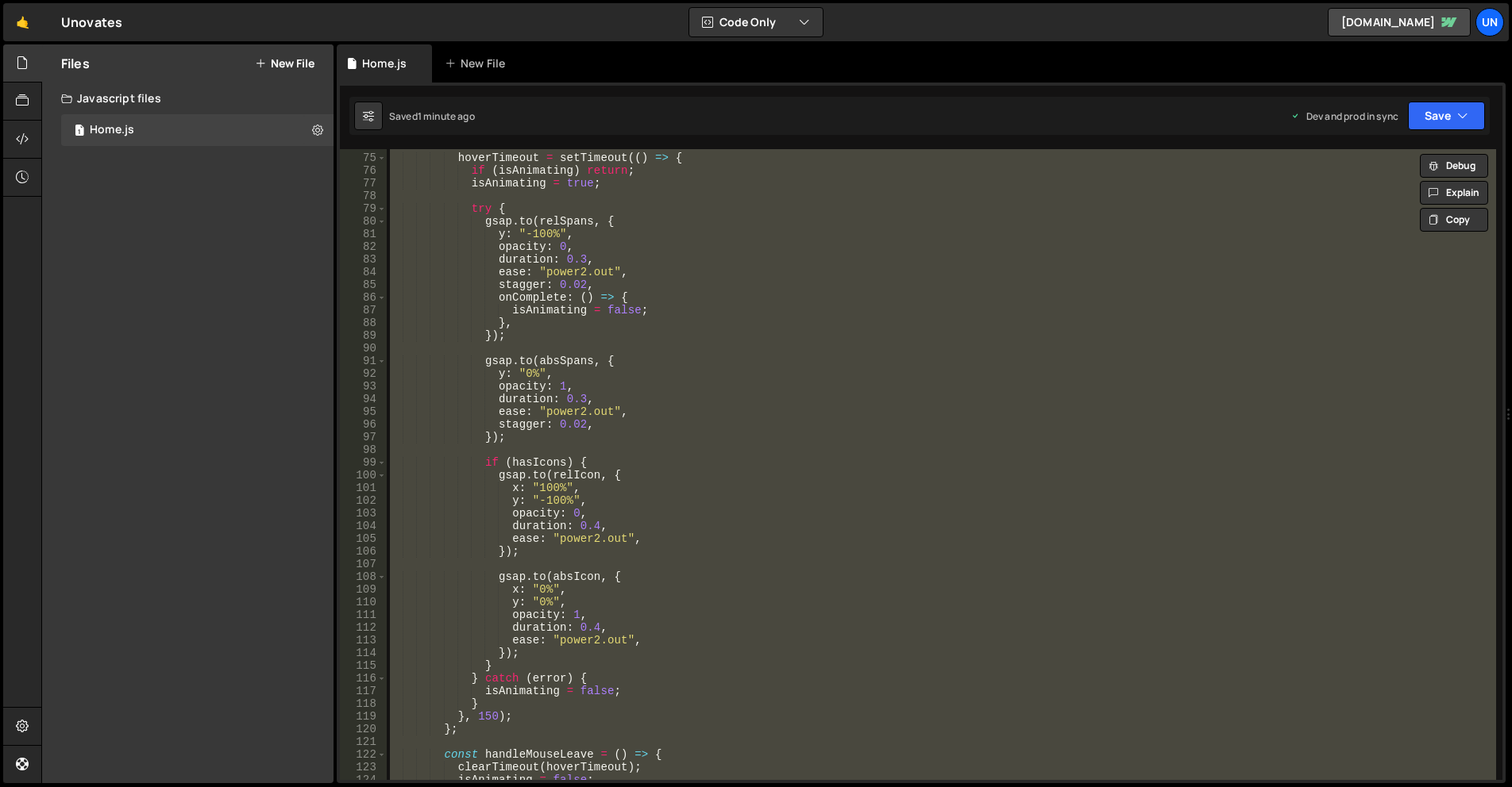
paste textarea
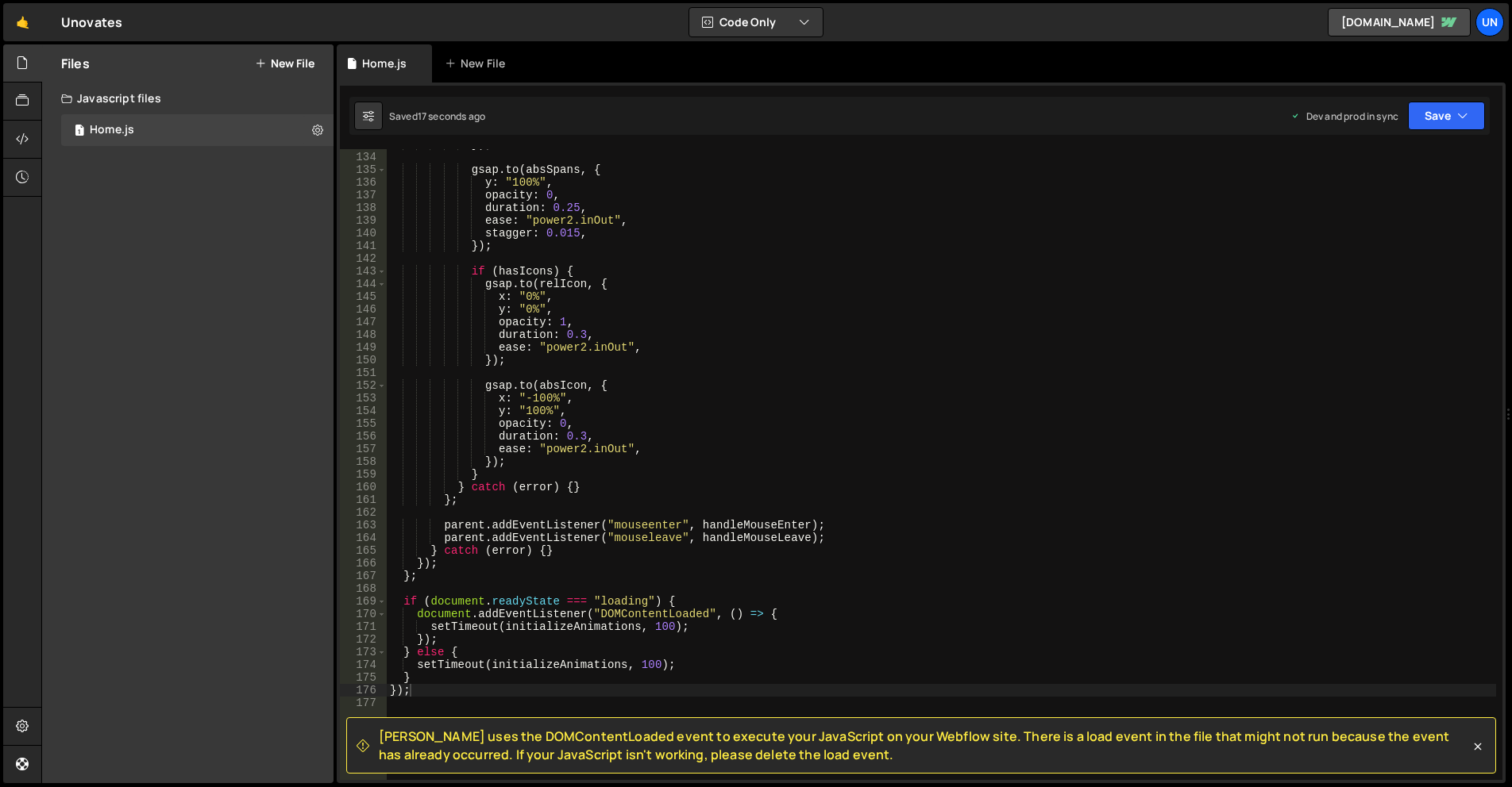
scroll to position [1593, 0]
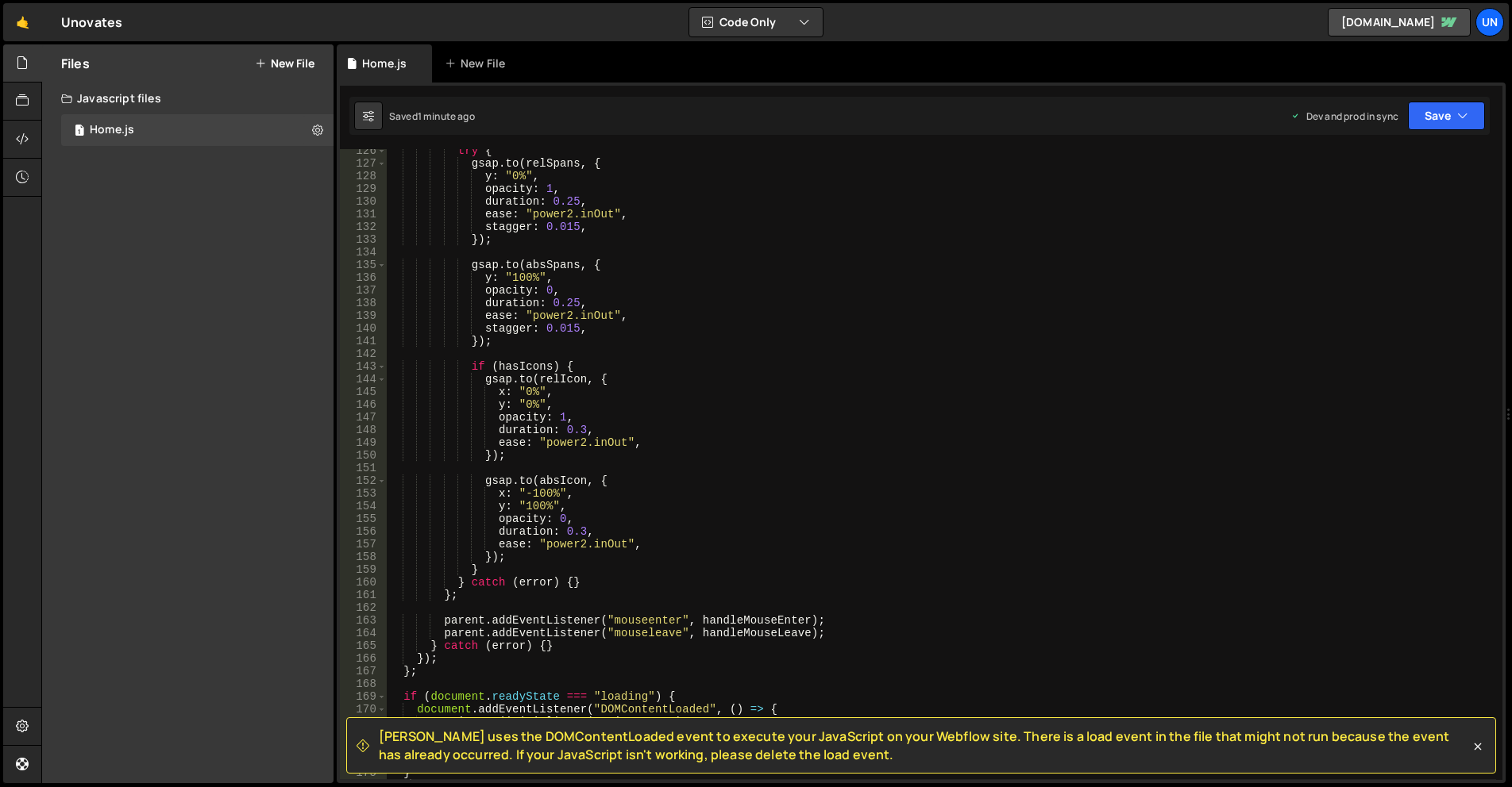
click at [554, 285] on div "try { gsap . to ( relSpans , { y : "0%" , opacity : 1 , duration : 0.25 , ease …" at bounding box center [941, 472] width 1109 height 657
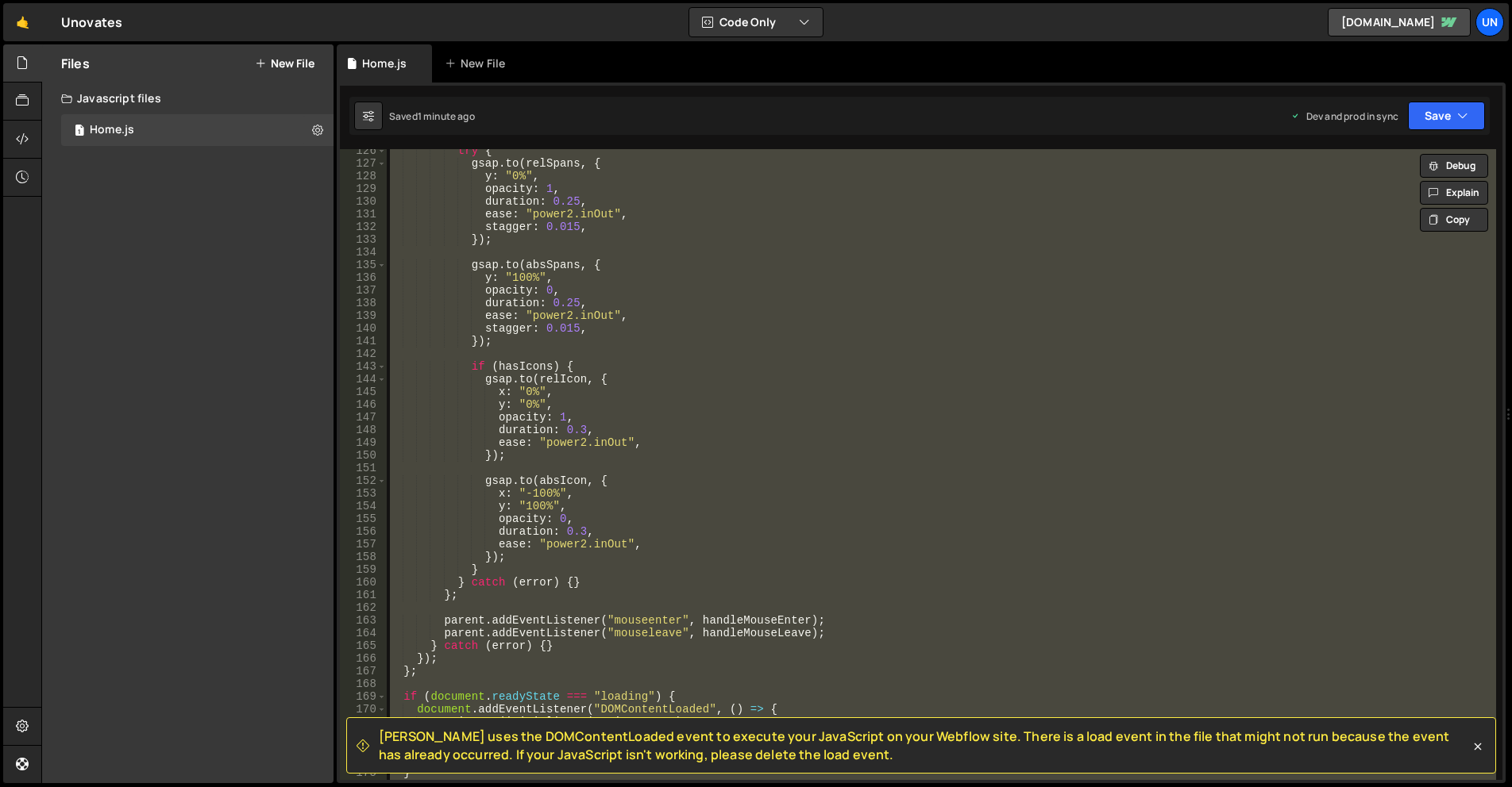
paste textarea
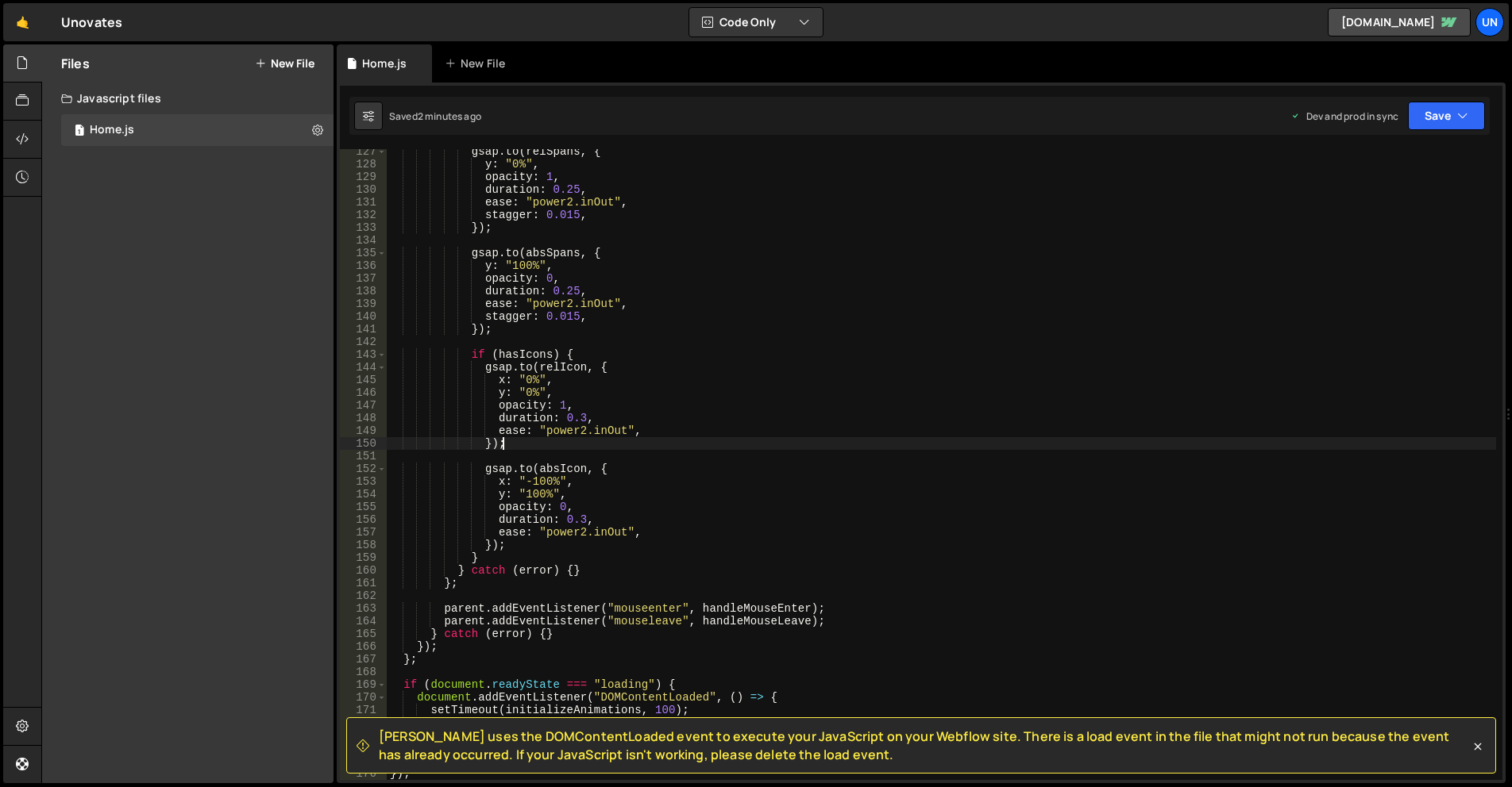
click at [725, 440] on div "gsap . to ( relSpans , { y : "0%" , opacity : 1 , duration : 0.25 , ease : "pow…" at bounding box center [941, 473] width 1109 height 657
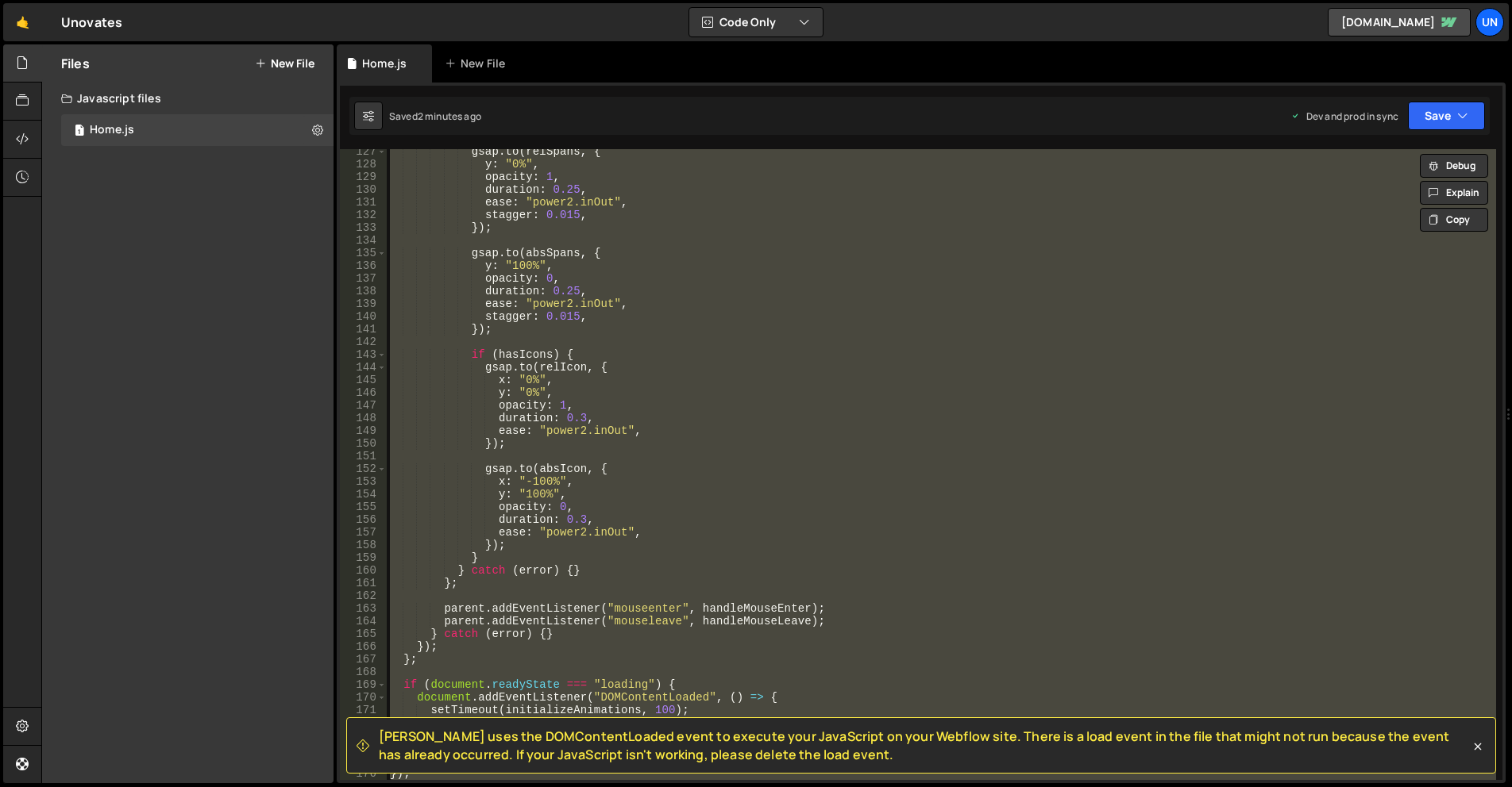
paste textarea
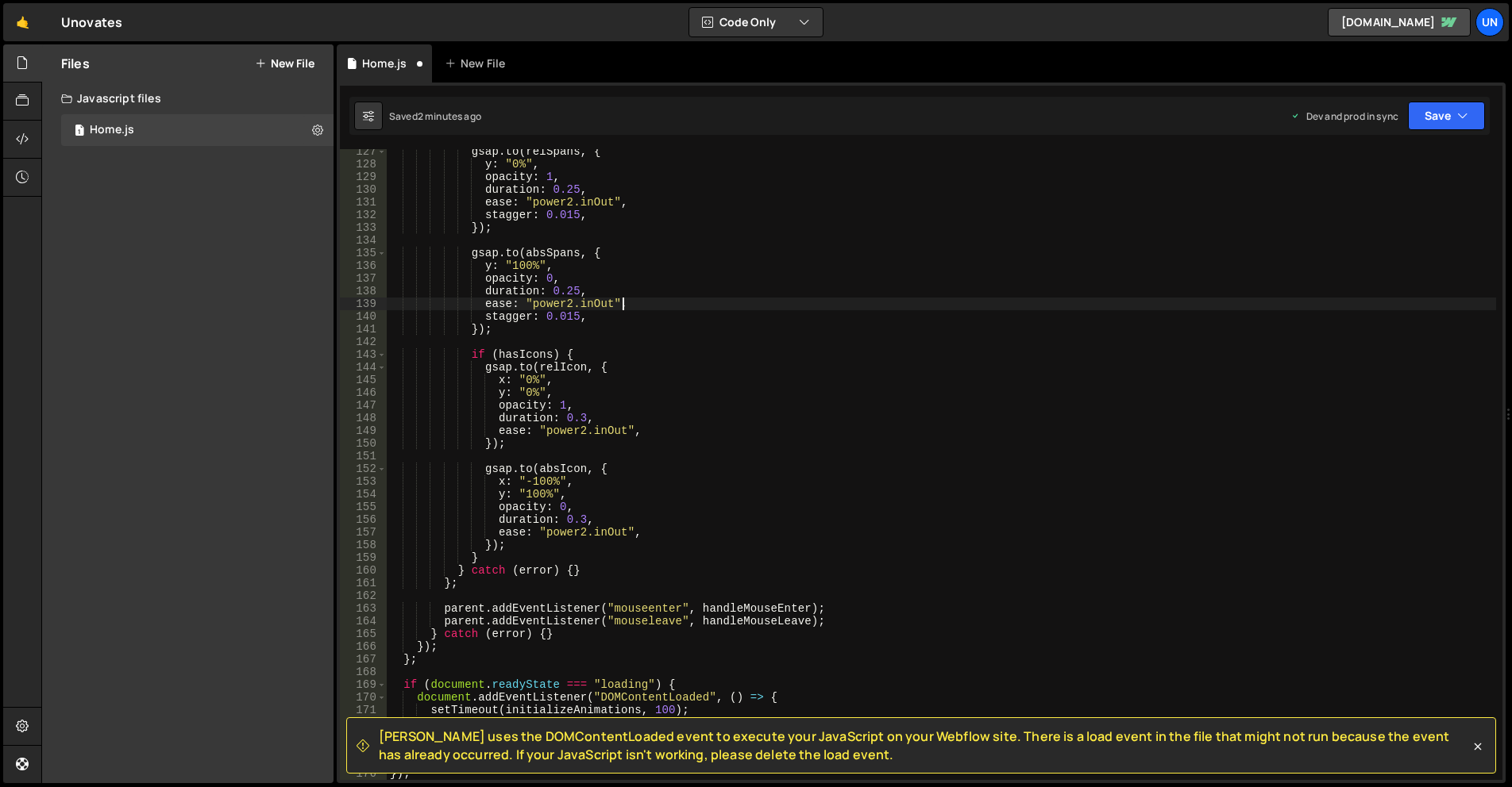
click at [698, 312] on div "gsap . to ( relSpans , { y : "0%" , opacity : 1 , duration : 0.25 , ease : "pow…" at bounding box center [941, 473] width 1109 height 657
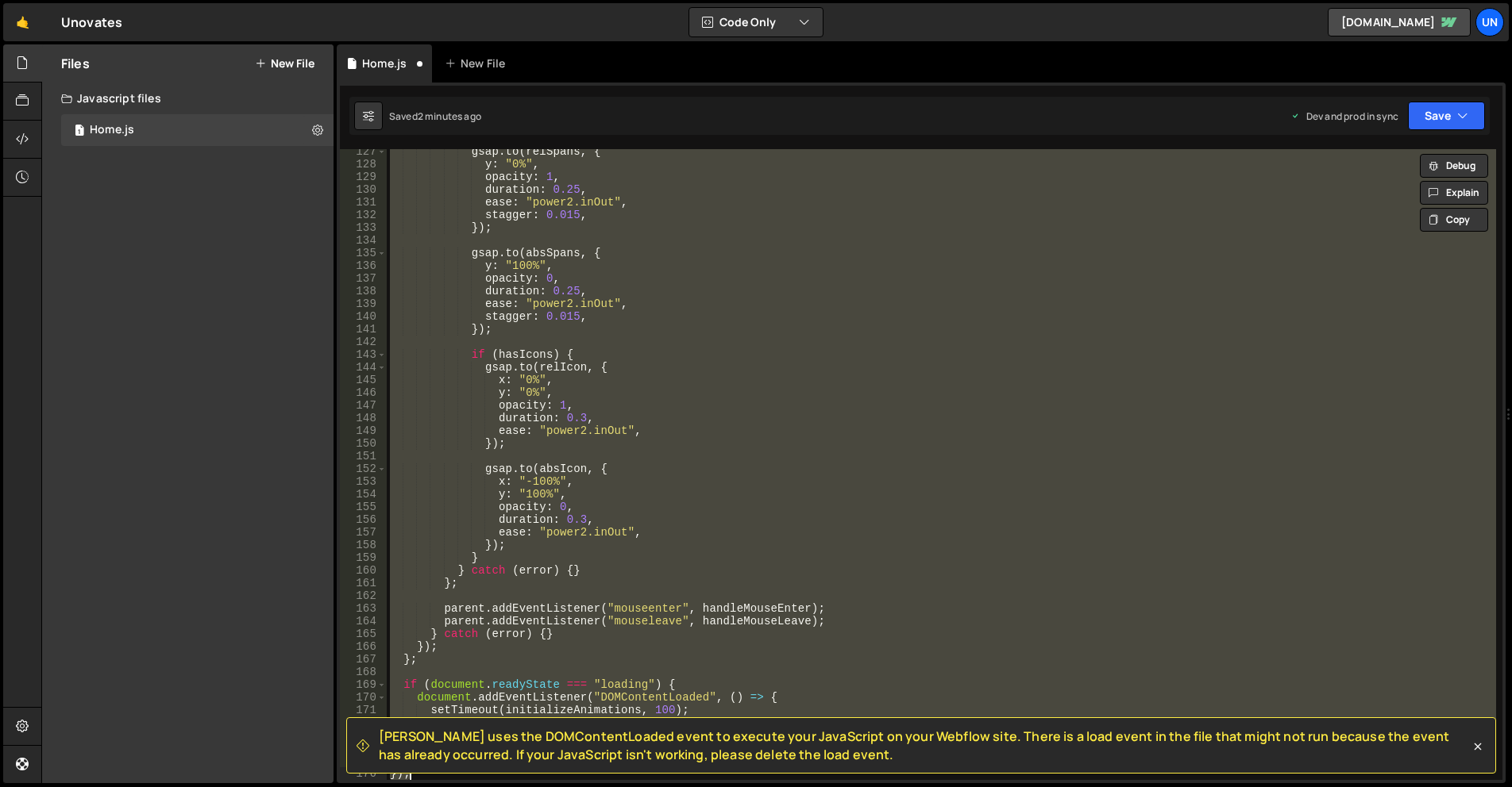
paste textarea
type textarea "});"
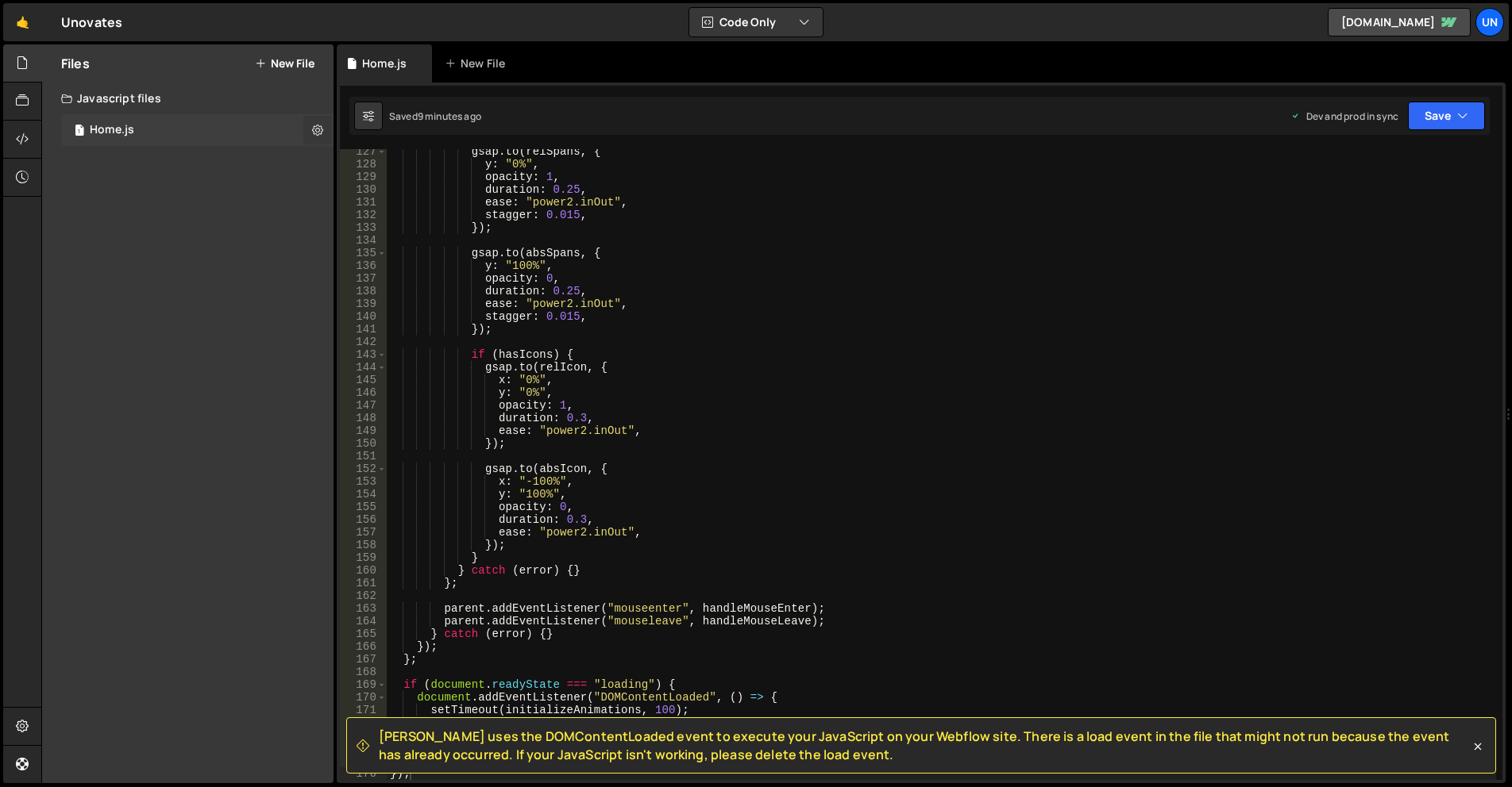
click at [316, 127] on icon at bounding box center [317, 130] width 11 height 15
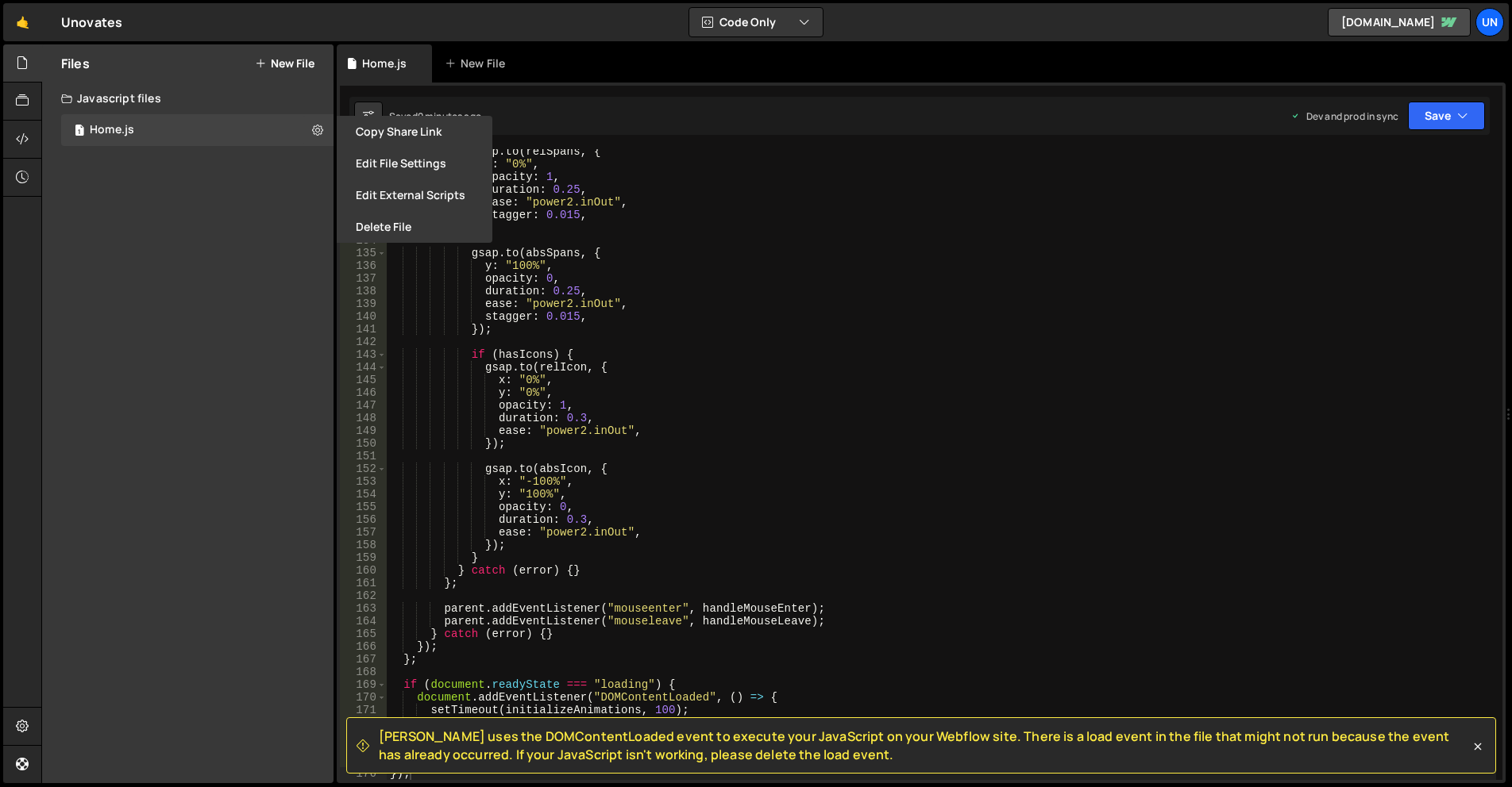
click at [406, 167] on button "Edit File Settings" at bounding box center [415, 163] width 156 height 32
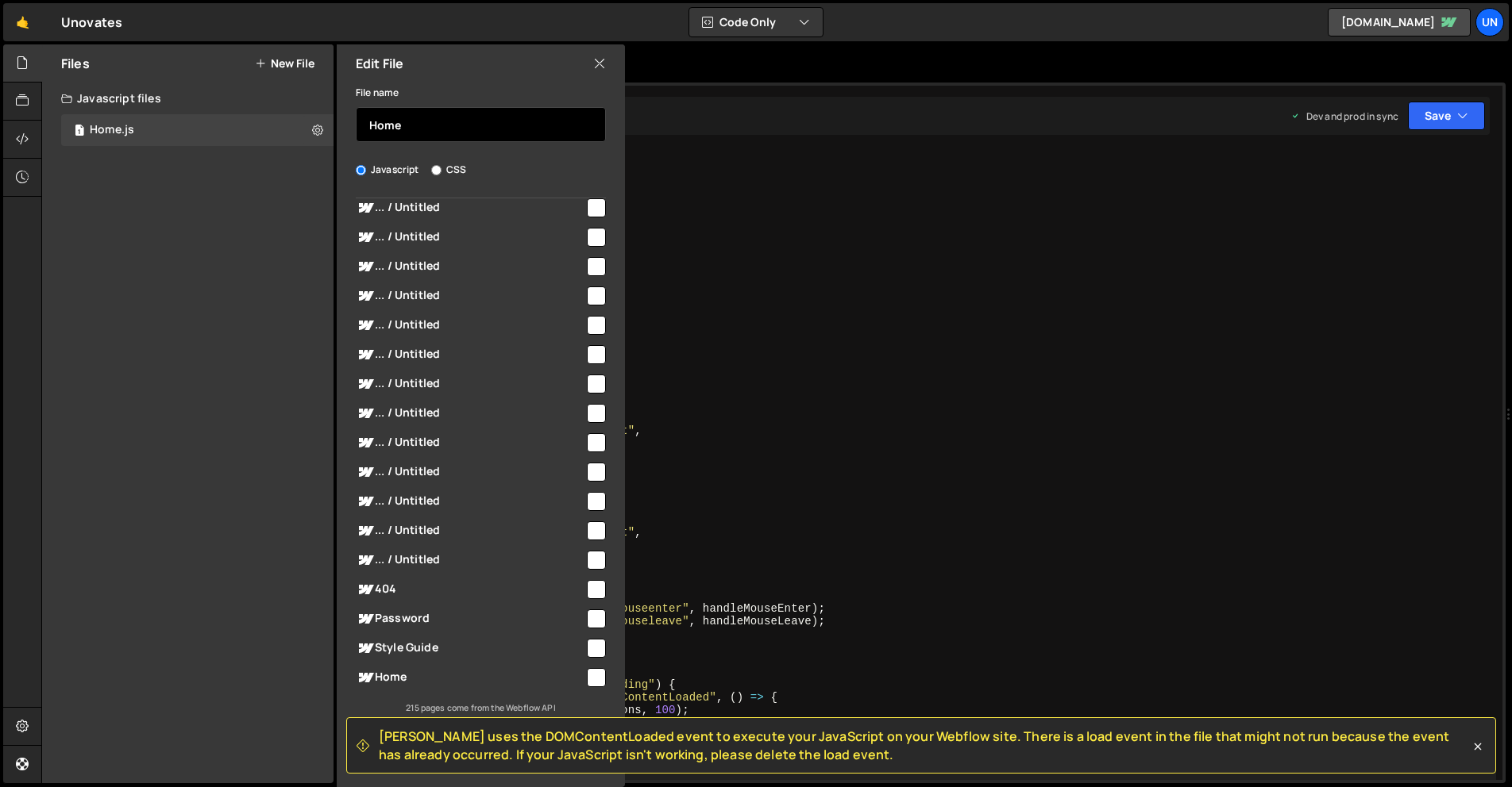
click at [420, 127] on input "Home" at bounding box center [481, 124] width 250 height 35
type input "B"
type input "button-icon [Hover]"
click at [489, 71] on div "Edit File" at bounding box center [481, 63] width 288 height 38
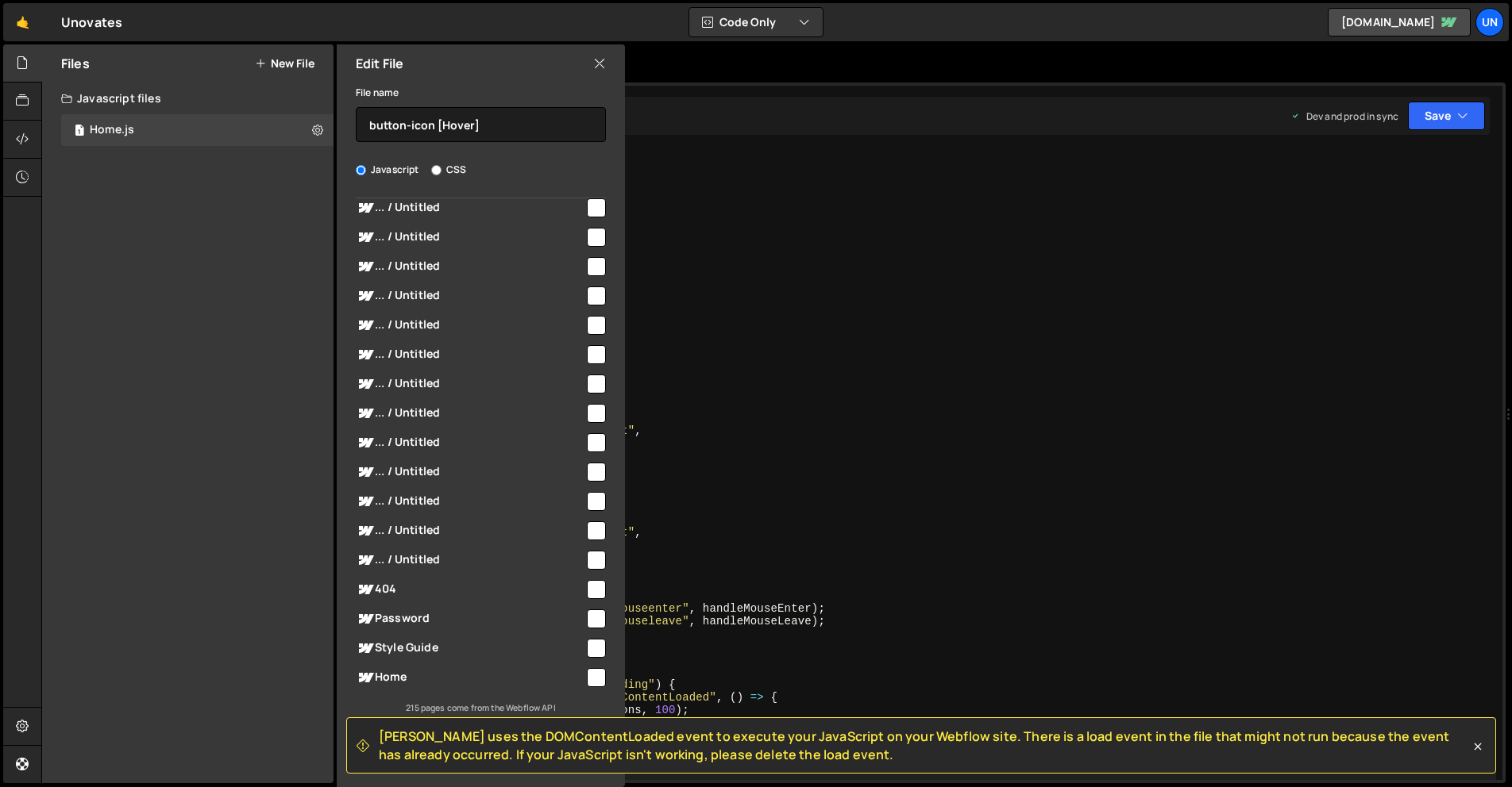
click at [489, 71] on div "Edit File" at bounding box center [481, 63] width 288 height 38
click at [485, 119] on input "button-icon [Hover]" at bounding box center [481, 124] width 250 height 35
click at [1474, 742] on icon at bounding box center [1478, 747] width 16 height 16
checkbox input "false"
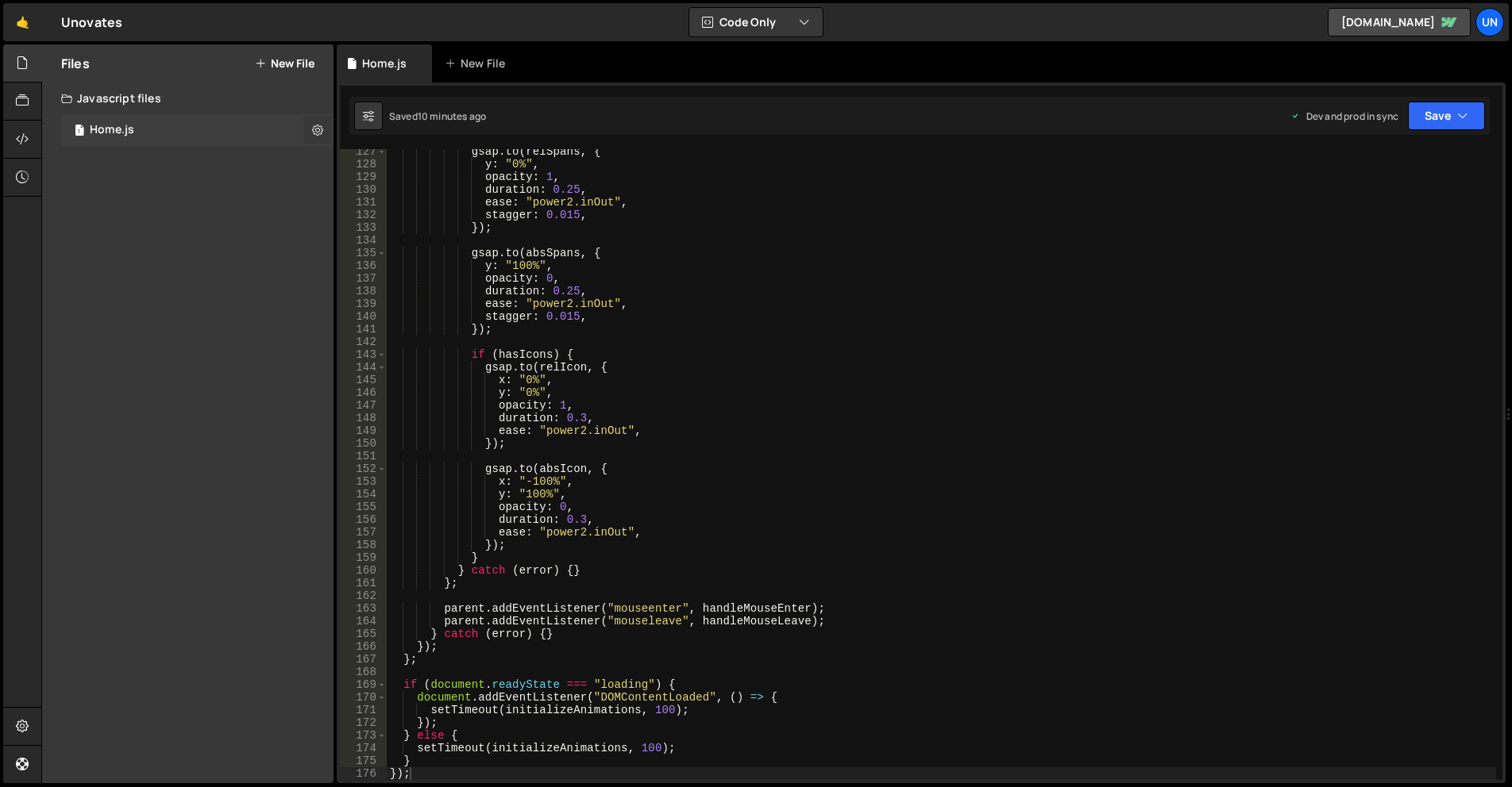
click at [324, 130] on button at bounding box center [318, 130] width 29 height 29
type input "Home"
radio input "true"
checkbox input "true"
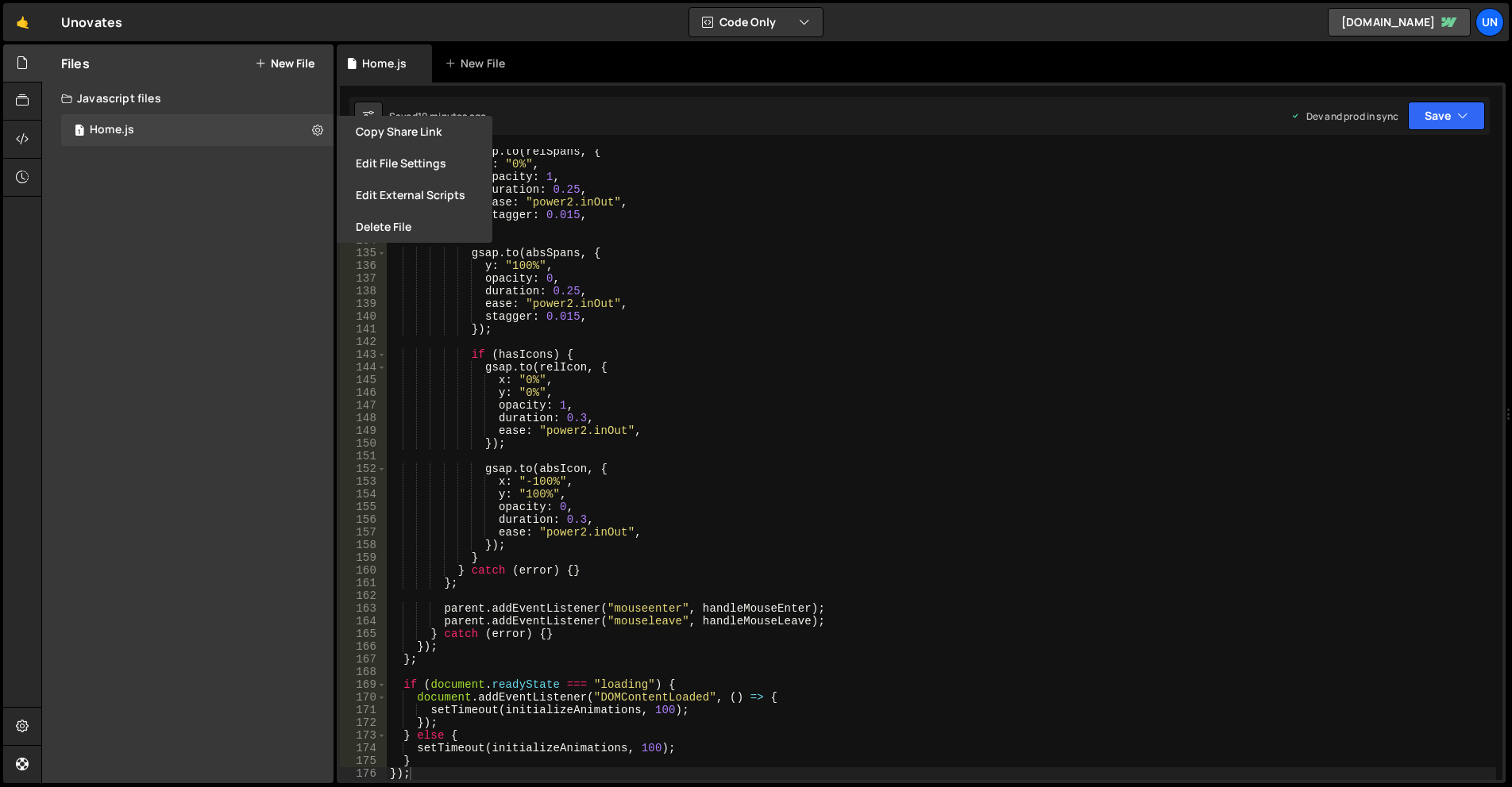
drag, startPoint x: 413, startPoint y: 163, endPoint x: 426, endPoint y: 168, distance: 13.9
click at [413, 163] on button "Edit File Settings" at bounding box center [415, 163] width 156 height 32
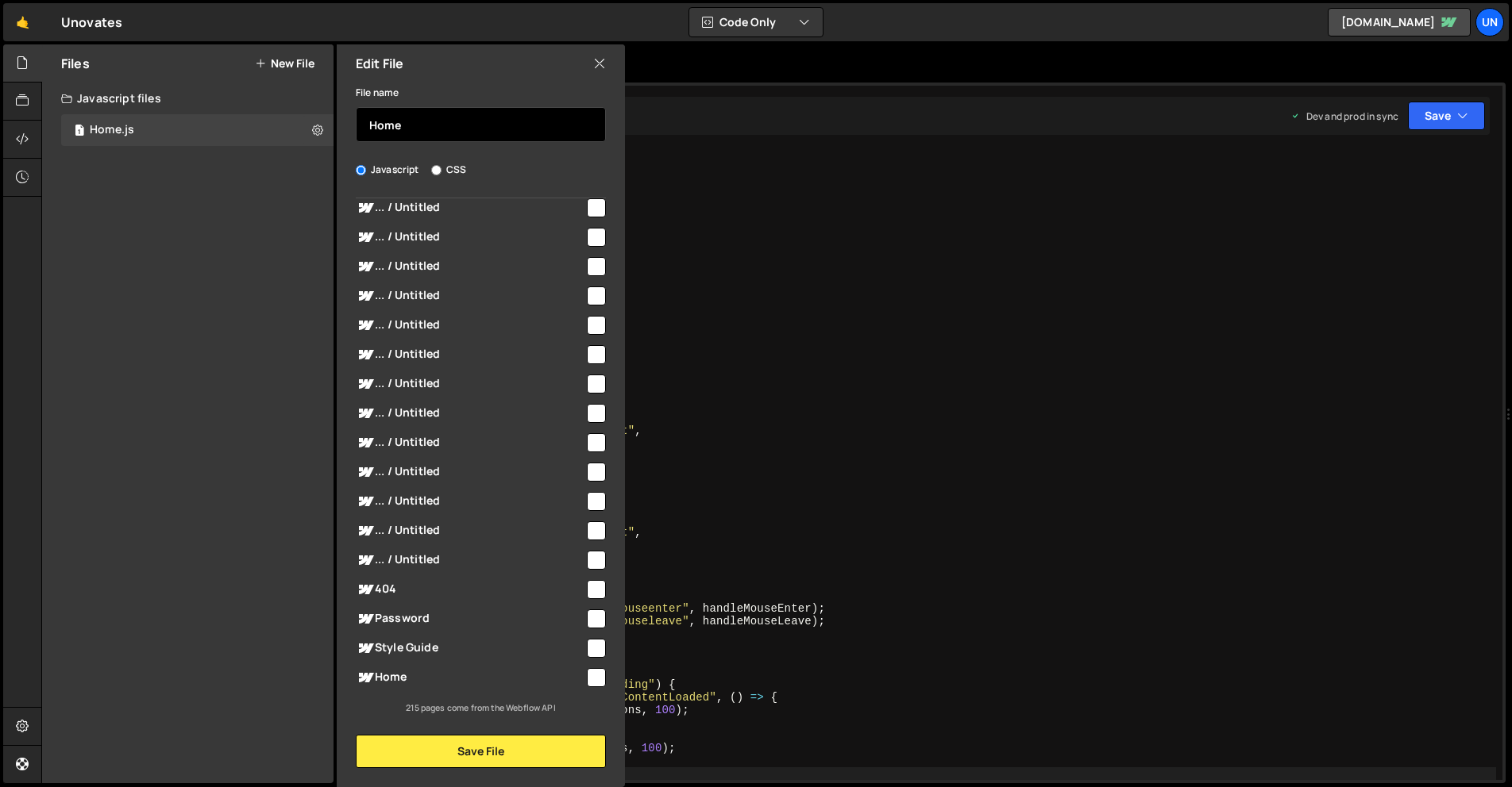
click at [457, 121] on input "Home" at bounding box center [481, 124] width 250 height 35
paste input "button-icon [Hover]"
type input "button-icon [Hover]"
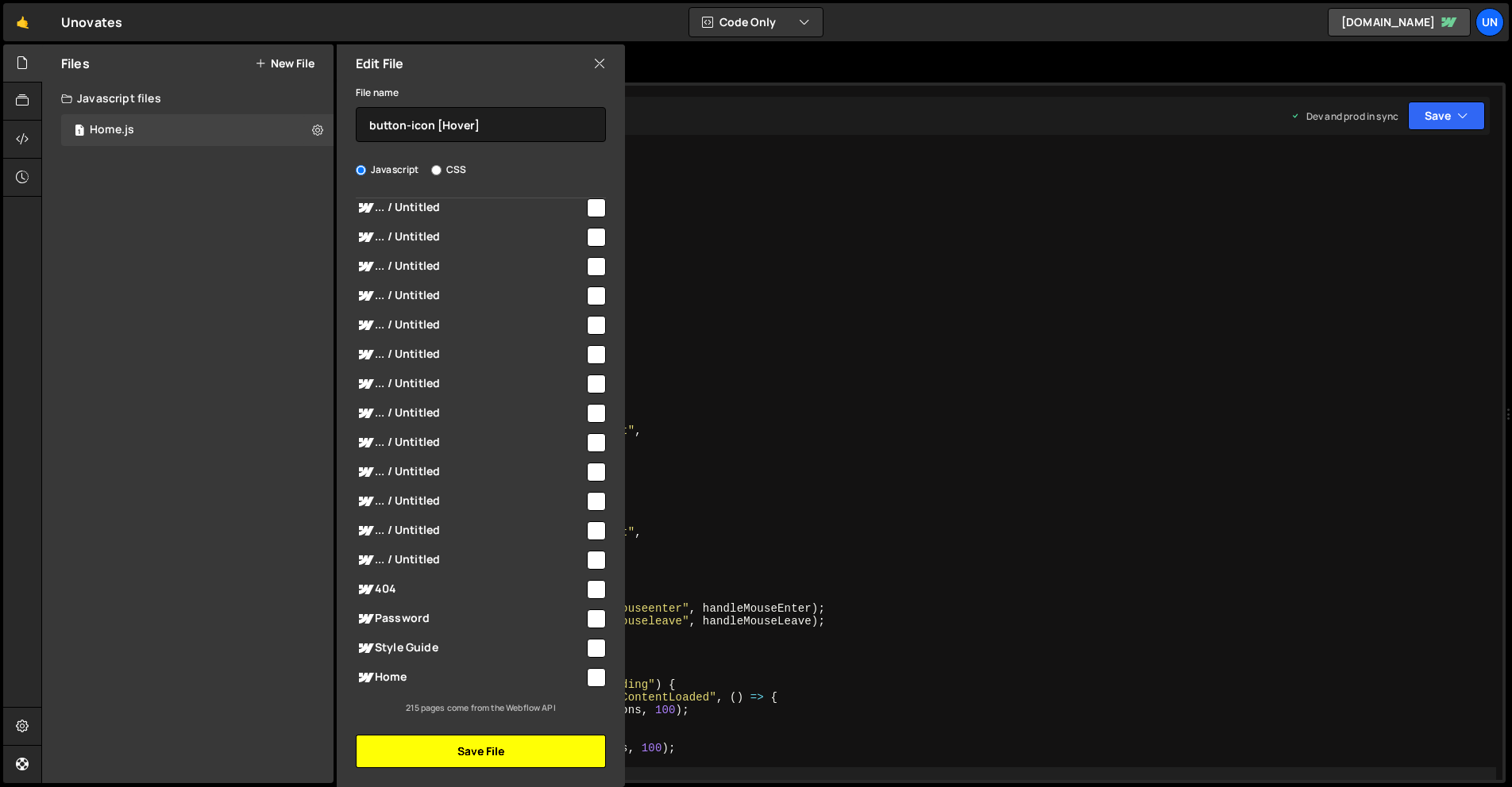
click at [513, 739] on button "Save File" at bounding box center [481, 752] width 250 height 34
checkbox input "false"
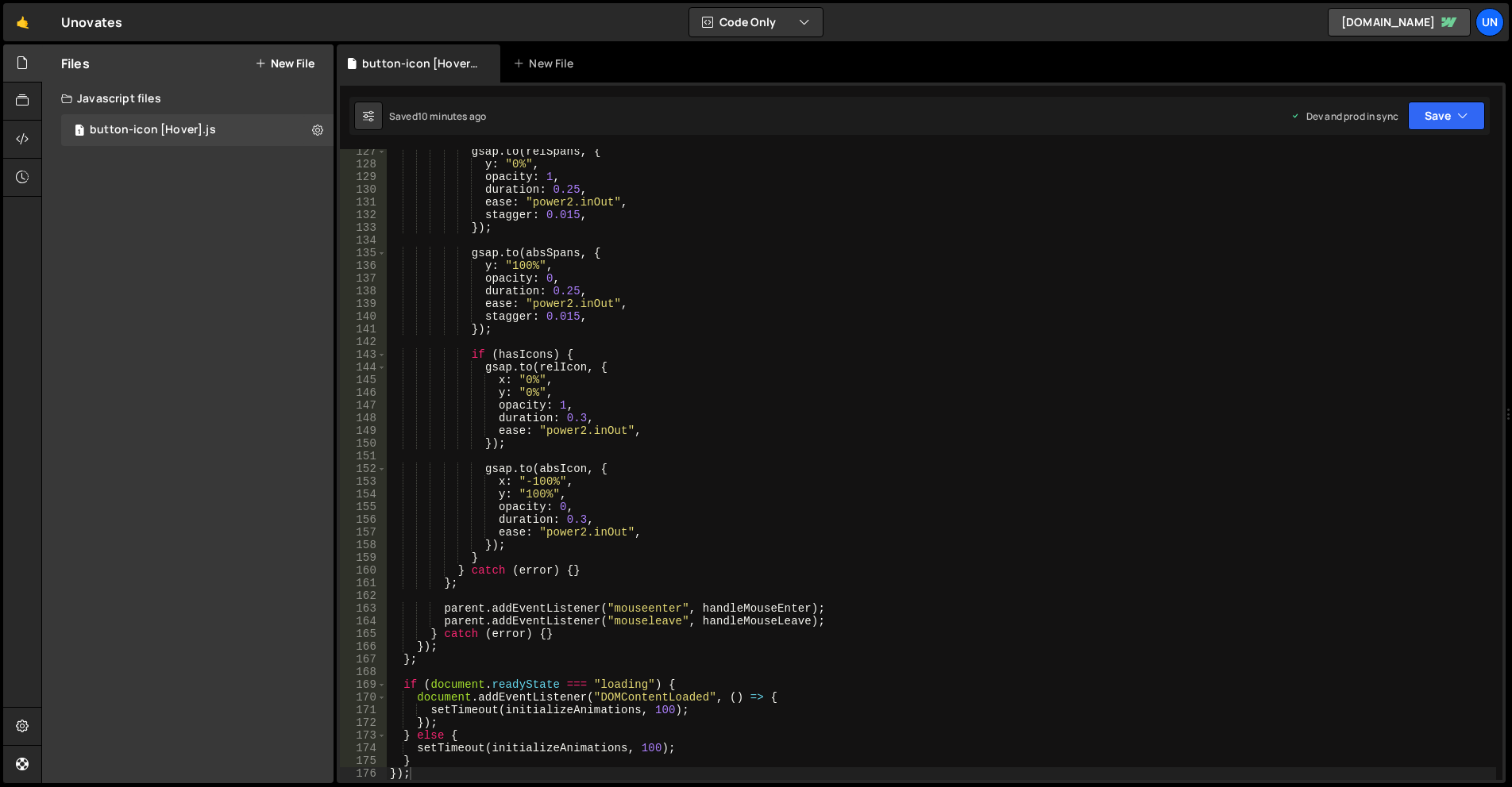
click at [301, 71] on div "Files New File" at bounding box center [188, 63] width 292 height 38
click at [287, 54] on div "Files New File" at bounding box center [188, 63] width 292 height 38
click at [292, 61] on button "New File" at bounding box center [284, 63] width 60 height 13
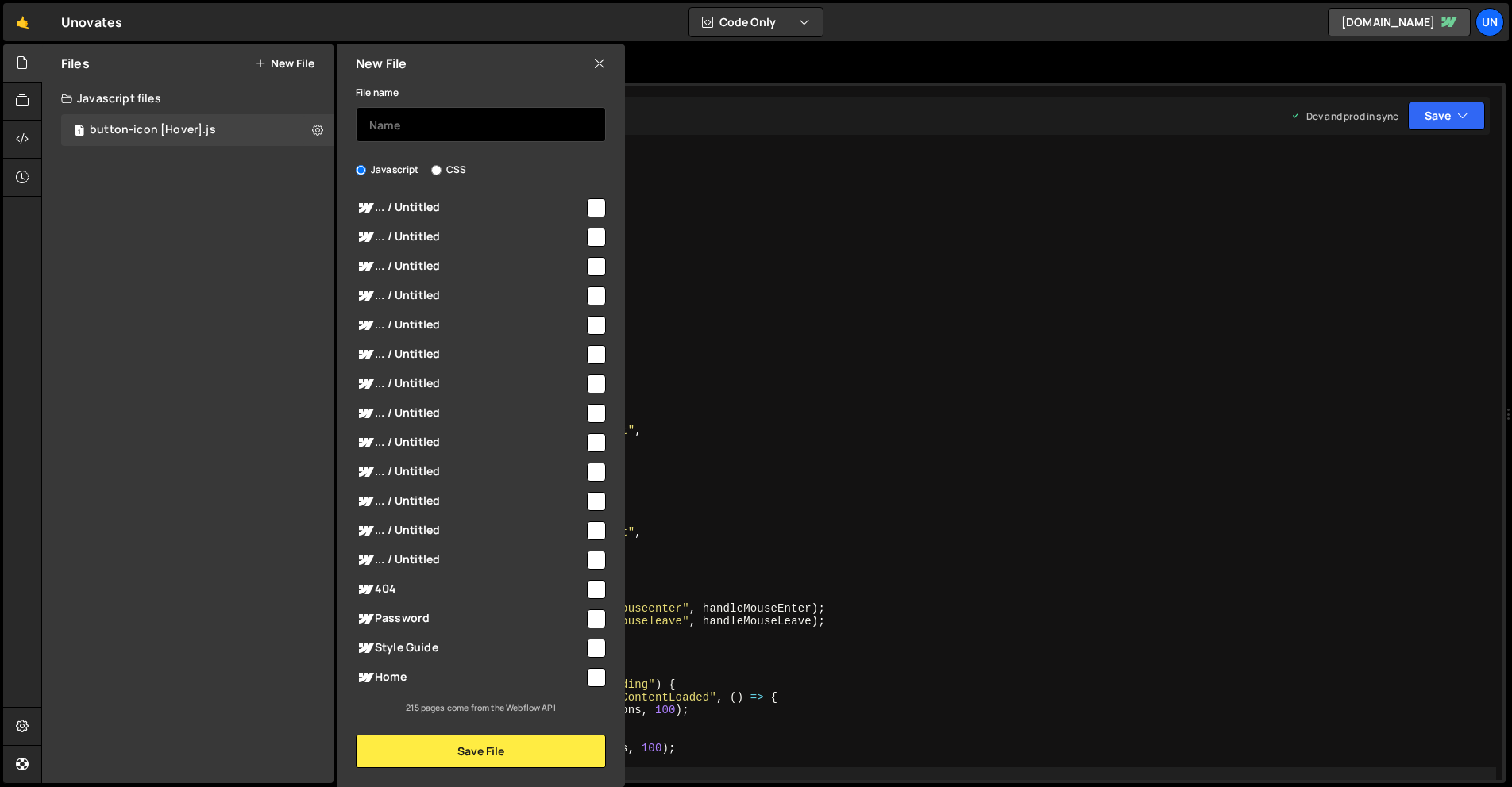
click at [423, 131] on input "text" at bounding box center [481, 124] width 250 height 35
paste input "button-icon [Hover]"
type input "button-icon Gradient"
click at [438, 165] on input "CSS" at bounding box center [436, 169] width 10 height 10
radio input "true"
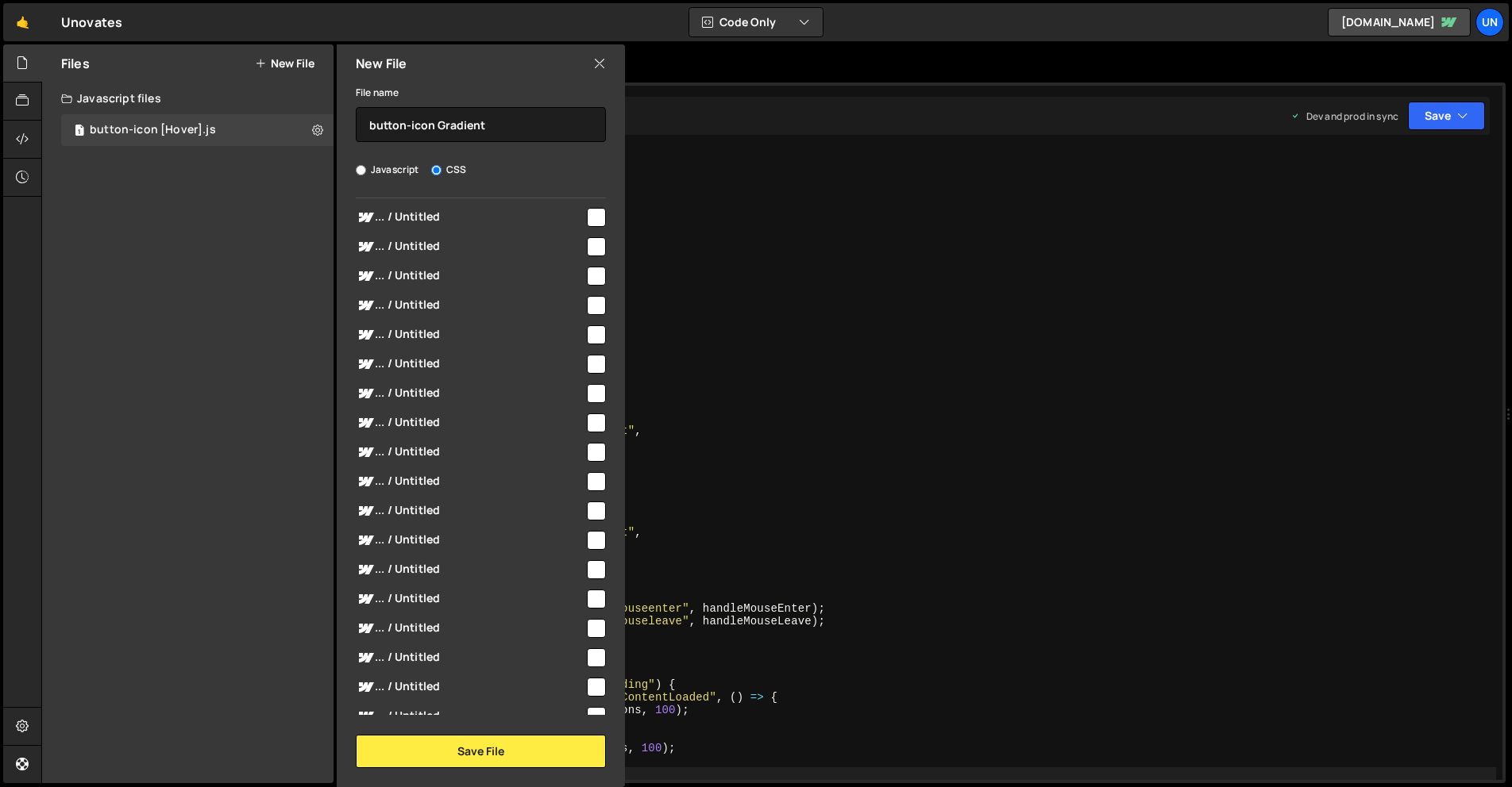
scroll to position [0, 0]
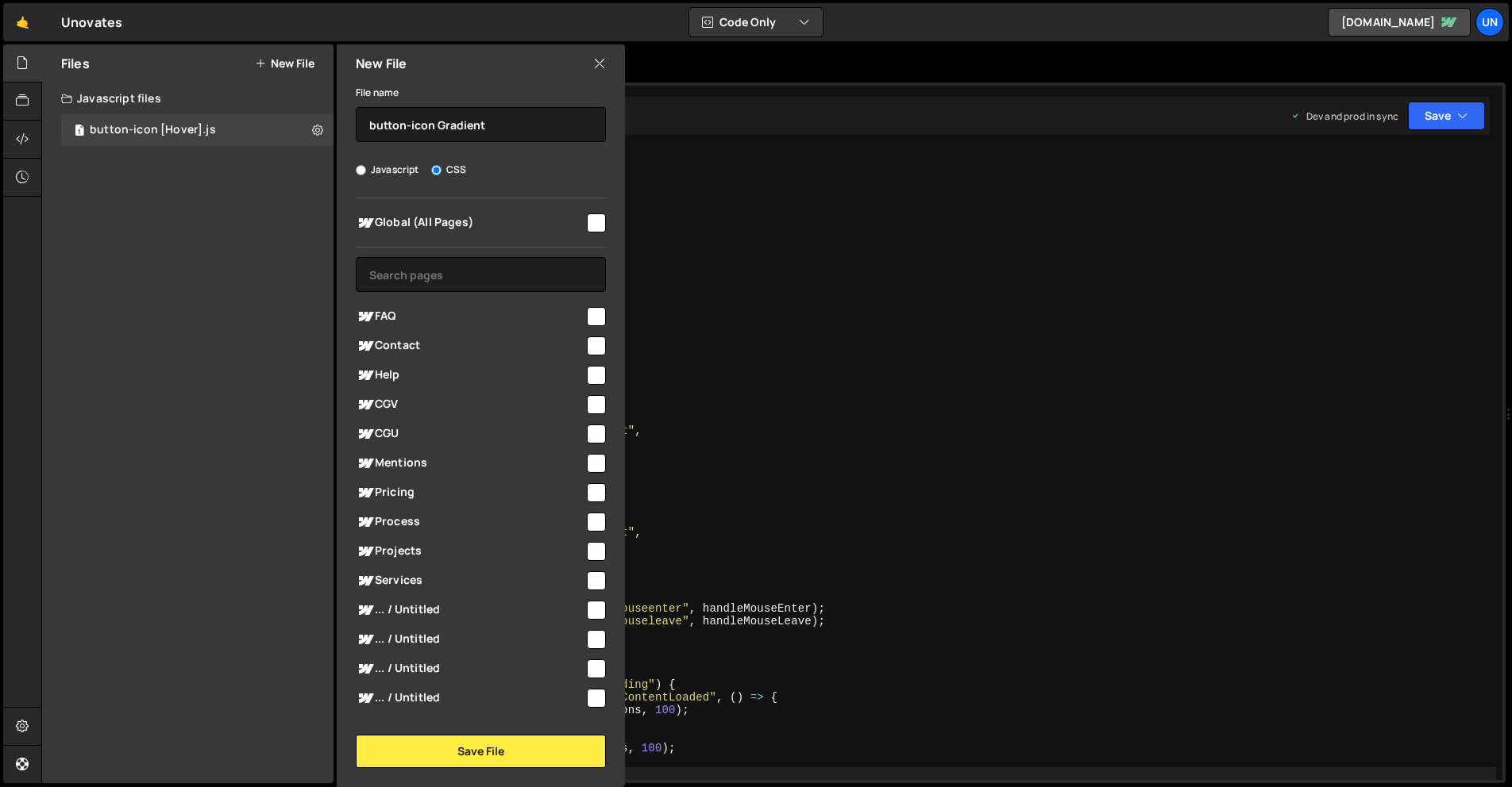
drag, startPoint x: 590, startPoint y: 225, endPoint x: 593, endPoint y: 235, distance: 10.4
click at [590, 225] on input "checkbox" at bounding box center [596, 223] width 19 height 19
checkbox input "true"
click at [506, 742] on button "Save File" at bounding box center [481, 752] width 250 height 34
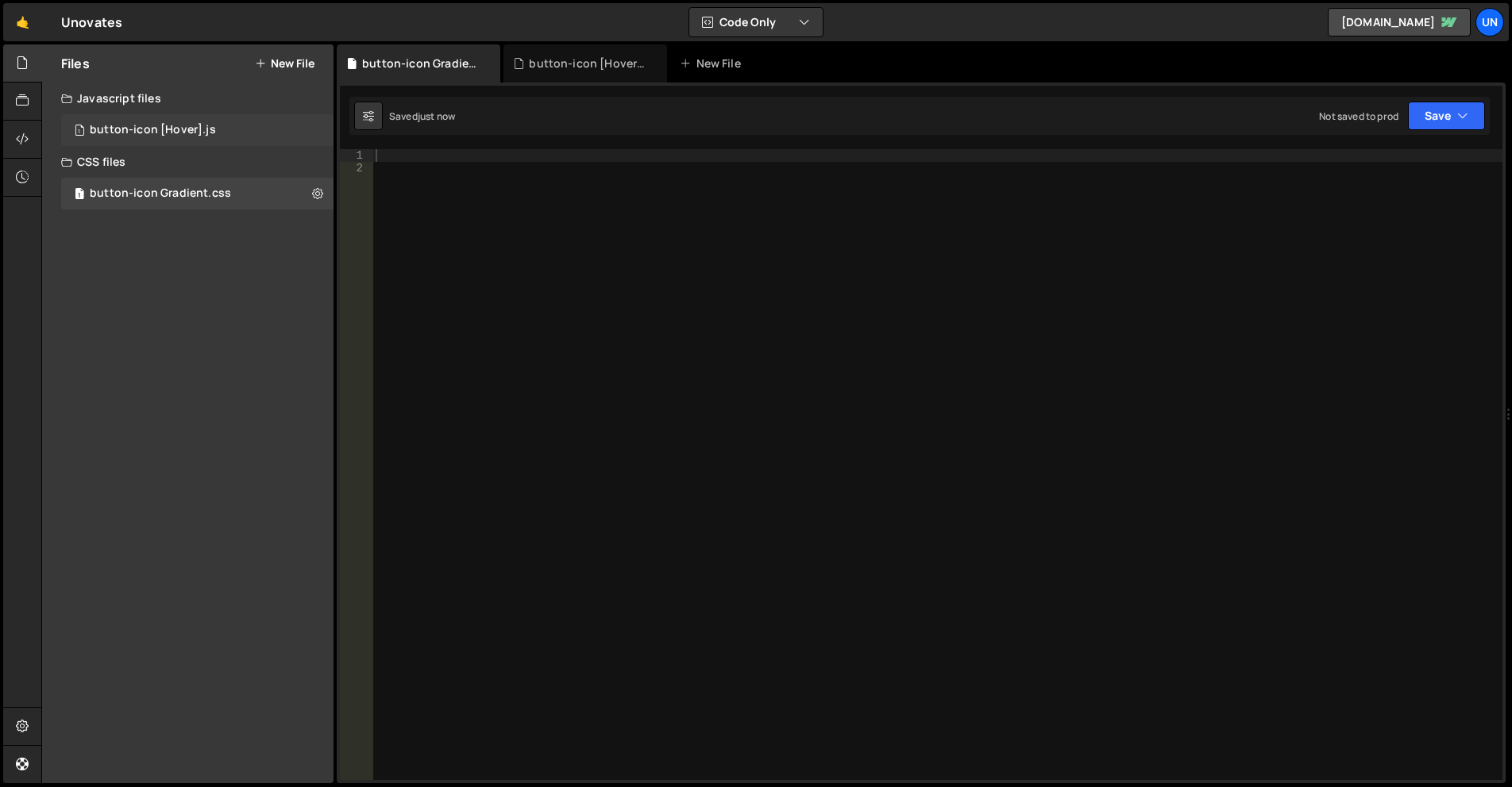
click at [215, 125] on div "1 button-icon [Hover].js 0" at bounding box center [197, 130] width 273 height 32
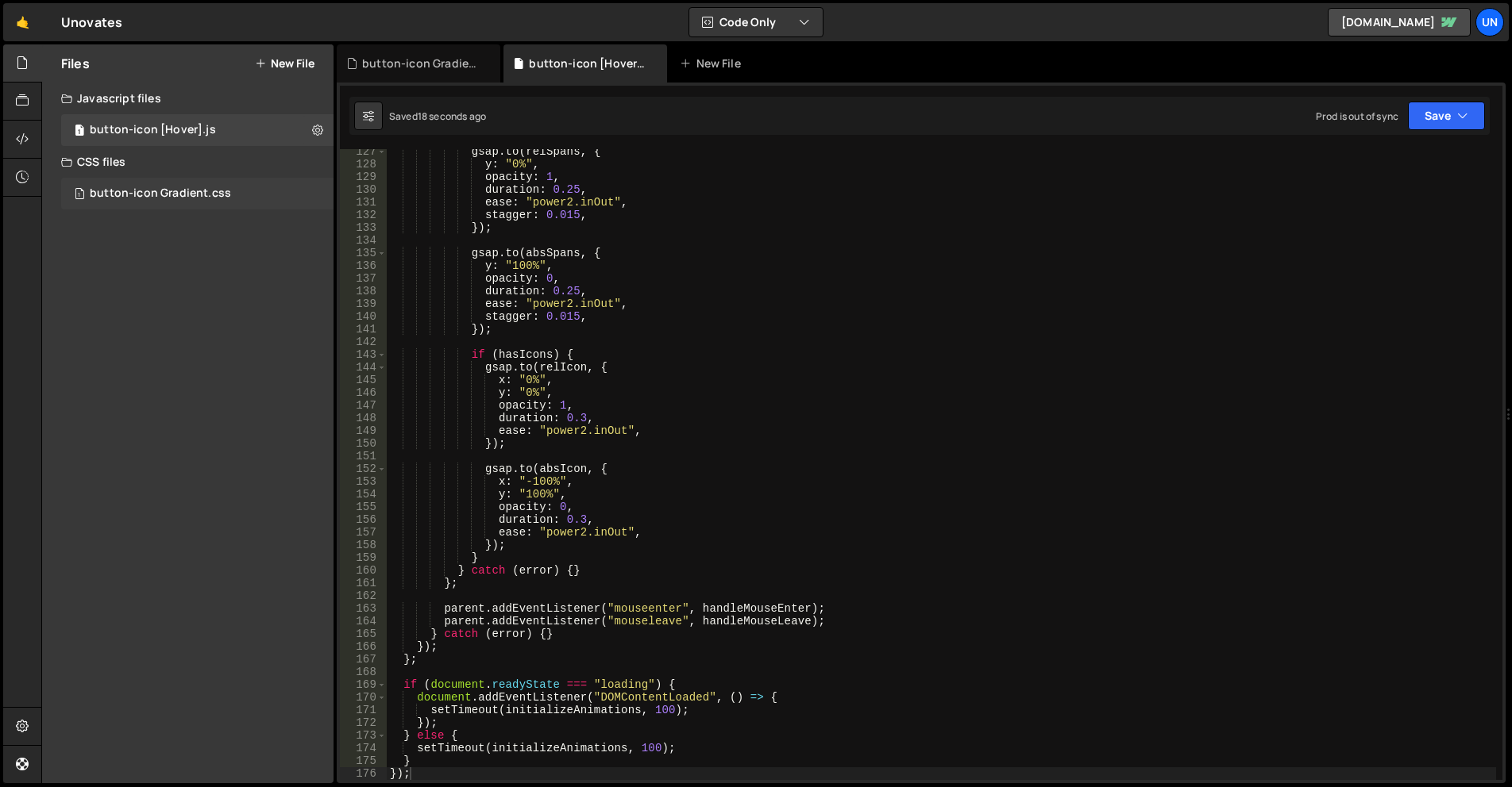
click at [217, 191] on div "button-icon Gradient.css" at bounding box center [160, 194] width 141 height 14
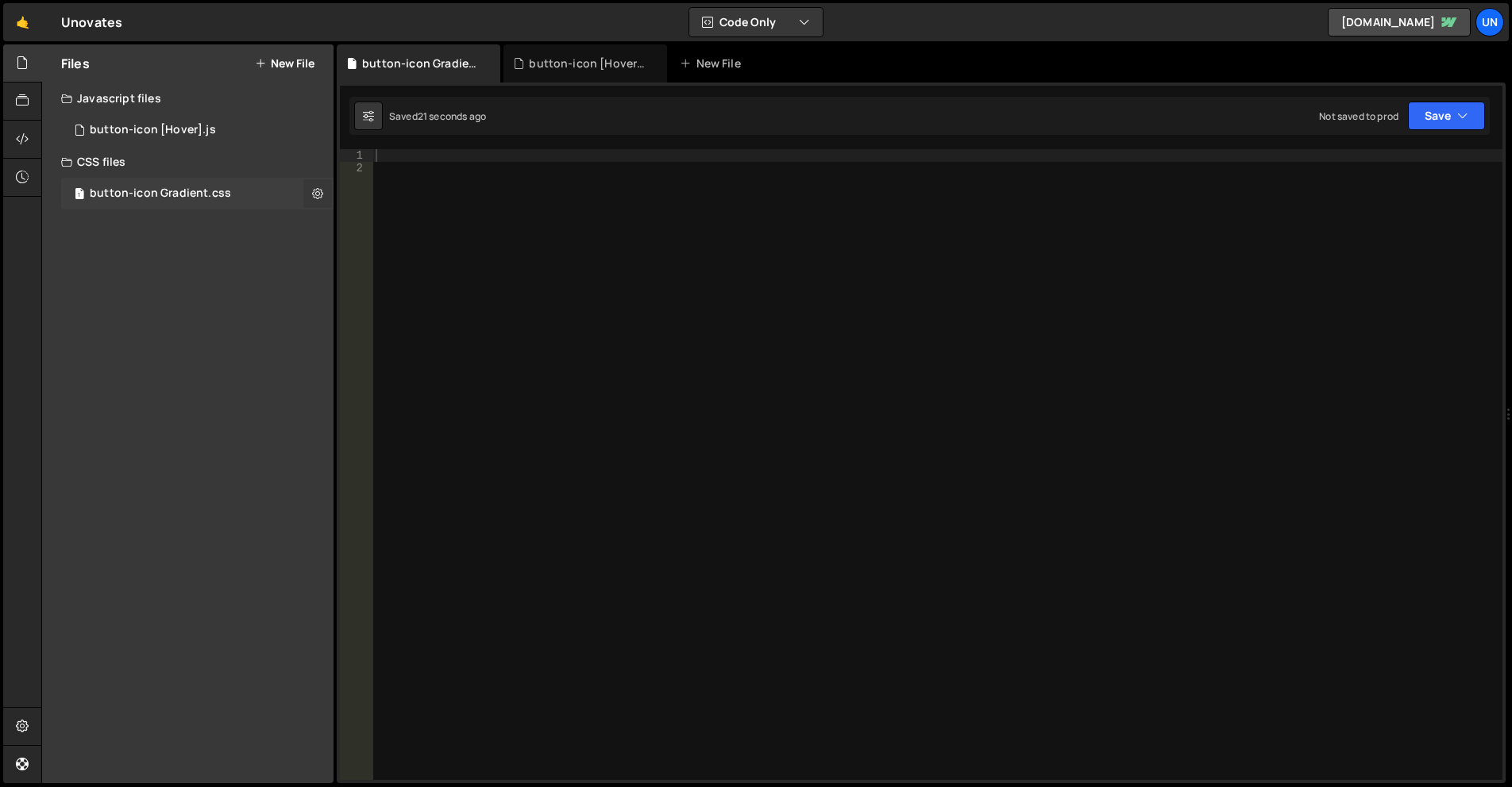
drag, startPoint x: 308, startPoint y: 196, endPoint x: 314, endPoint y: 201, distance: 7.8
click at [308, 196] on button at bounding box center [318, 194] width 29 height 29
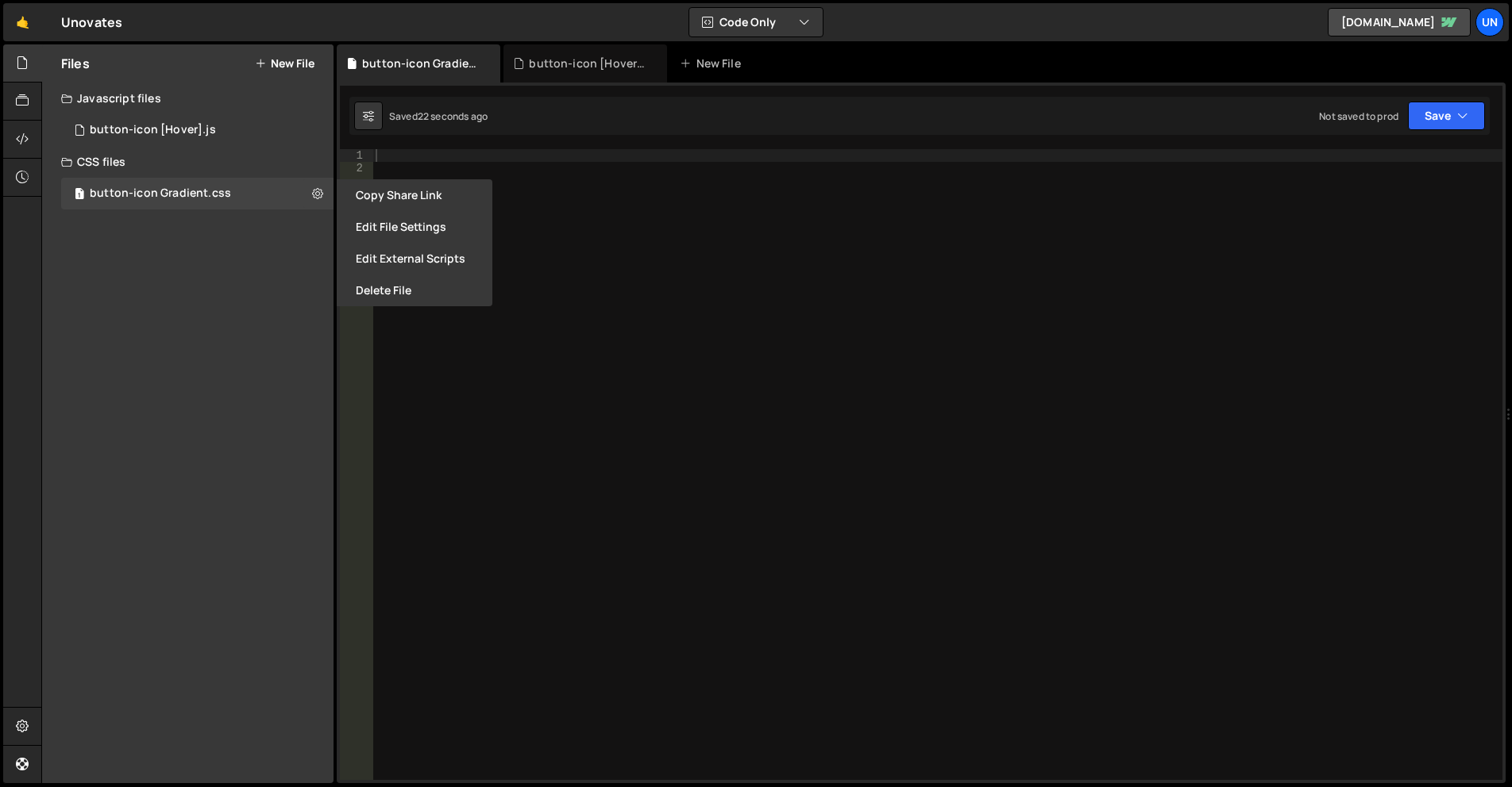
drag, startPoint x: 402, startPoint y: 293, endPoint x: 420, endPoint y: 305, distance: 21.6
click at [402, 293] on button "Delete File" at bounding box center [415, 290] width 156 height 32
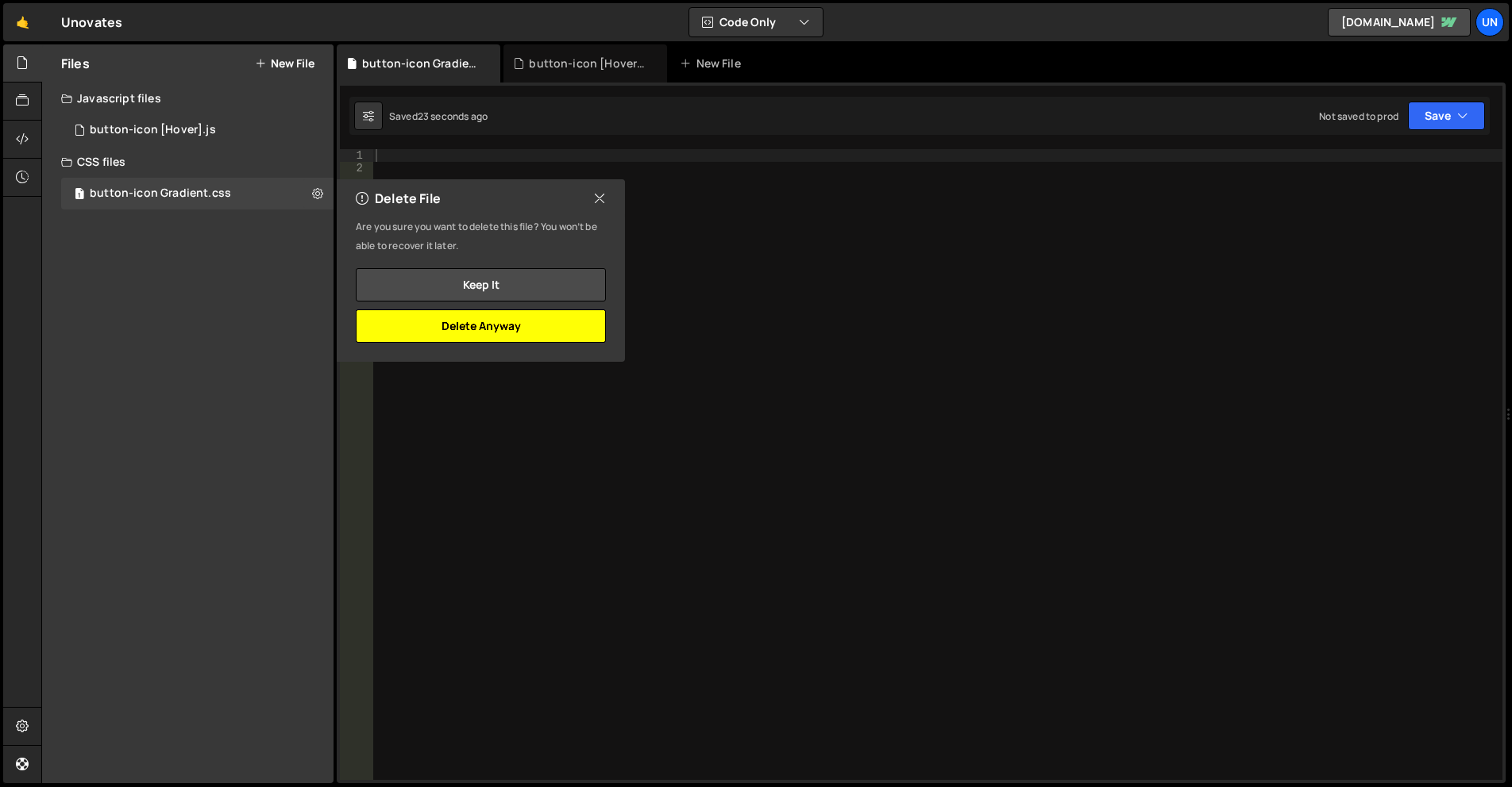
click at [461, 329] on button "Delete Anyway" at bounding box center [481, 326] width 250 height 34
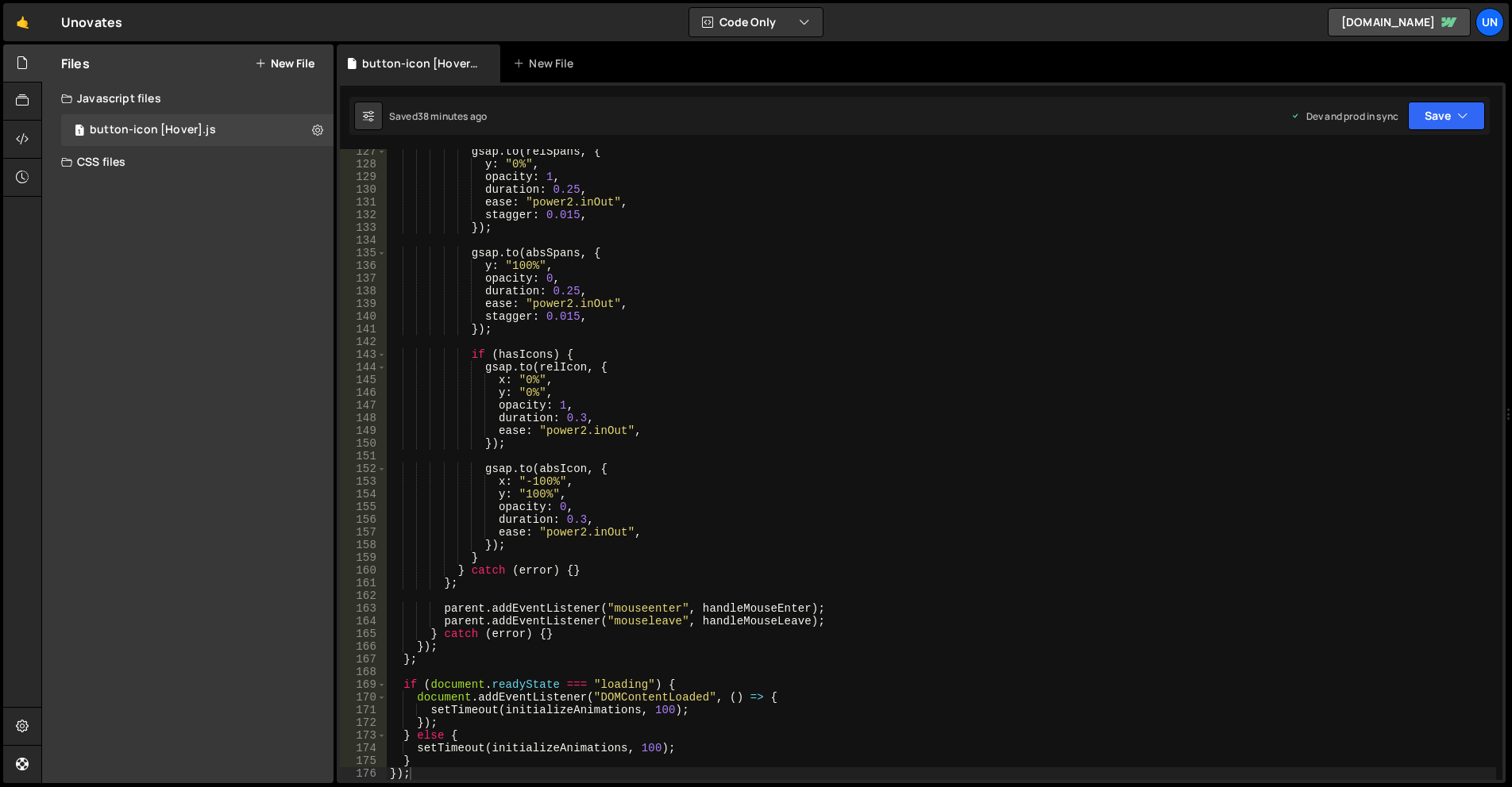
click at [806, 363] on div "gsap . to ( relSpans , { y : "0%" , opacity : 1 , duration : 0.25 , ease : "pow…" at bounding box center [941, 473] width 1109 height 657
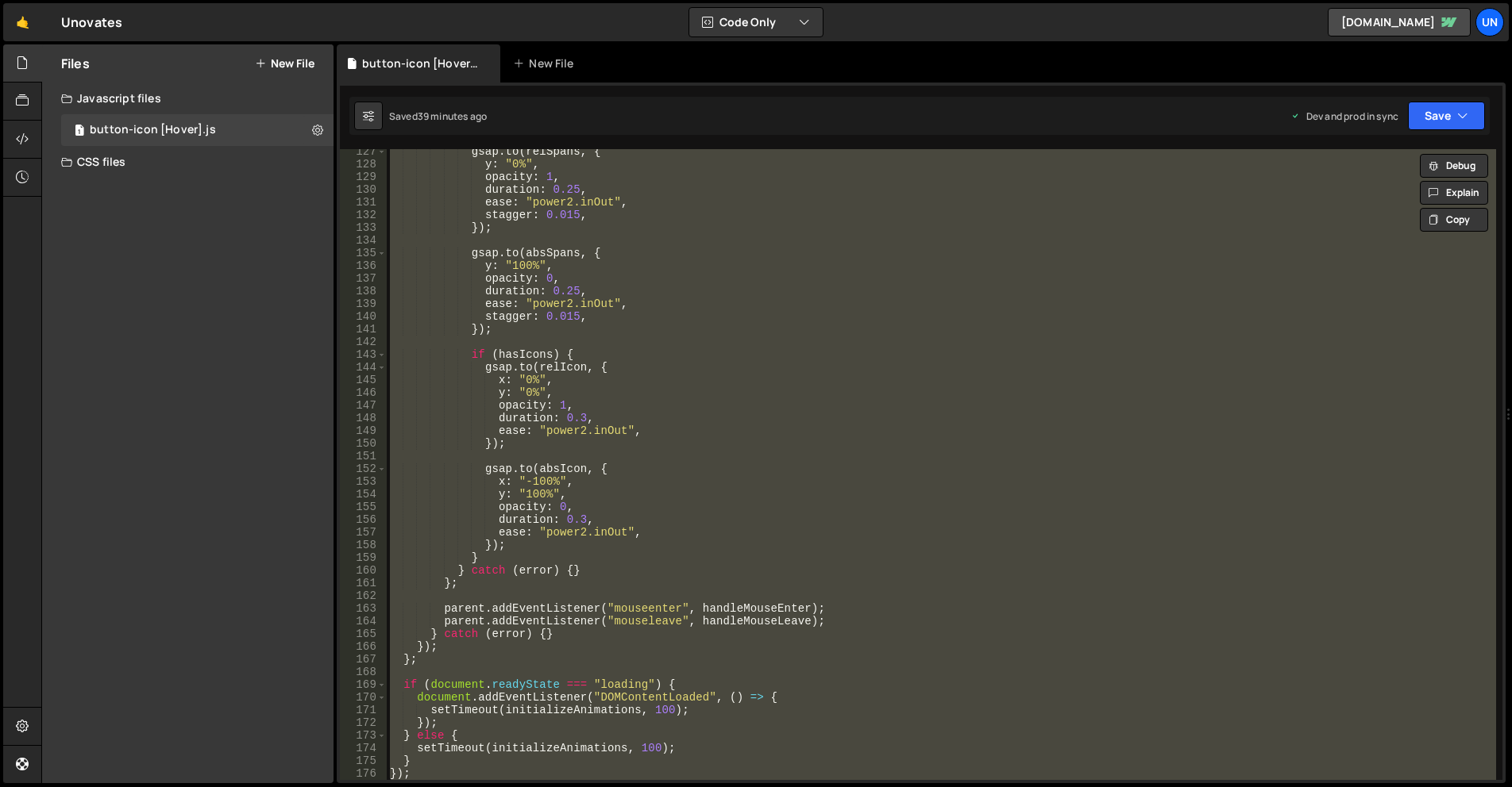
click at [803, 309] on div "gsap . to ( relSpans , { y : "0%" , opacity : 1 , duration : 0.25 , ease : "pow…" at bounding box center [941, 473] width 1109 height 657
paste textarea
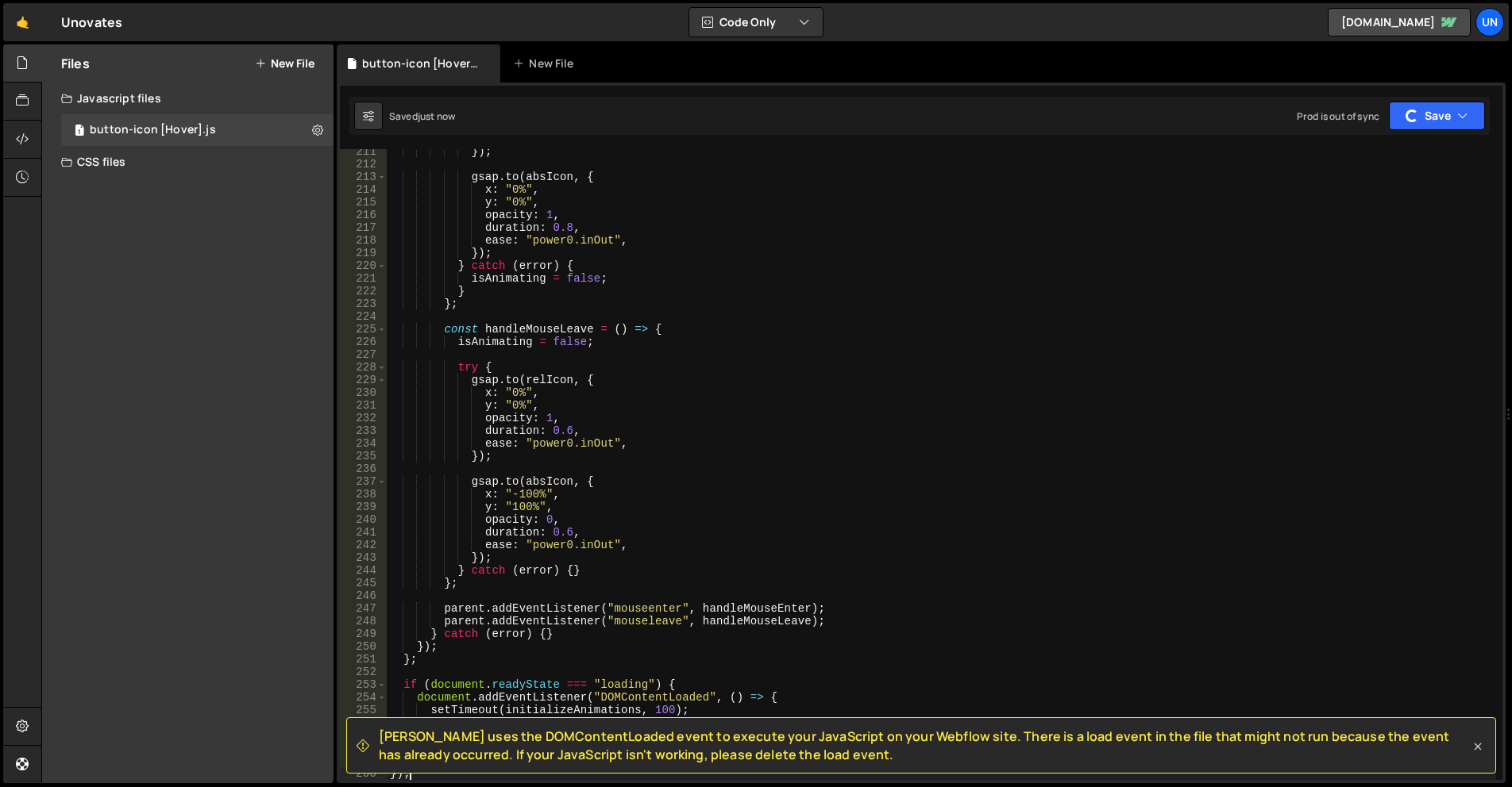
click at [1478, 746] on icon at bounding box center [1478, 747] width 7 height 7
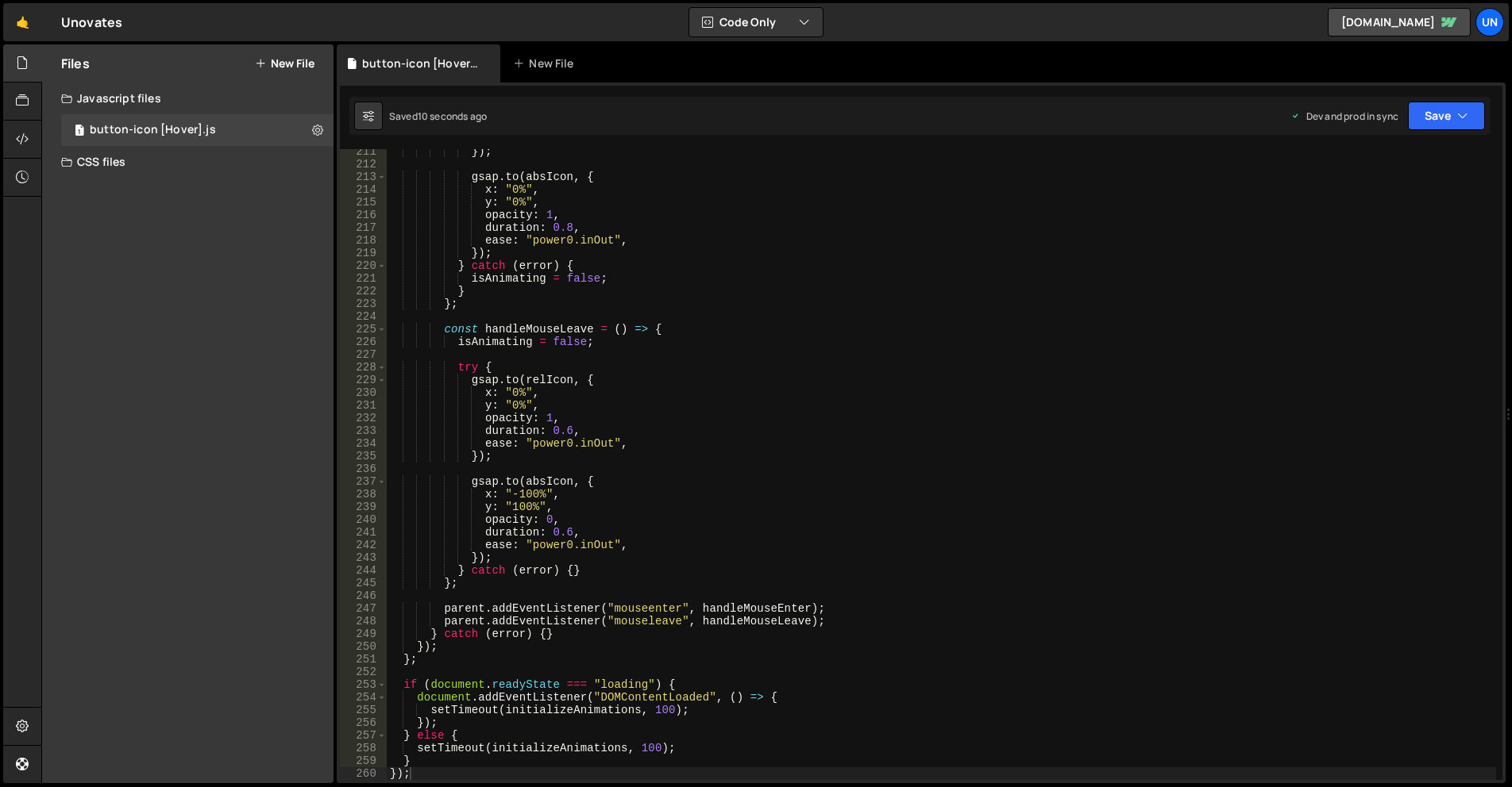
click at [791, 405] on div "}) ; gsap . to ( absIcon , { x : "0%" , y : "0%" , opacity : 1 , duration : 0.8…" at bounding box center [941, 473] width 1109 height 657
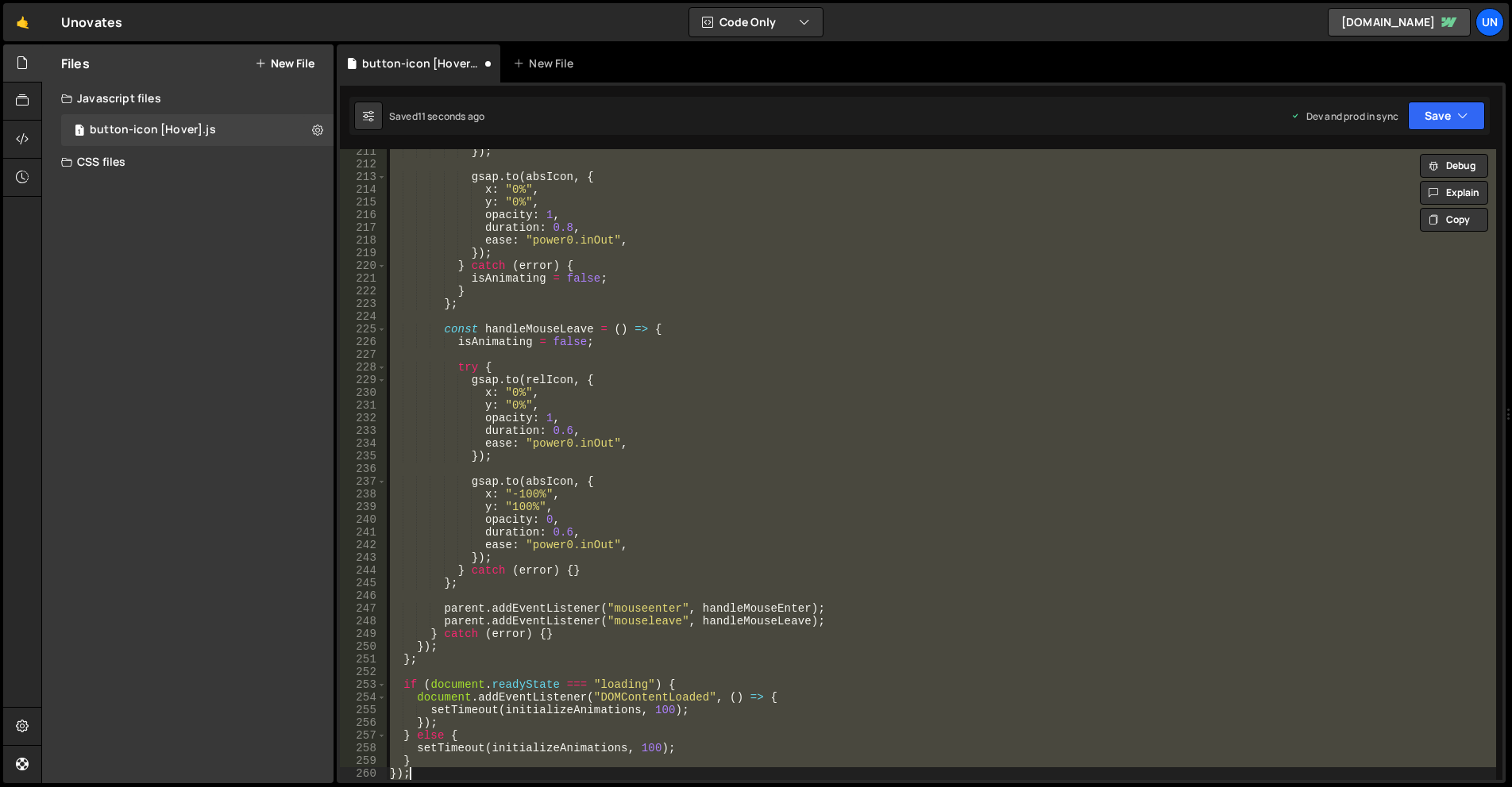
type textarea "});"
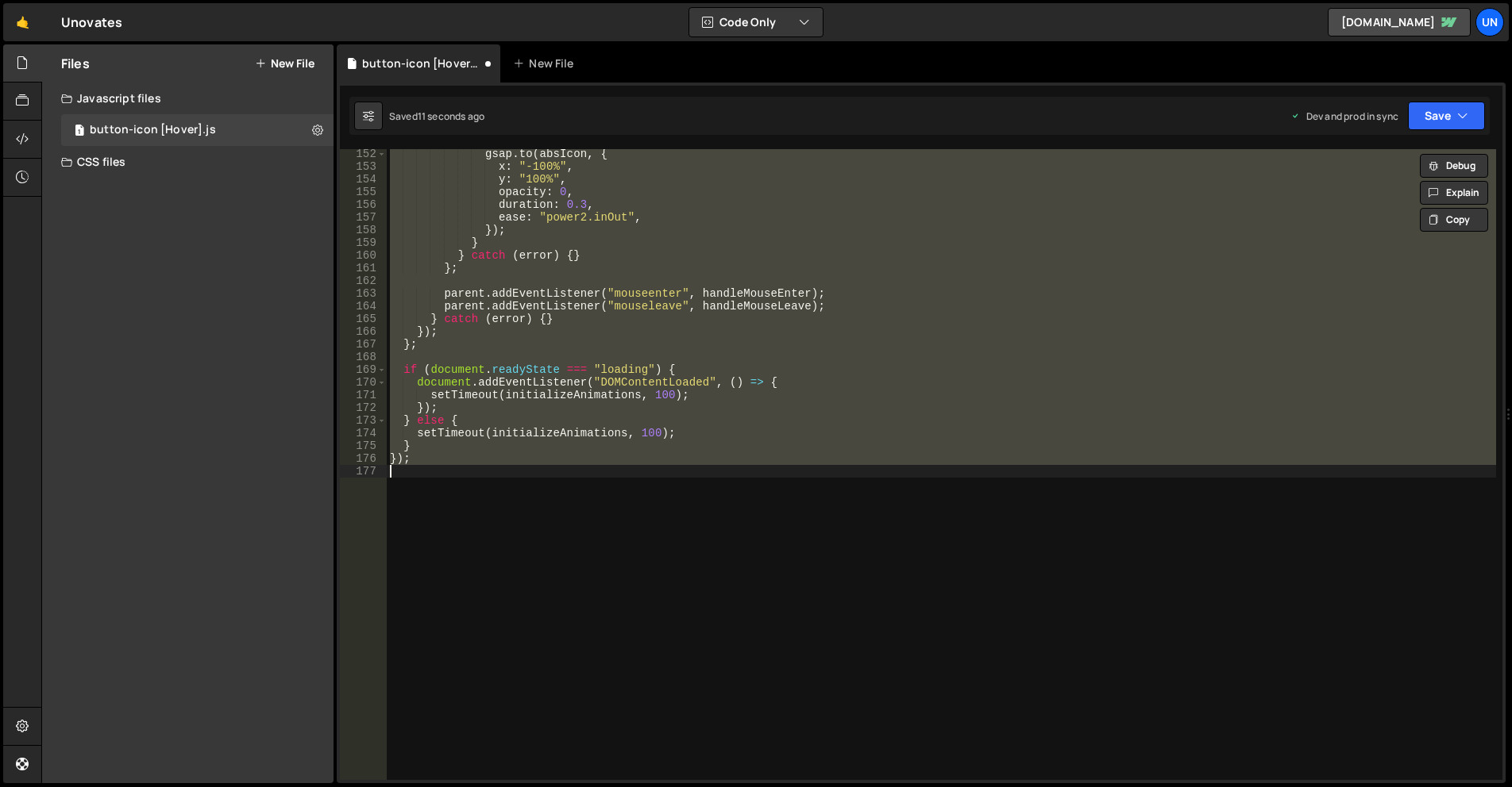
scroll to position [1920, 0]
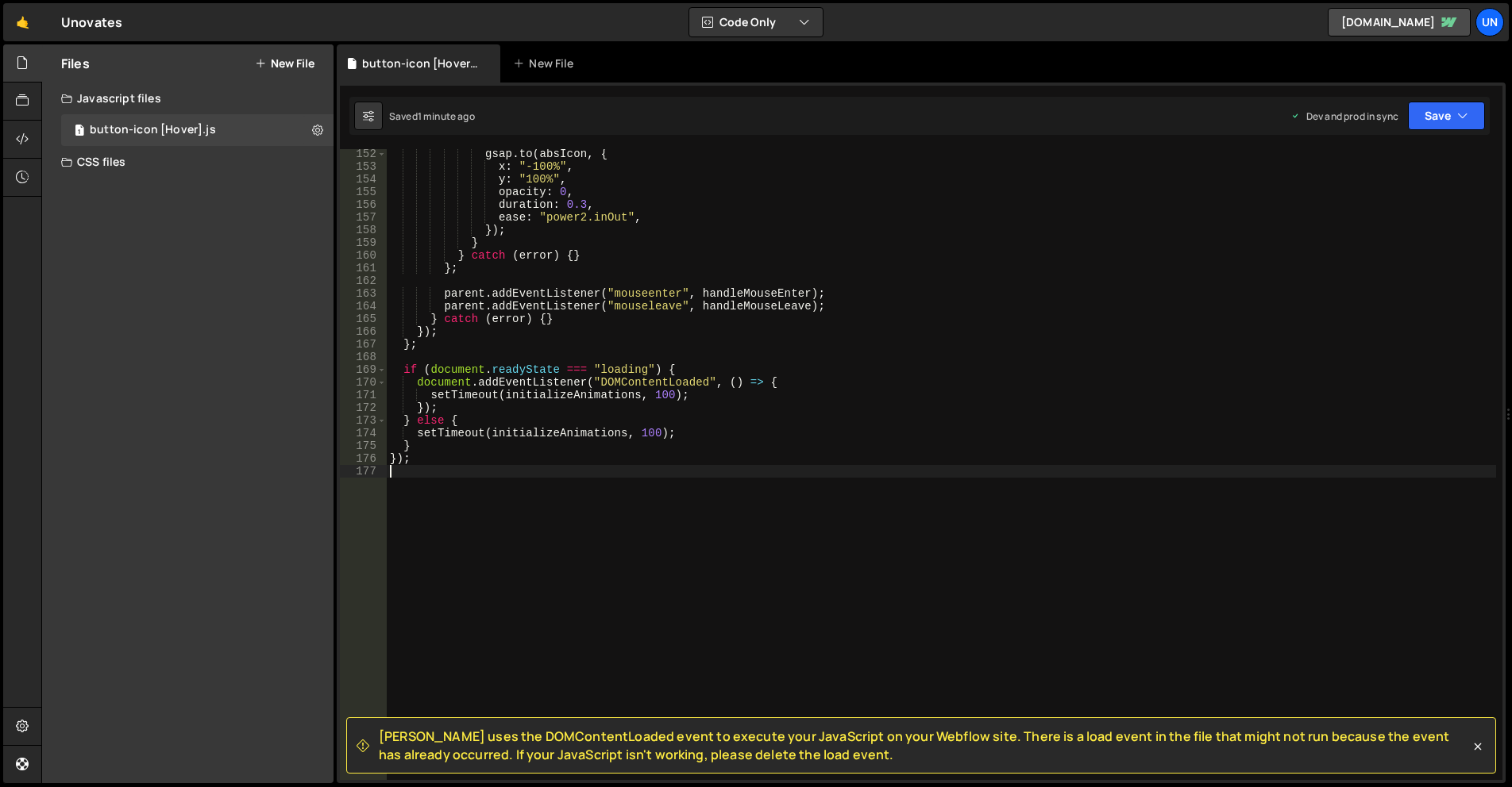
click at [883, 366] on div "gsap . to ( absIcon , { x : "-100%" , y : "100%" , opacity : 0 , duration : 0.3…" at bounding box center [941, 475] width 1109 height 657
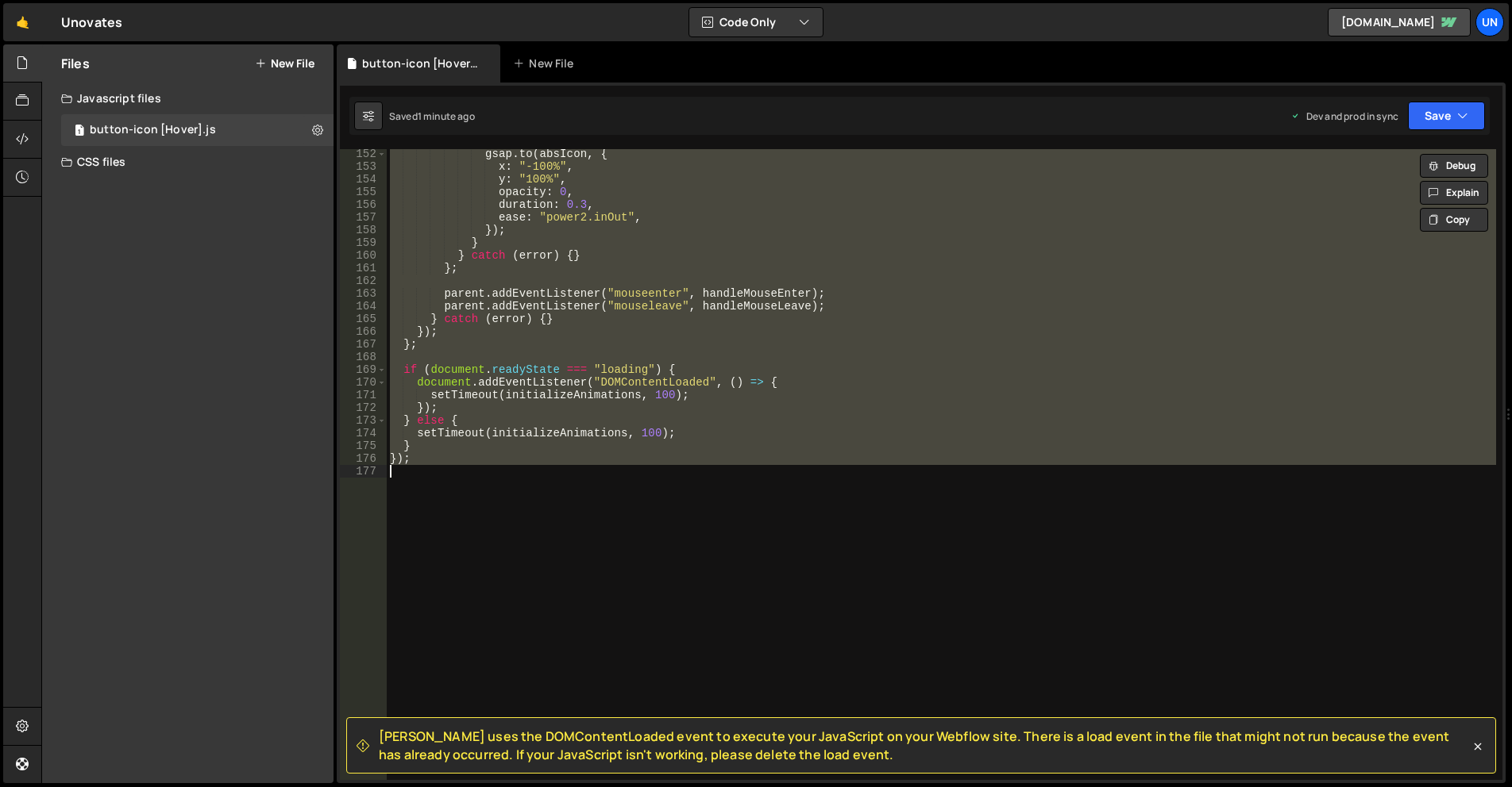
paste textarea
type textarea "});"
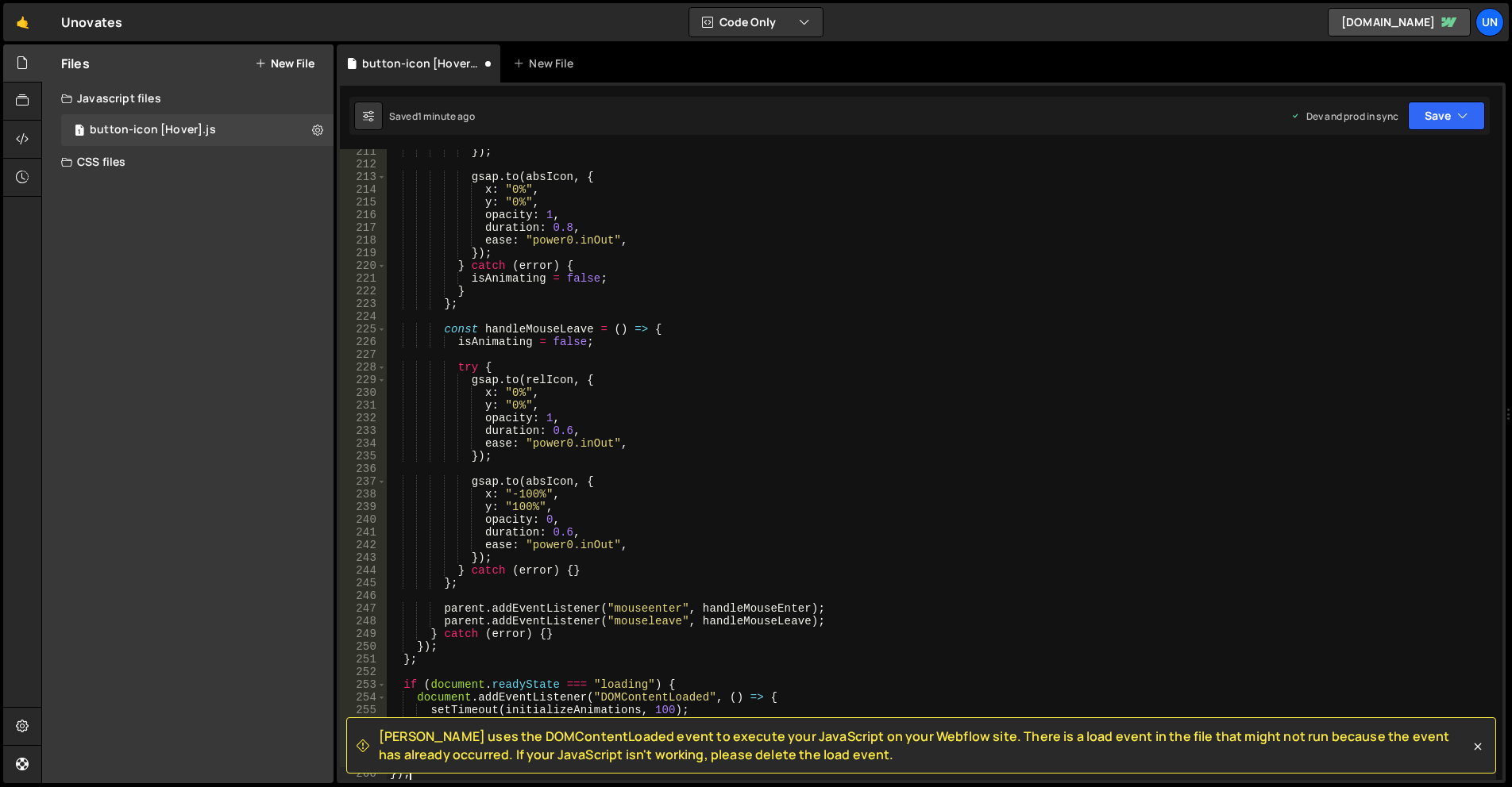
scroll to position [2671, 0]
click at [890, 465] on div "}) ; gsap . to ( absIcon , { x : "0%" , y : "0%" , opacity : 1 , duration : 0.8…" at bounding box center [941, 473] width 1109 height 657
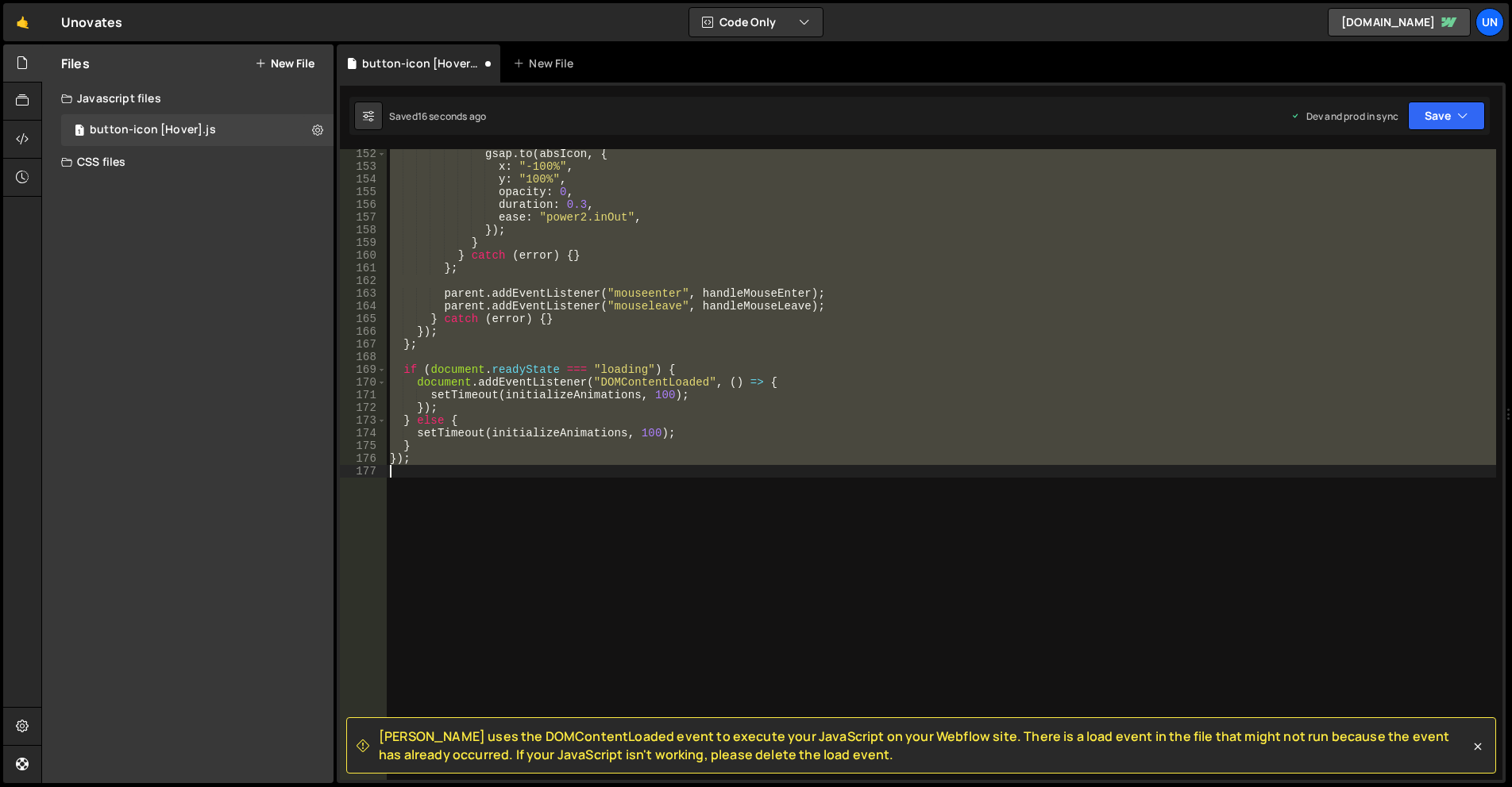
scroll to position [1825, 0]
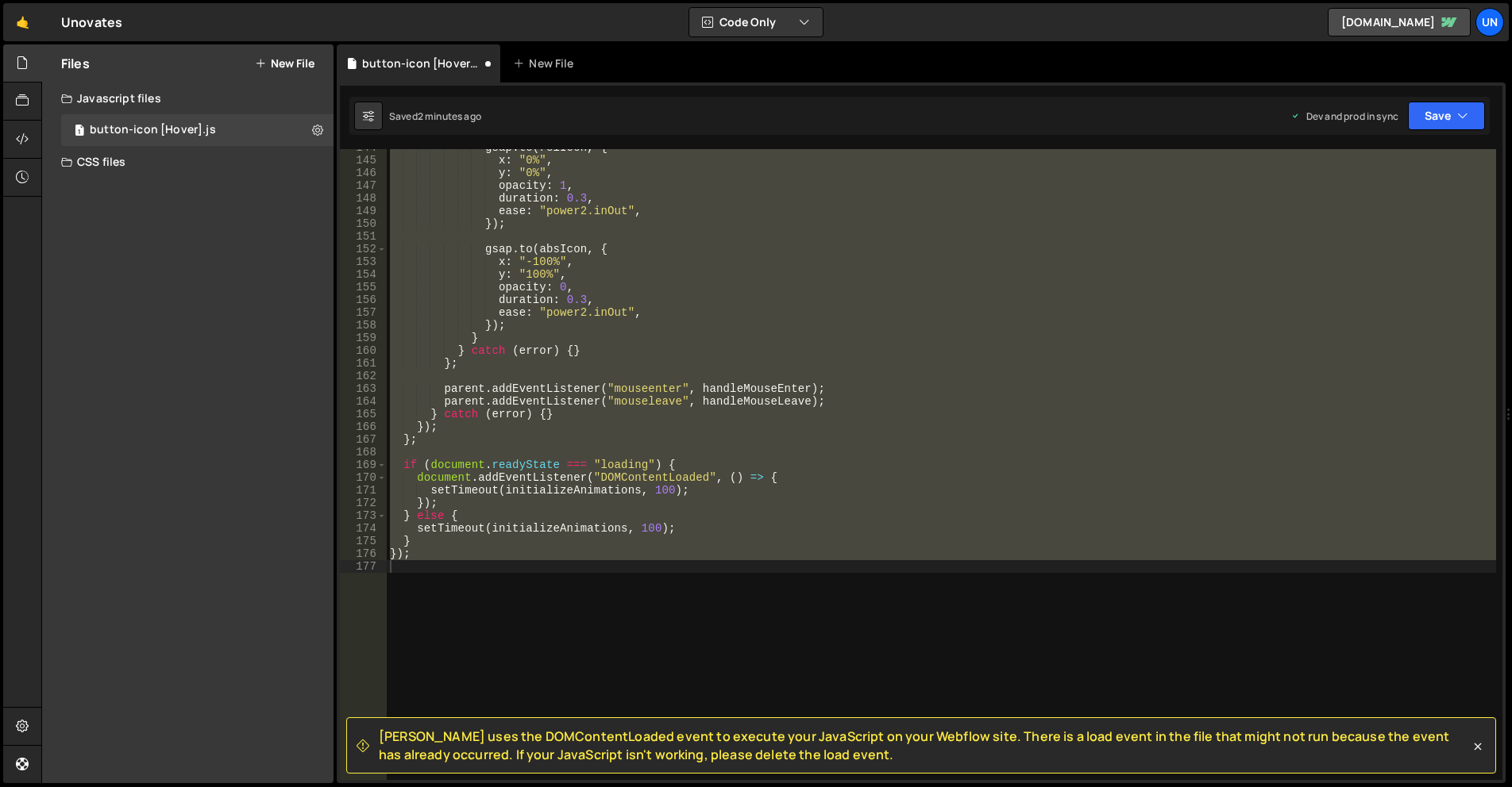
click at [678, 417] on div "gsap . to ( relIcon , { x : "0%" , y : "0%" , opacity : 1 , duration : 0.3 , ea…" at bounding box center [941, 465] width 1109 height 631
paste textarea
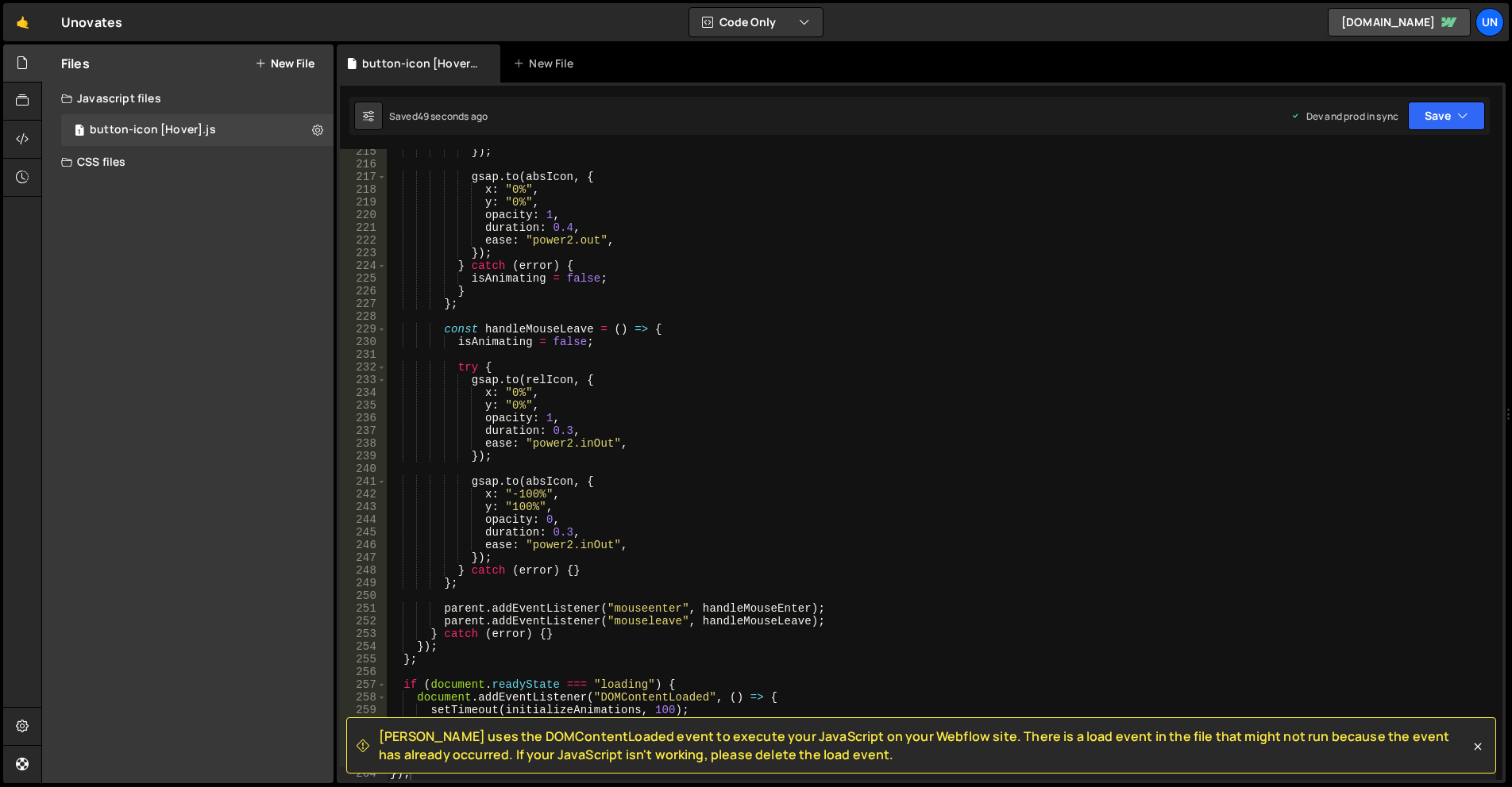
click at [530, 228] on div "}) ; gsap . to ( absIcon , { x : "0%" , y : "0%" , opacity : 1 , duration : 0.4…" at bounding box center [941, 473] width 1109 height 657
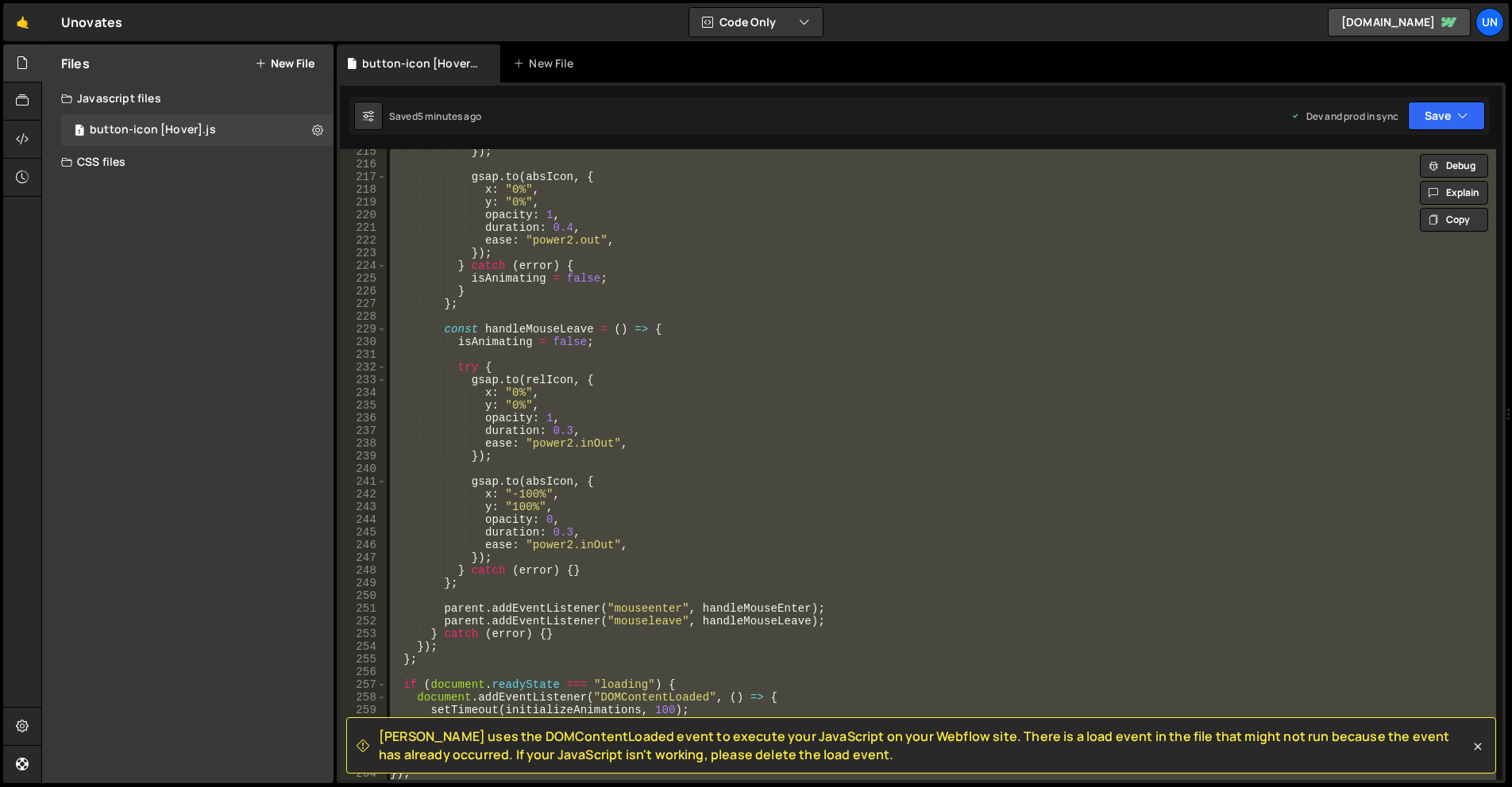
click at [749, 382] on div "}) ; gsap . to ( absIcon , { x : "0%" , y : "0%" , opacity : 1 , duration : 0.4…" at bounding box center [941, 473] width 1109 height 657
paste textarea
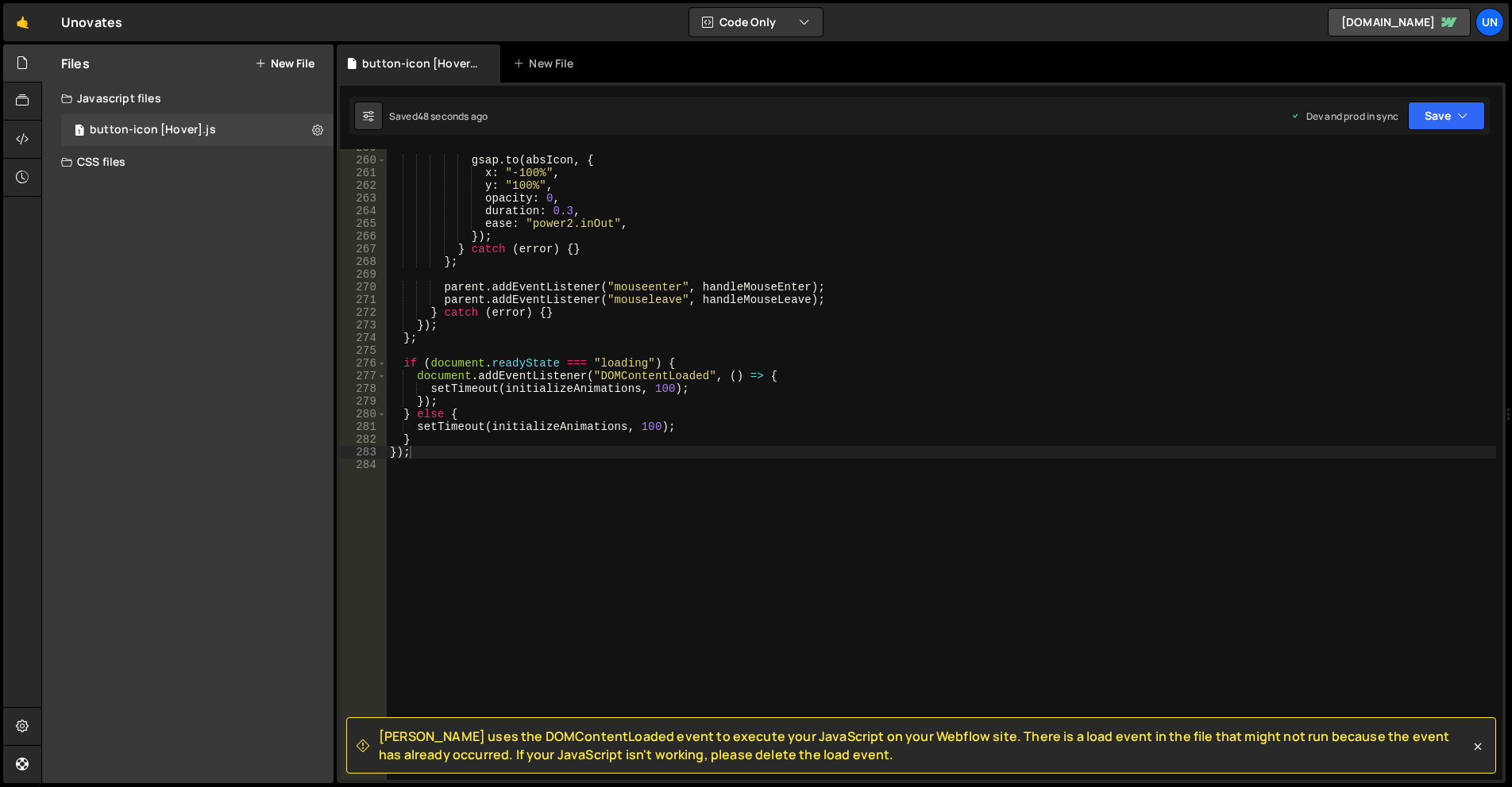
scroll to position [3285, 0]
click at [900, 362] on div "gsap . to ( absIcon , { x : "-100%" , y : "100%" , opacity : 0 , duration : 0.3…" at bounding box center [941, 469] width 1109 height 657
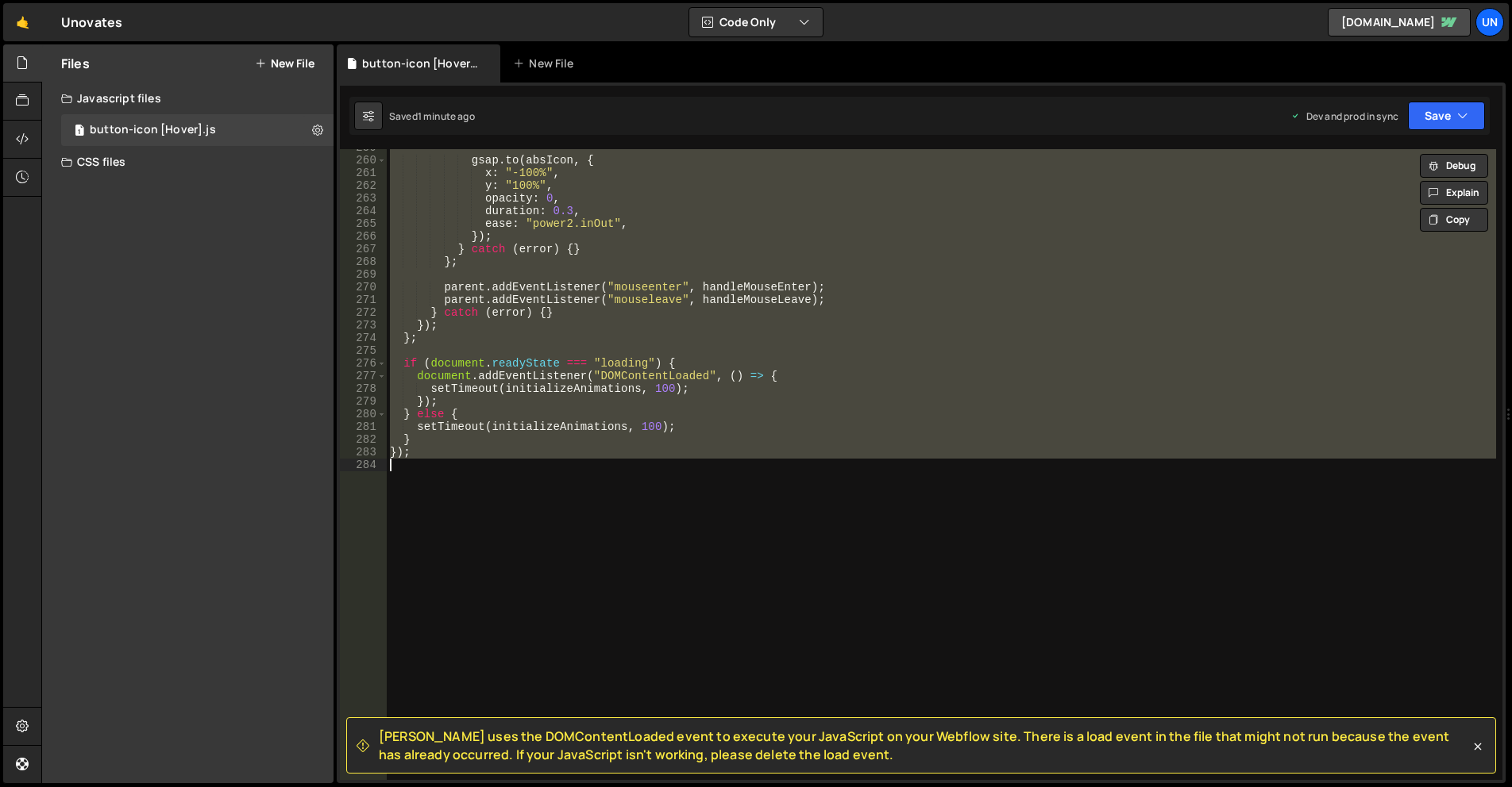
paste textarea
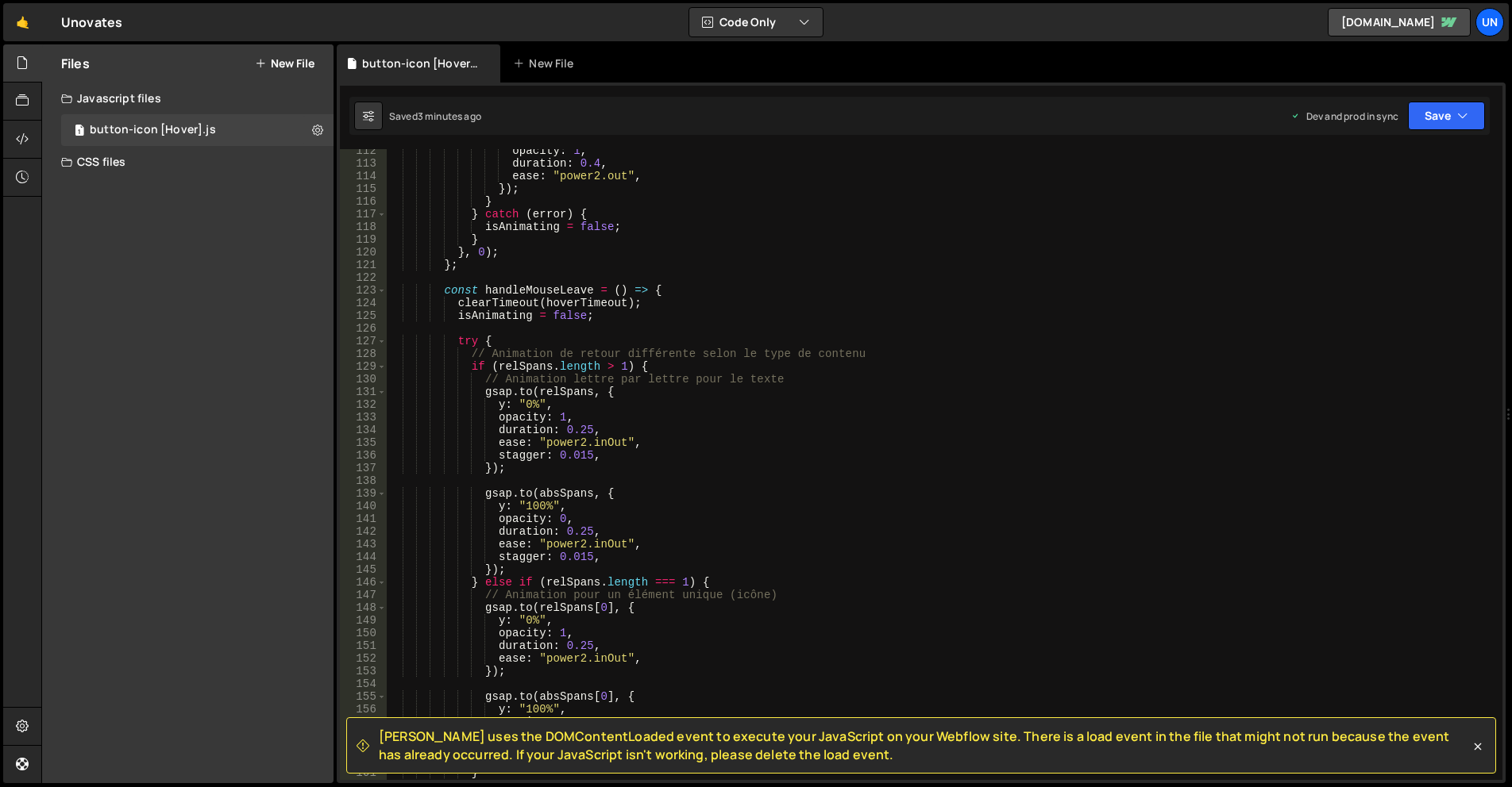
scroll to position [1416, 0]
click at [929, 231] on div "opacity : 1 , duration : 0.4 , ease : "power2.out" , }) ; } } catch ( error ) {…" at bounding box center [941, 472] width 1109 height 657
type textarea "isAnimating = false;"
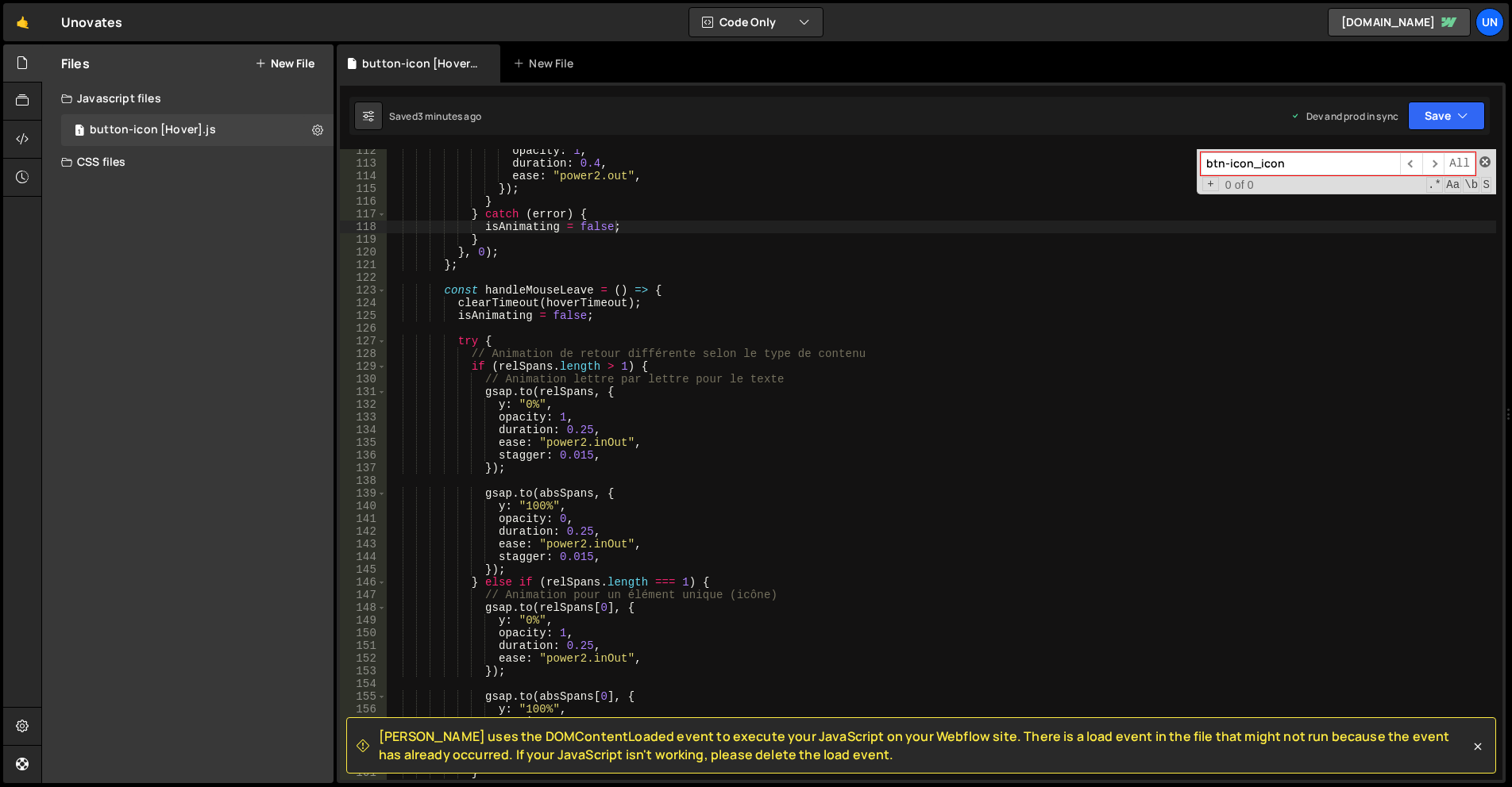
type input "btn-icon_icon"
click at [1486, 158] on span at bounding box center [1485, 162] width 11 height 11
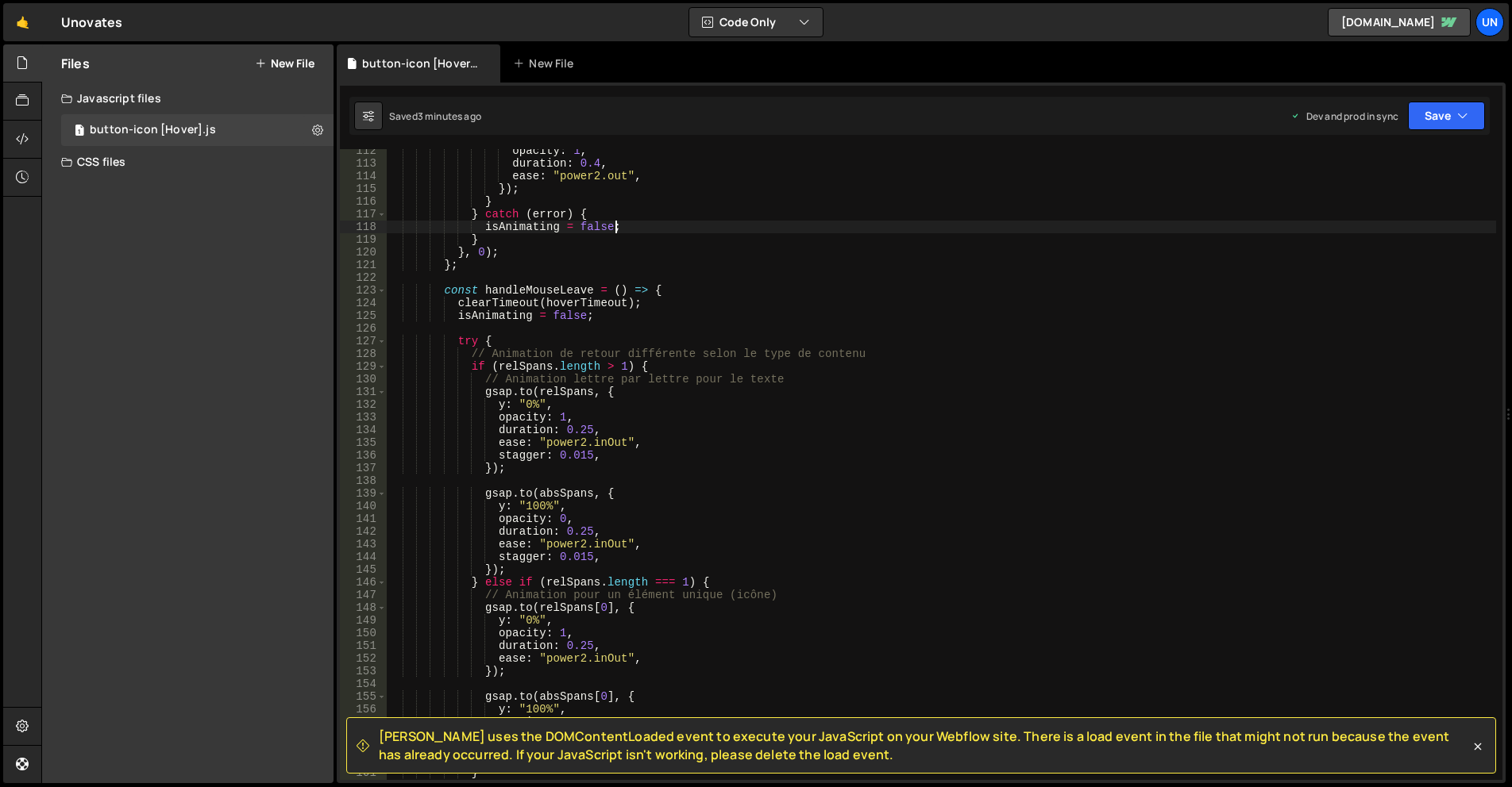
scroll to position [1224, 0]
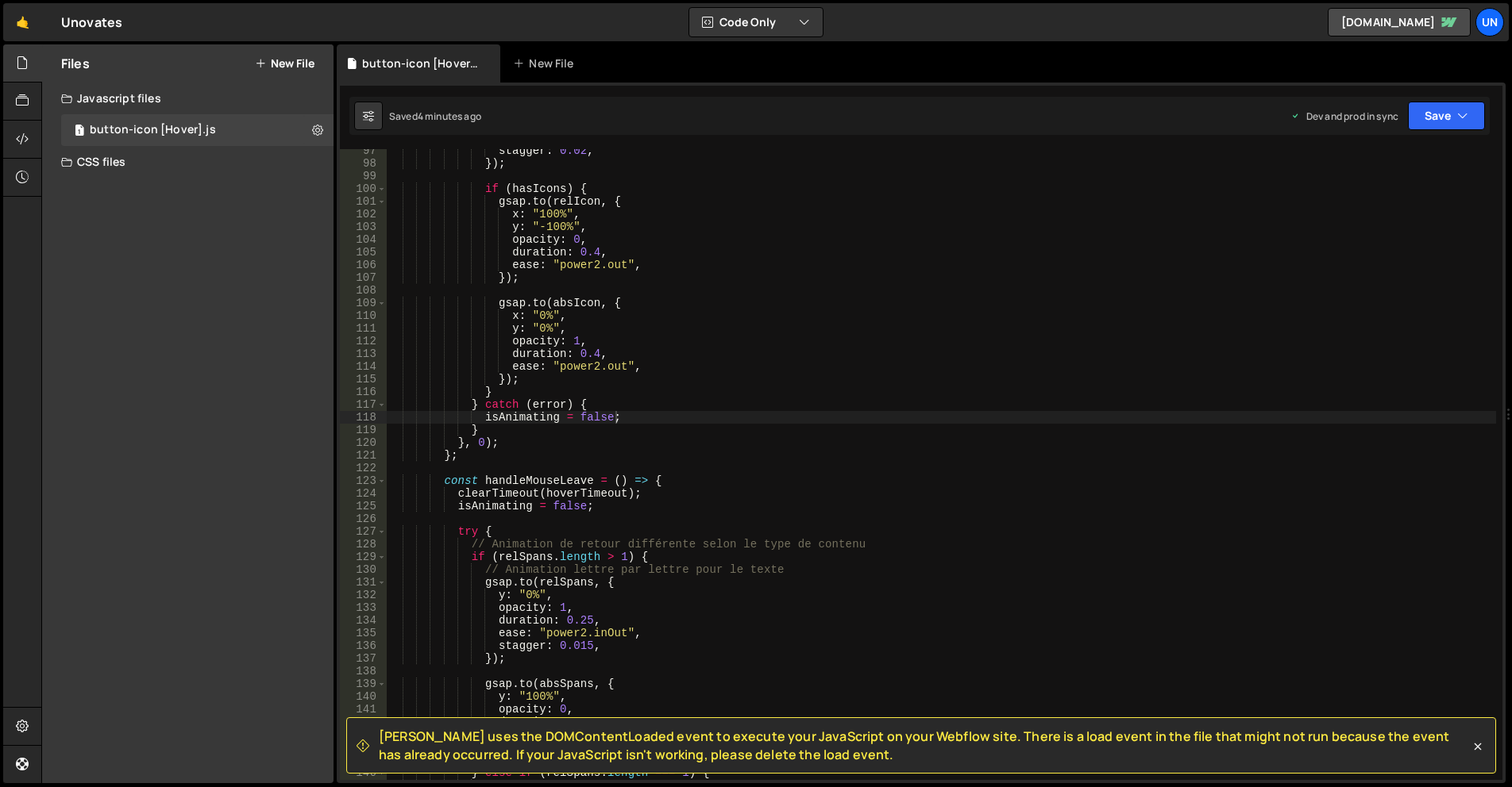
click at [650, 475] on div "stagger : 0.02 , }) ; if ( hasIcons ) { gsap . to ( relIcon , { x : "100%" , y …" at bounding box center [941, 472] width 1109 height 657
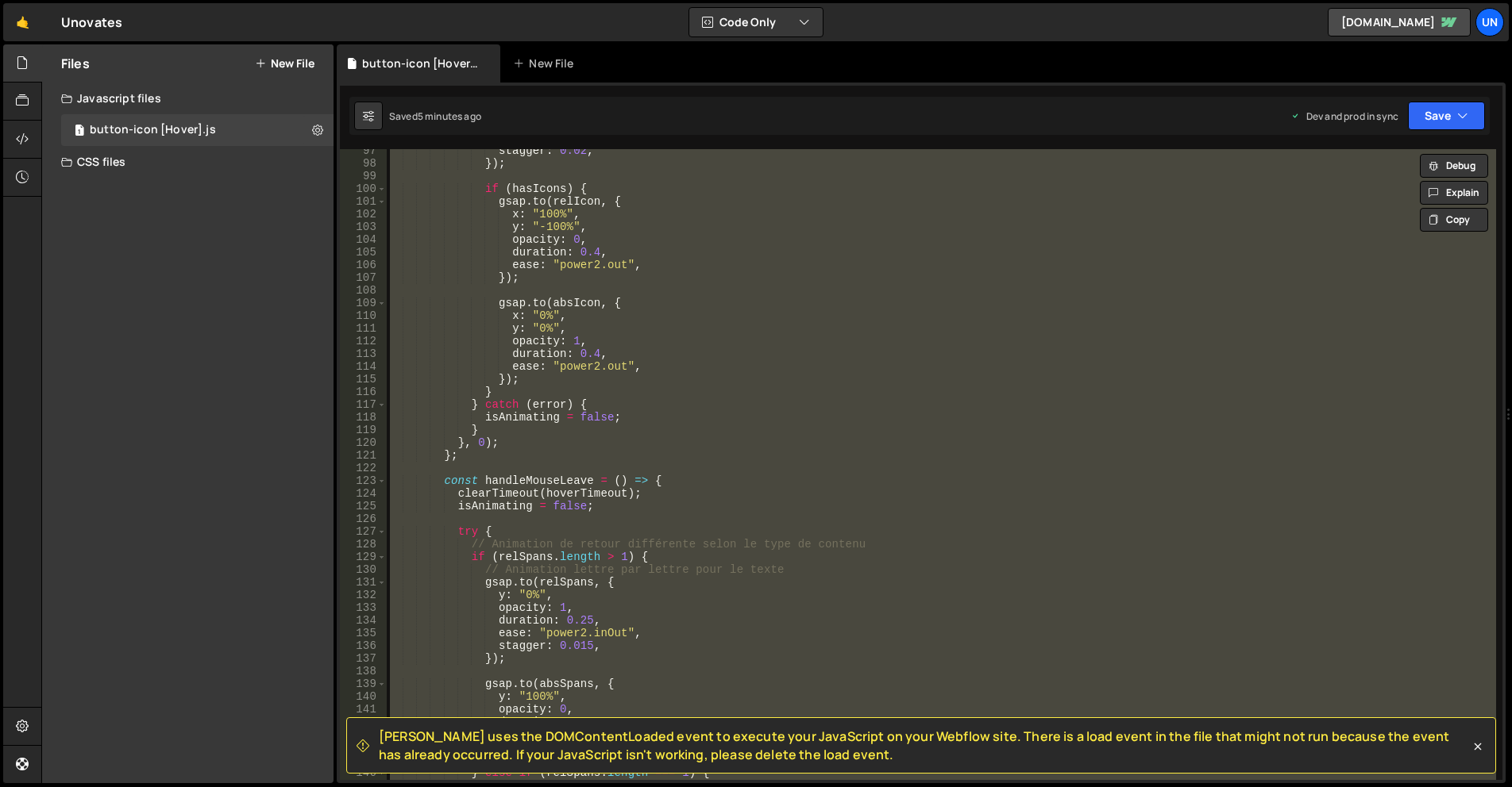
click at [621, 303] on div "stagger : 0.02 , }) ; if ( hasIcons ) { gsap . to ( relIcon , { x : "100%" , y …" at bounding box center [941, 472] width 1109 height 657
paste textarea
type textarea "});"
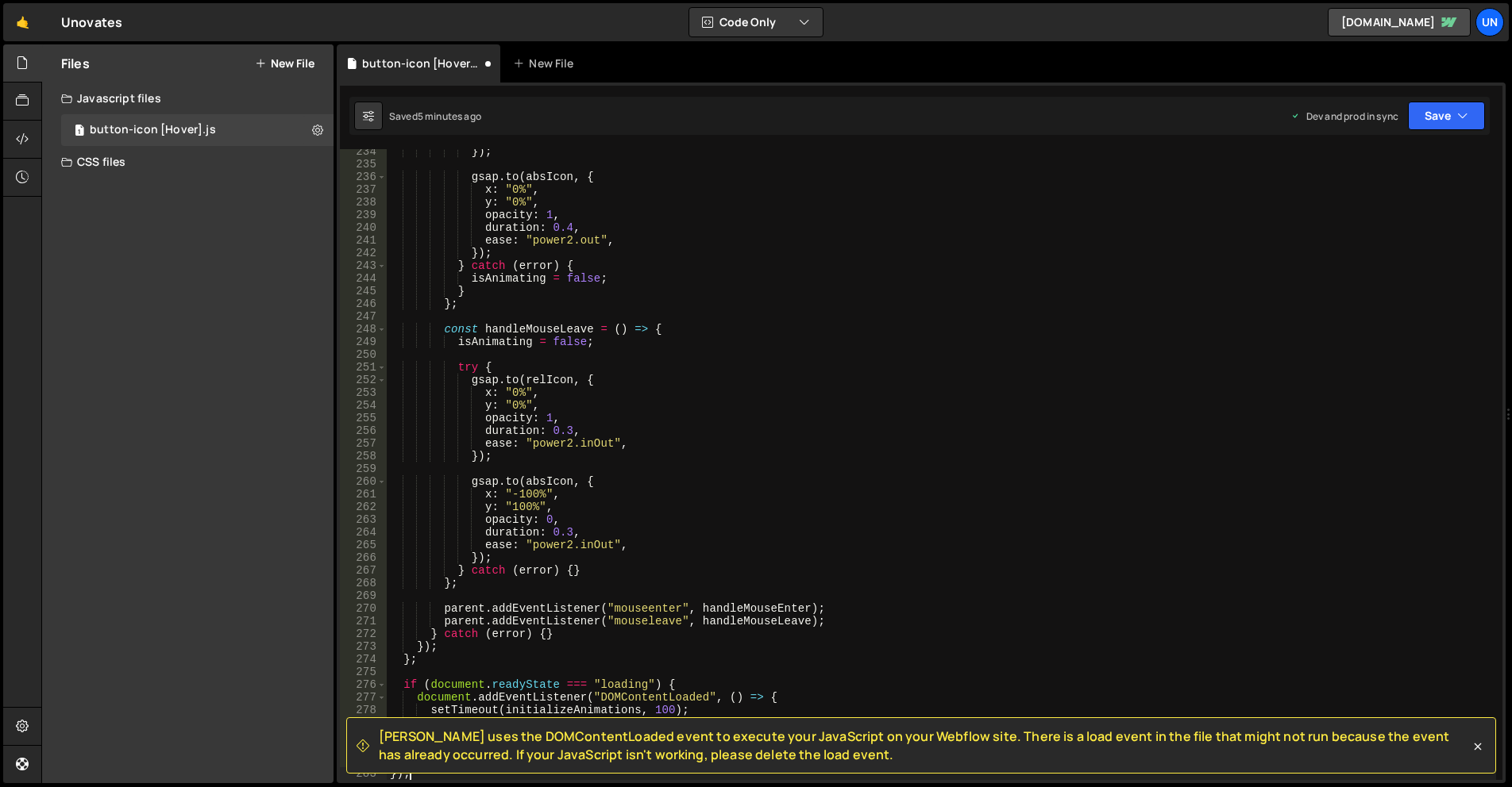
scroll to position [2962, 0]
click at [1481, 748] on icon at bounding box center [1478, 747] width 16 height 16
